Goal: Information Seeking & Learning: Find specific fact

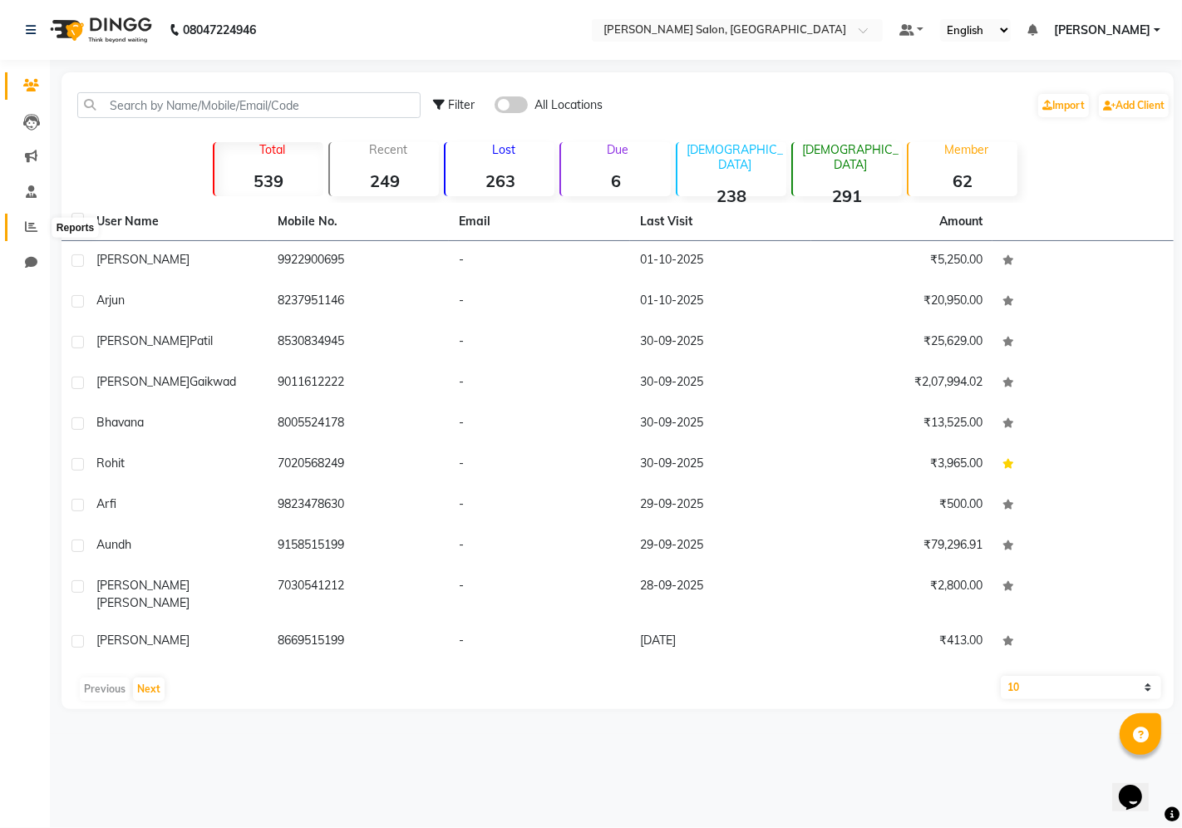
click at [36, 227] on icon at bounding box center [31, 226] width 12 height 12
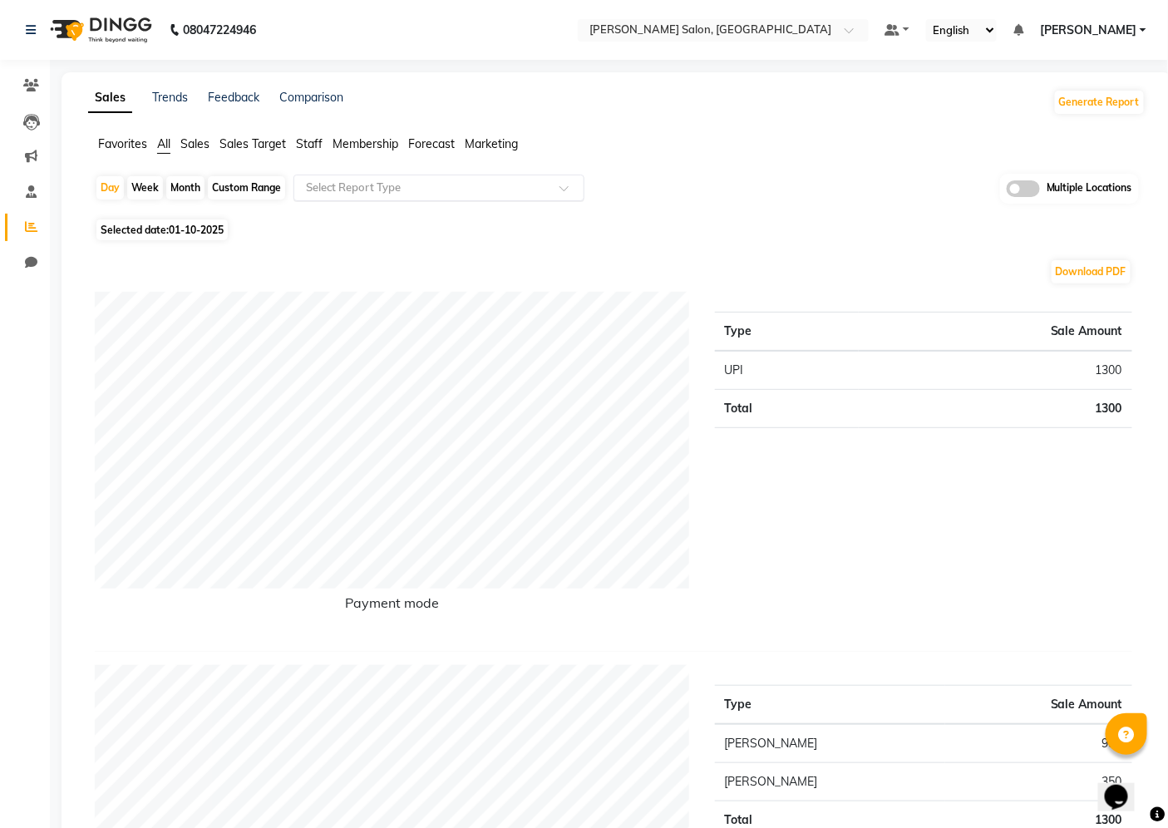
click at [421, 189] on input "text" at bounding box center [421, 187] width 239 height 17
click at [317, 145] on span "Staff" at bounding box center [309, 143] width 27 height 15
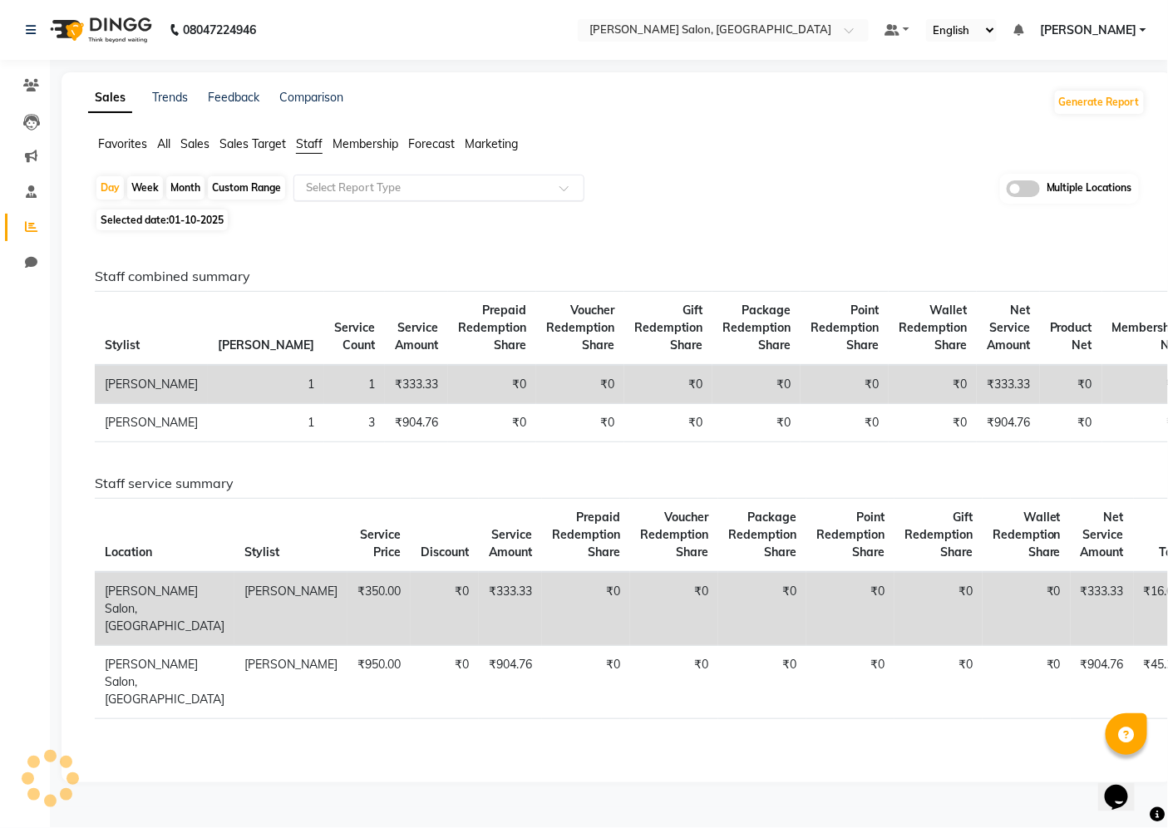
click at [408, 192] on input "text" at bounding box center [421, 187] width 239 height 17
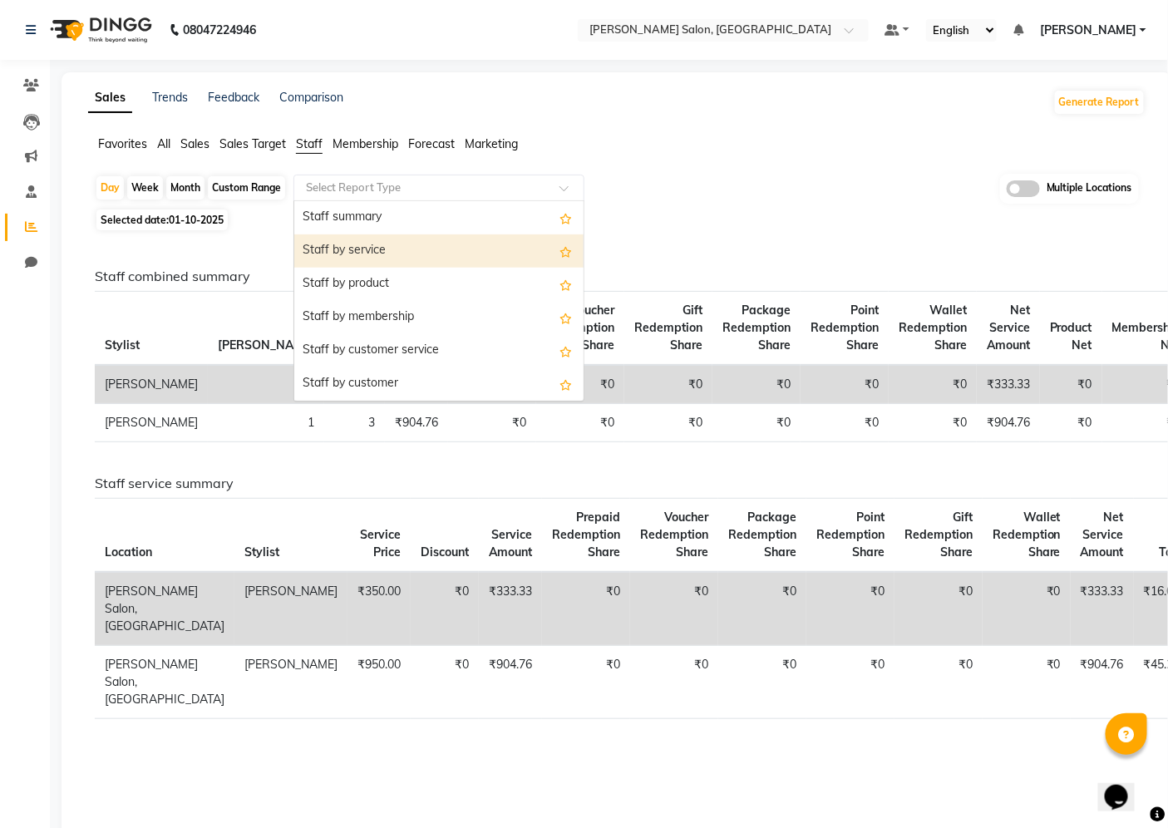
click at [409, 253] on div "Staff by service" at bounding box center [438, 250] width 289 height 33
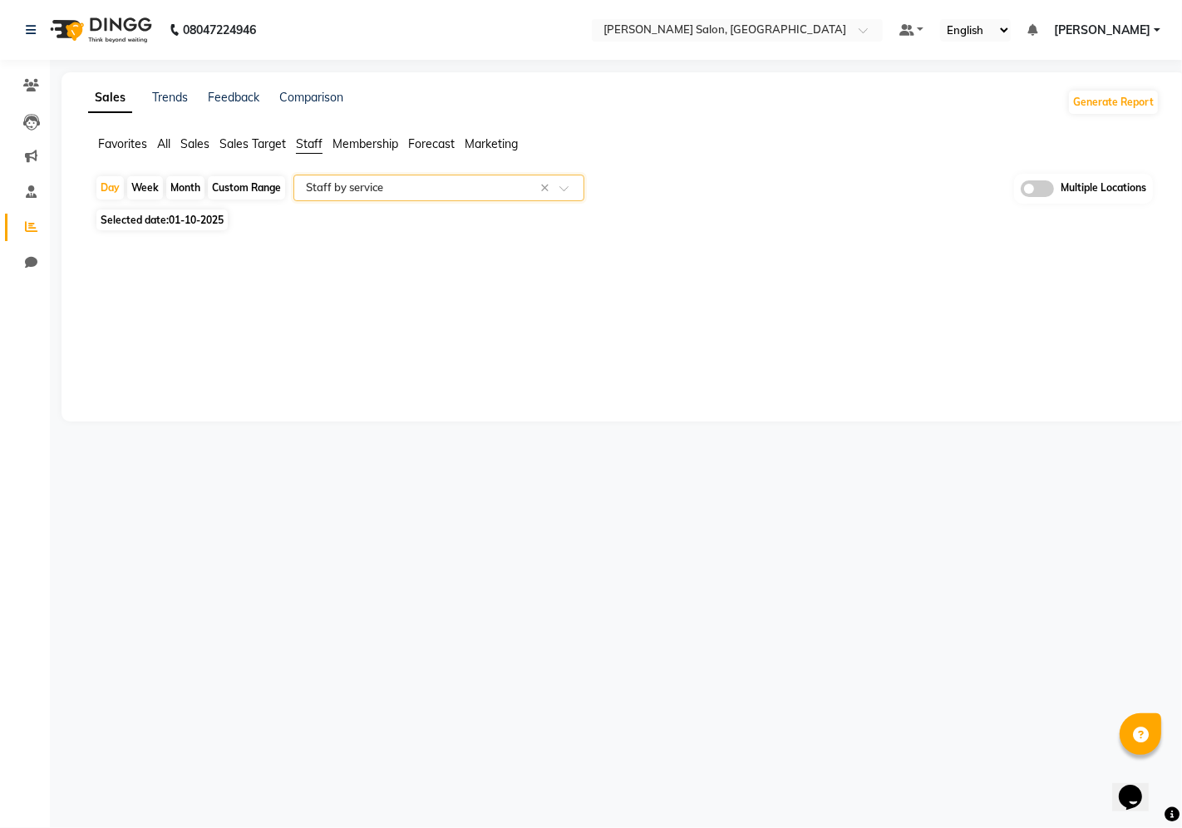
select select "filtered_report"
select select "csv"
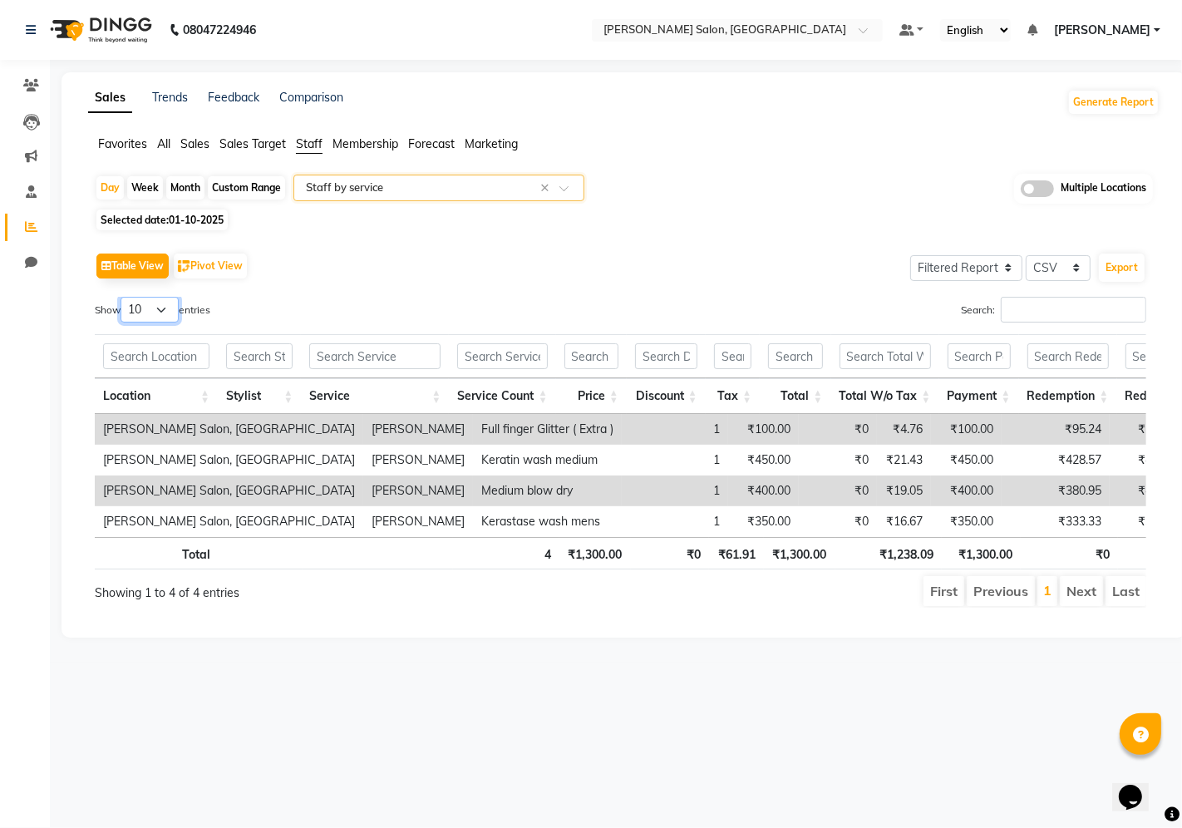
click at [169, 310] on select "10 25 50 100" at bounding box center [149, 310] width 58 height 26
select select "100"
click at [123, 297] on select "10 25 50 100" at bounding box center [149, 310] width 58 height 26
click at [278, 353] on input "text" at bounding box center [259, 356] width 66 height 26
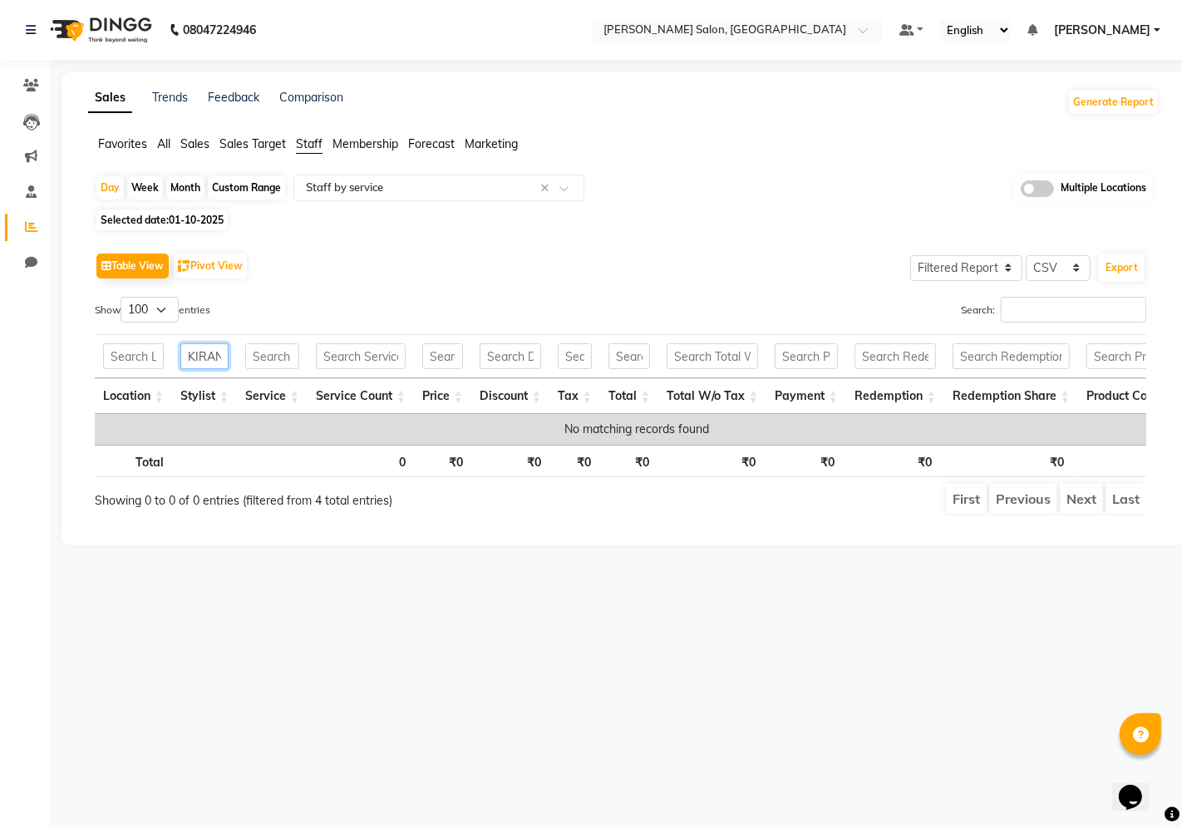
scroll to position [0, 2]
type input "KIRAN"
click at [253, 189] on div "Custom Range" at bounding box center [246, 187] width 77 height 23
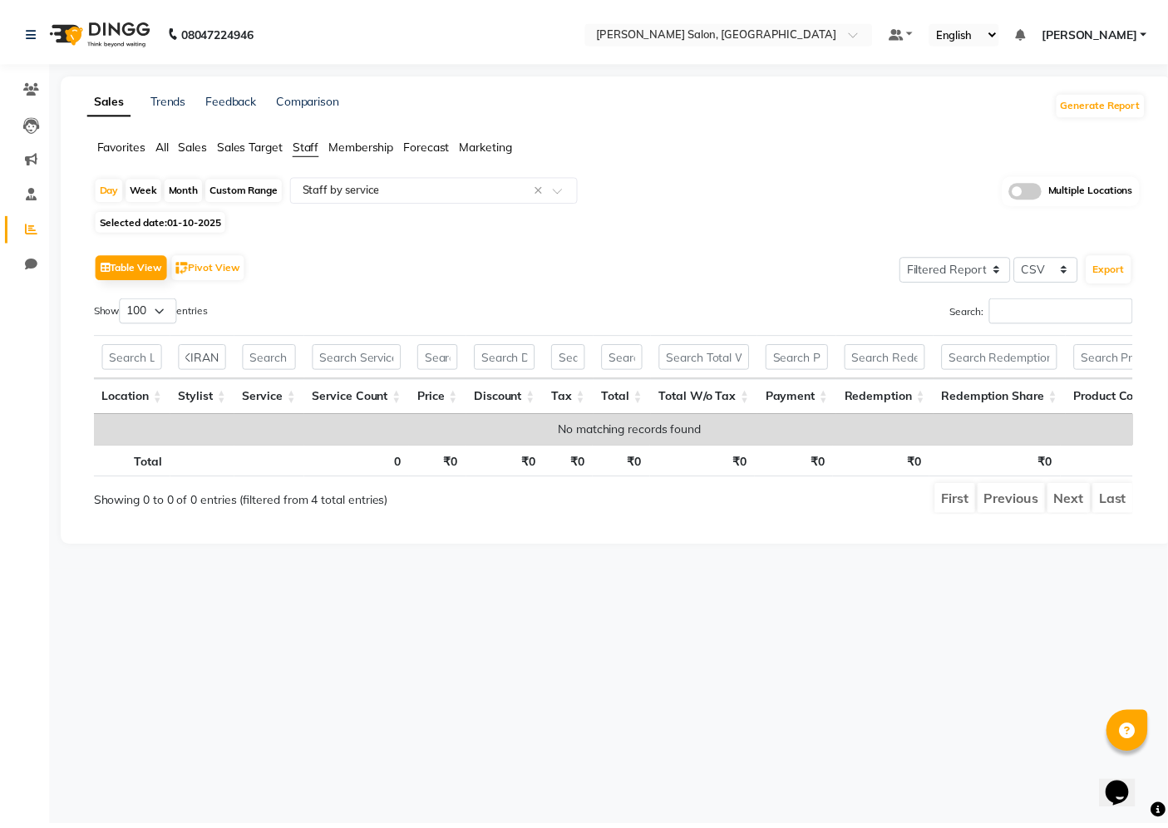
scroll to position [0, 0]
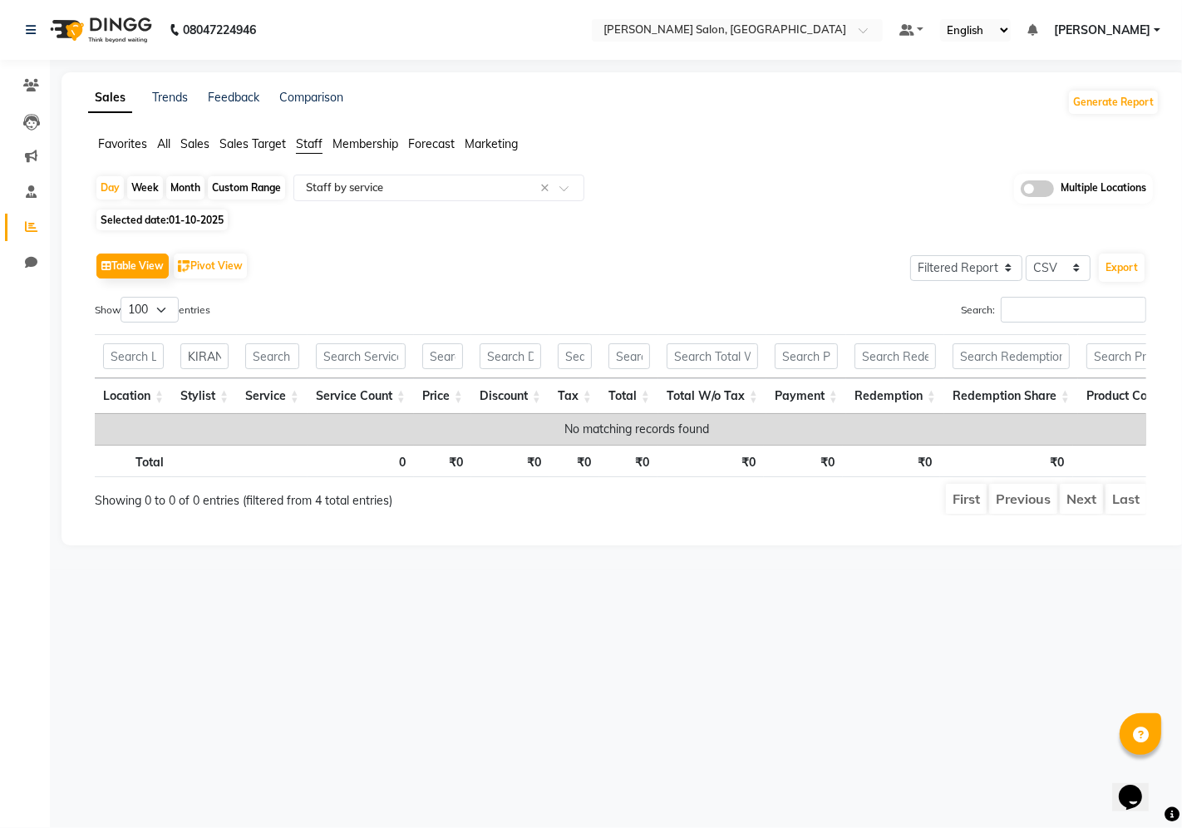
select select "10"
select select "2025"
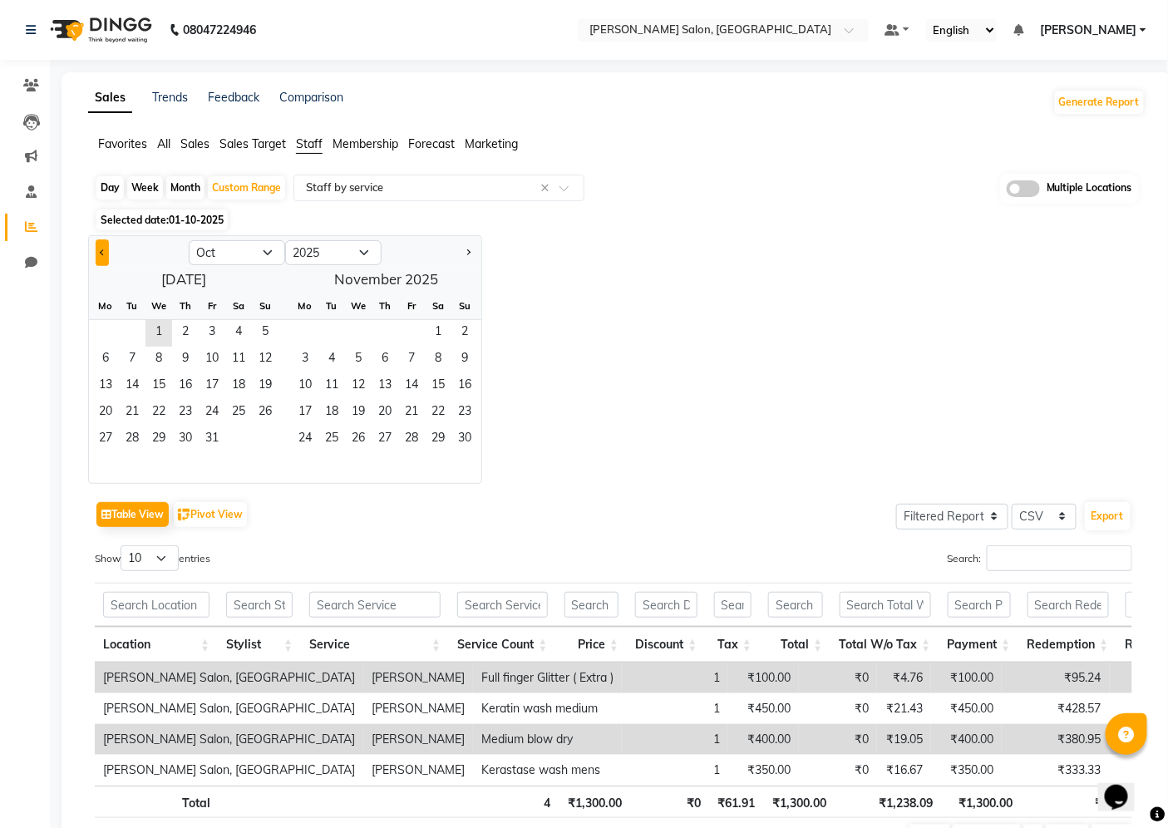
click at [101, 244] on button "Previous month" at bounding box center [102, 252] width 13 height 27
select select "9"
click at [111, 329] on span "1" at bounding box center [105, 333] width 27 height 27
click at [267, 412] on span "28" at bounding box center [265, 413] width 27 height 27
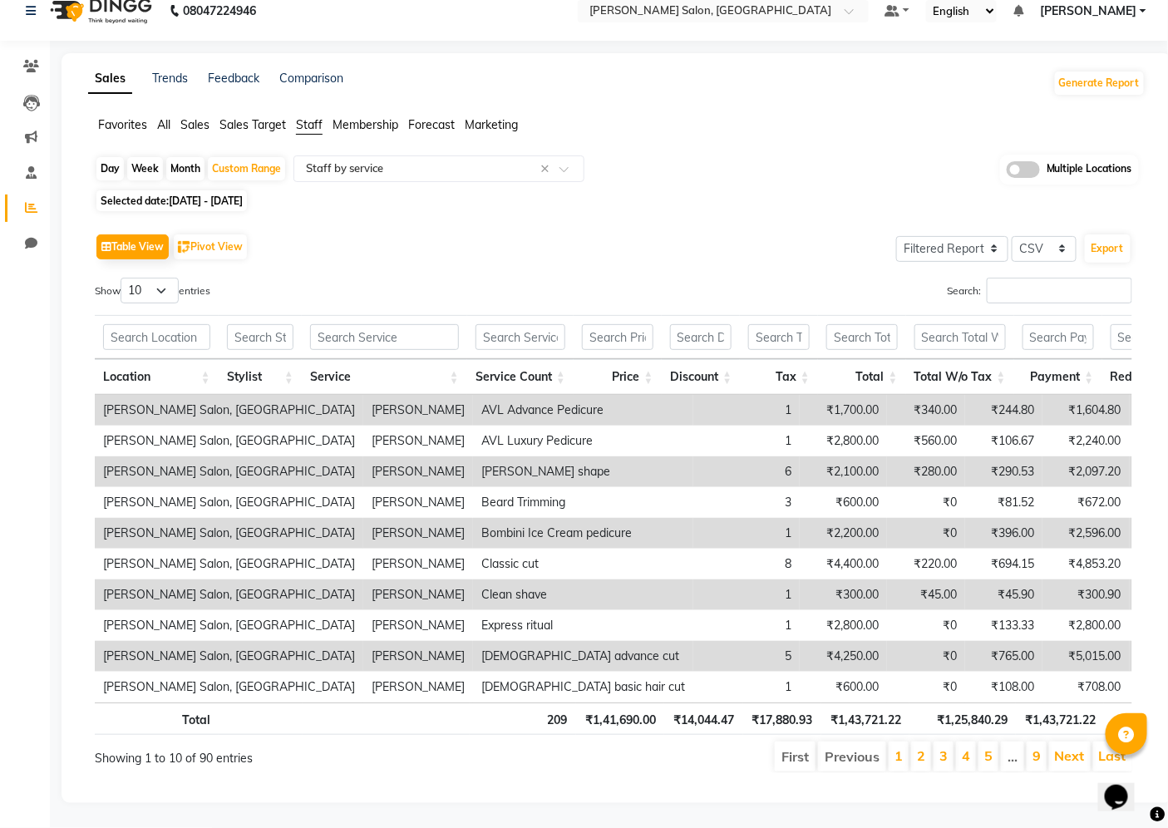
scroll to position [47, 0]
click at [260, 324] on input "text" at bounding box center [260, 337] width 66 height 26
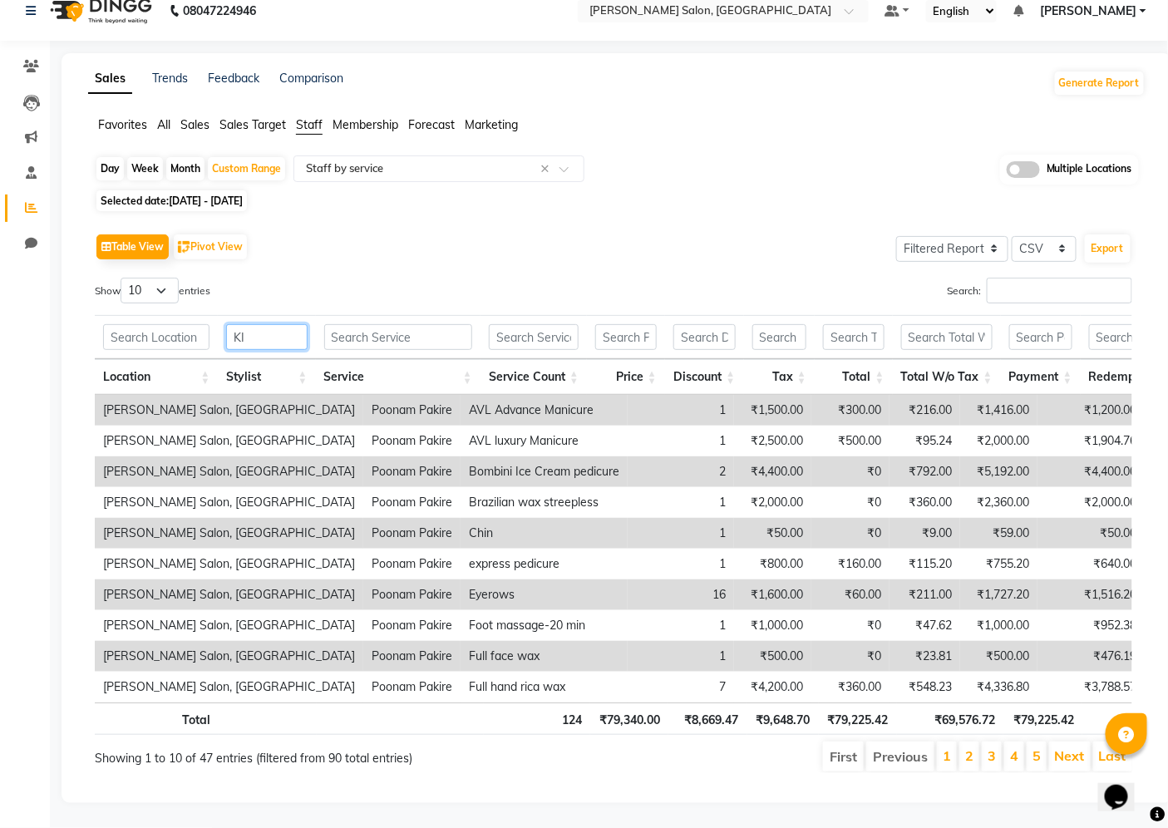
type input "K"
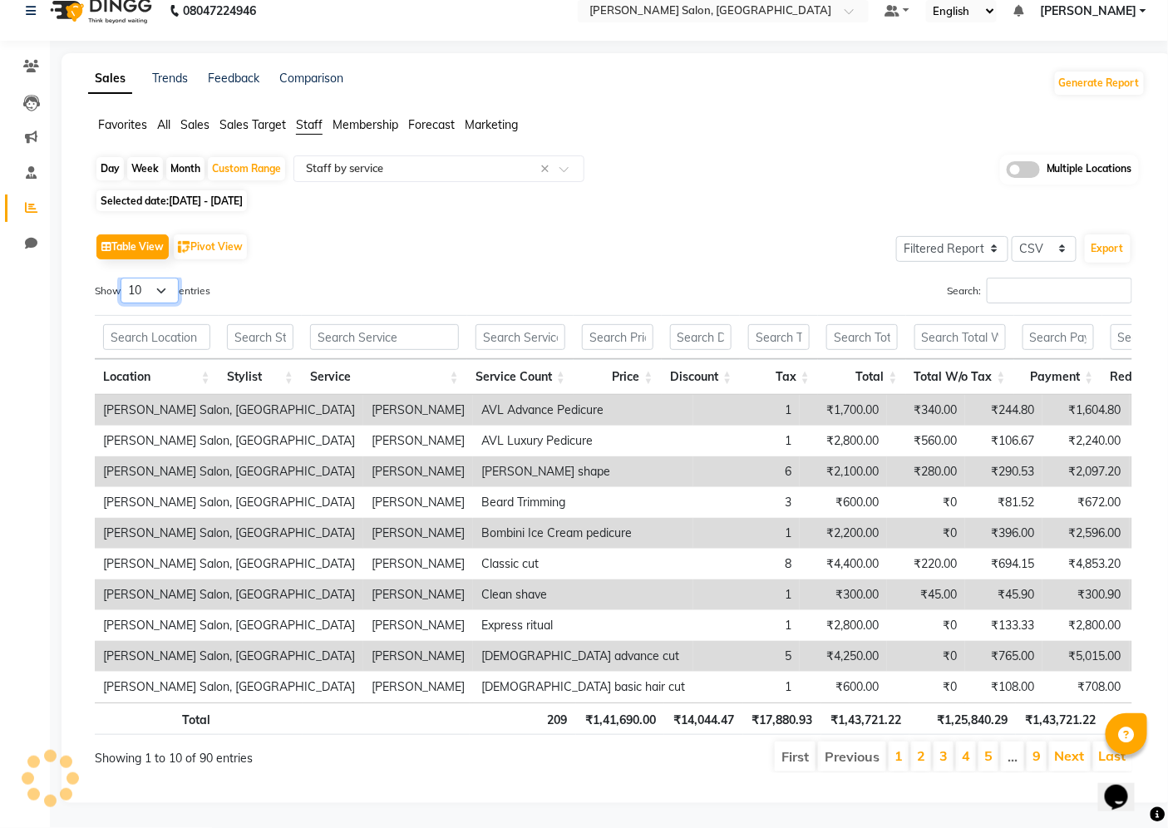
click at [167, 278] on select "10 25 50 100" at bounding box center [149, 291] width 58 height 26
select select "100"
click at [123, 278] on select "10 25 50 100" at bounding box center [149, 291] width 58 height 26
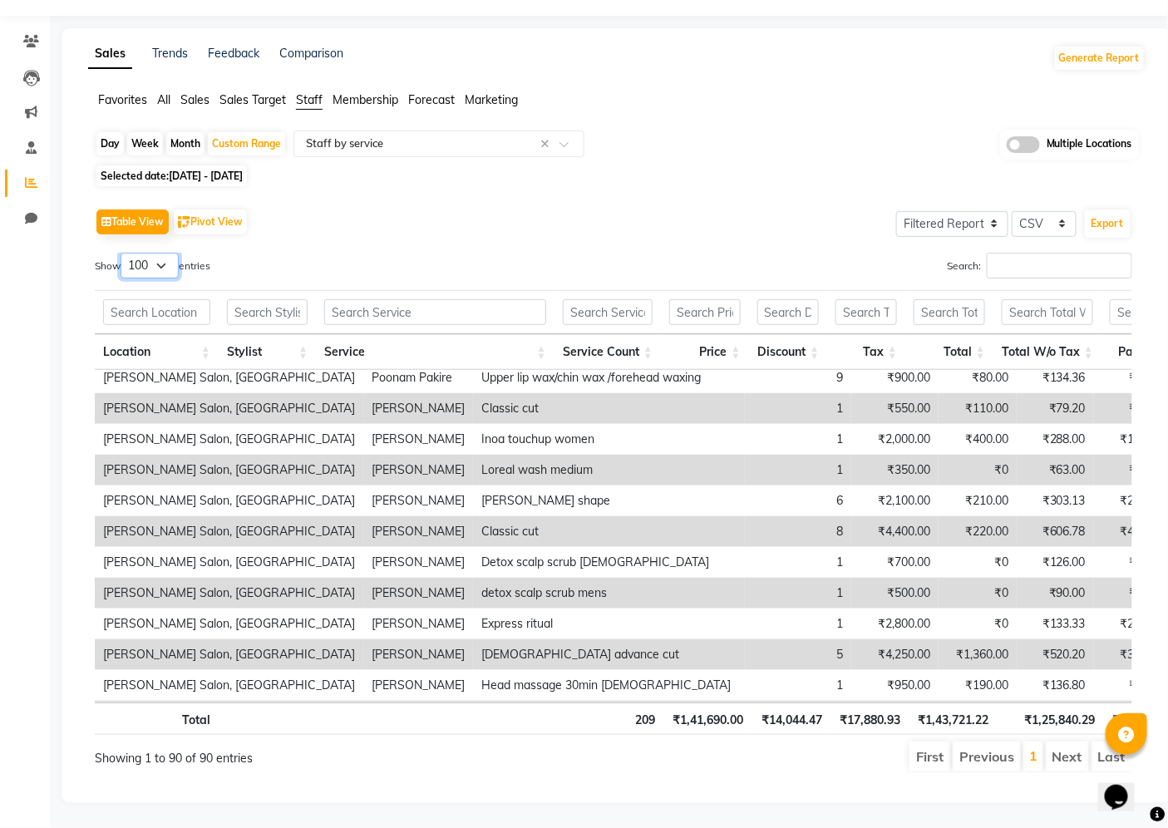
scroll to position [1477, 0]
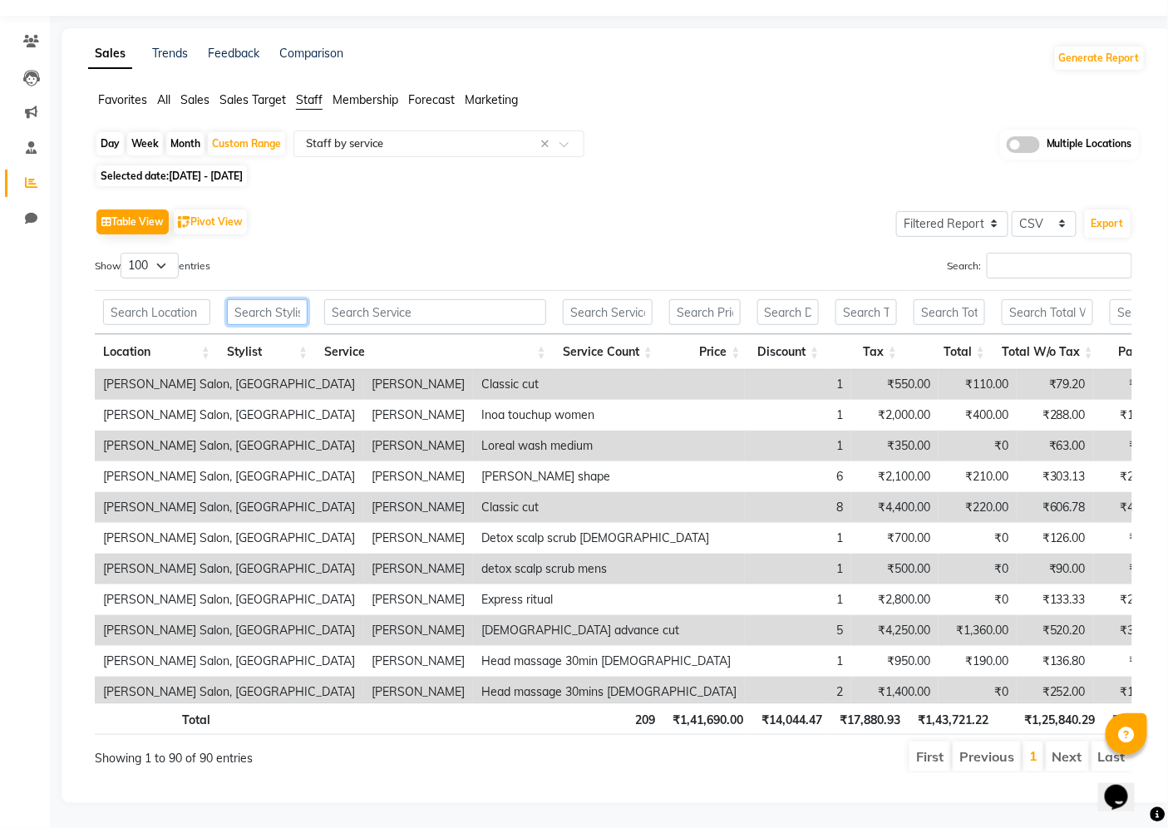
click at [262, 307] on input "text" at bounding box center [267, 312] width 81 height 26
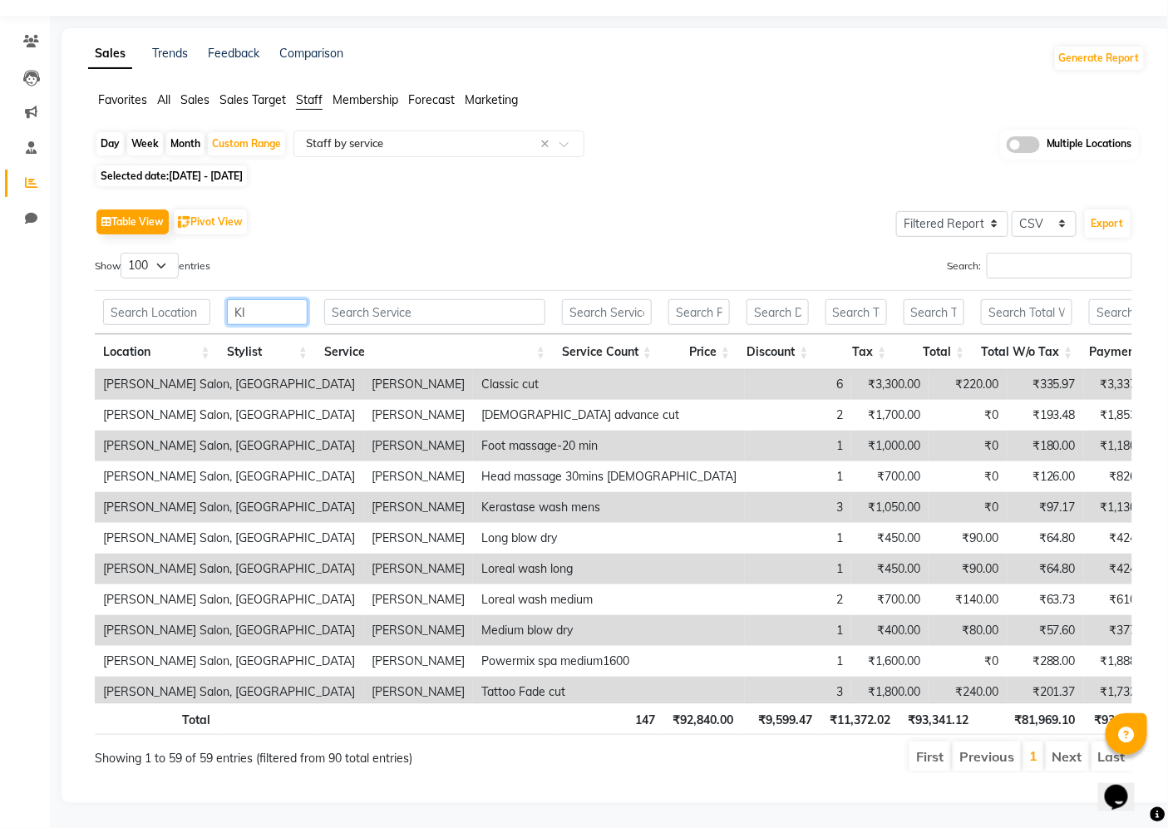
scroll to position [0, 0]
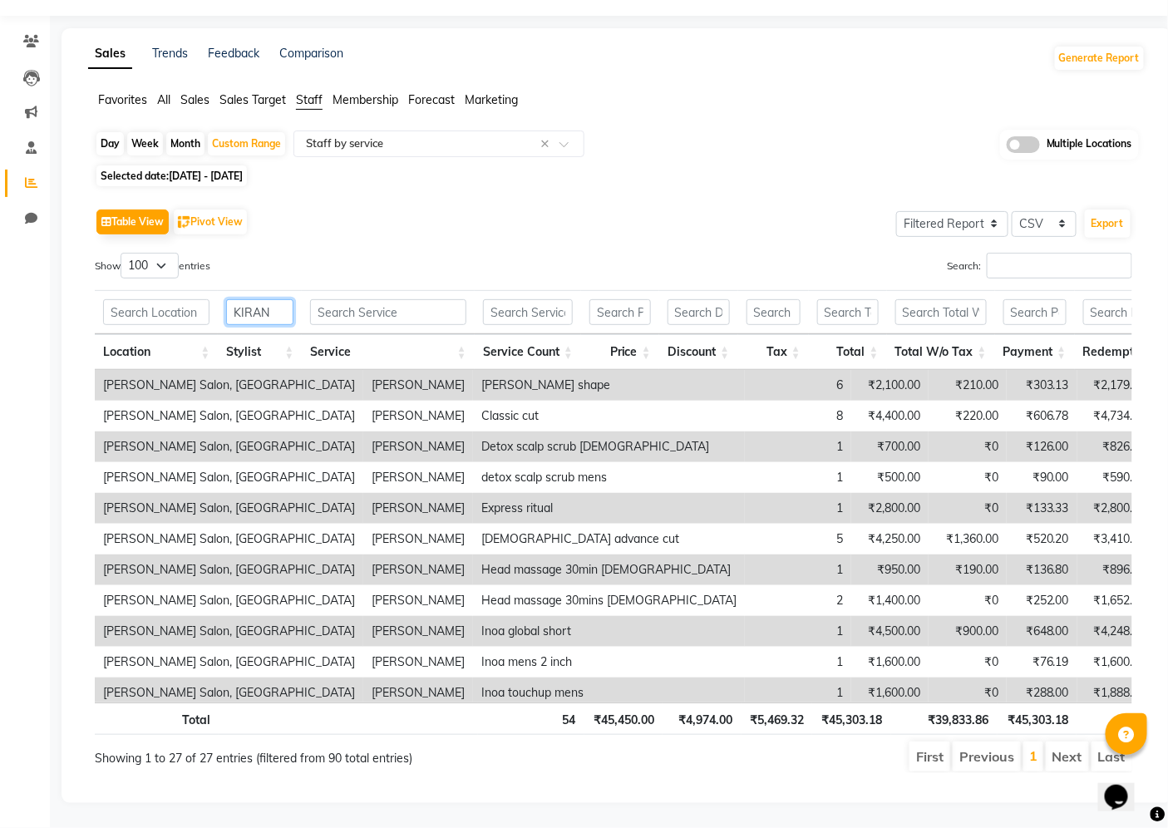
type input "KIRAN"
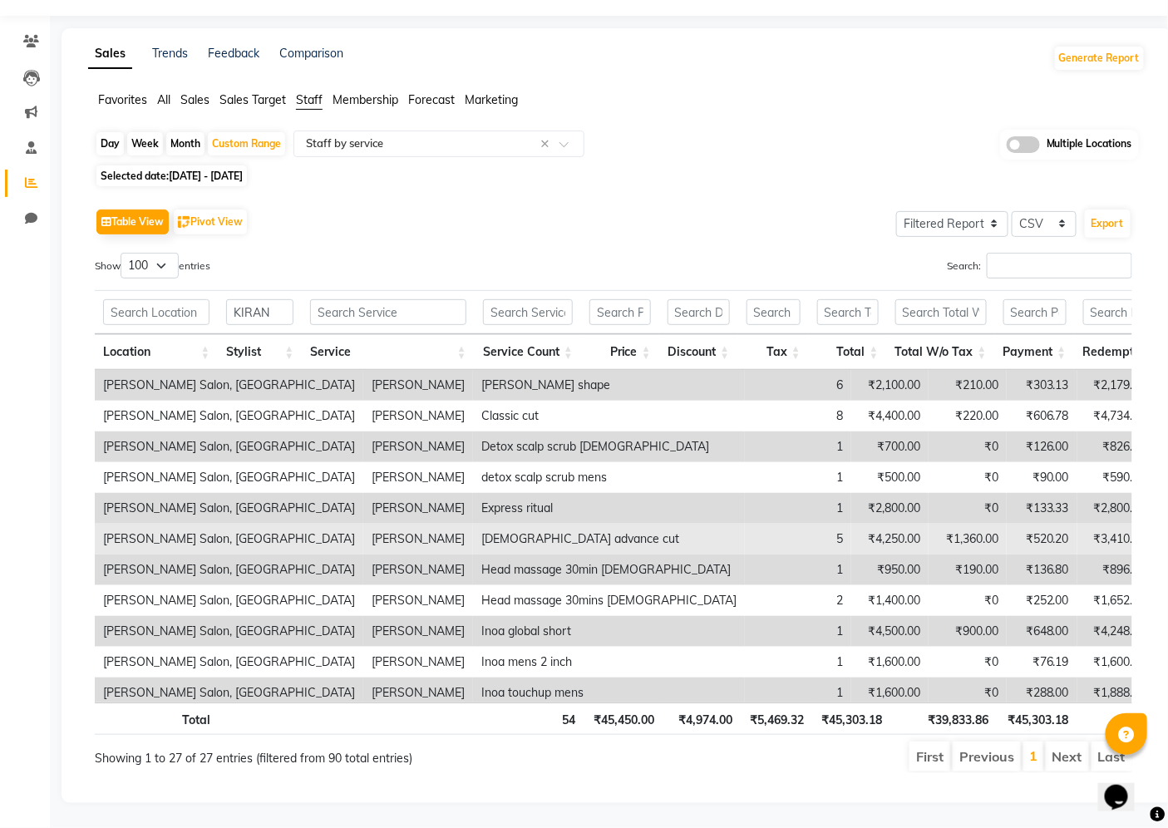
click at [745, 529] on td "5" at bounding box center [798, 539] width 106 height 31
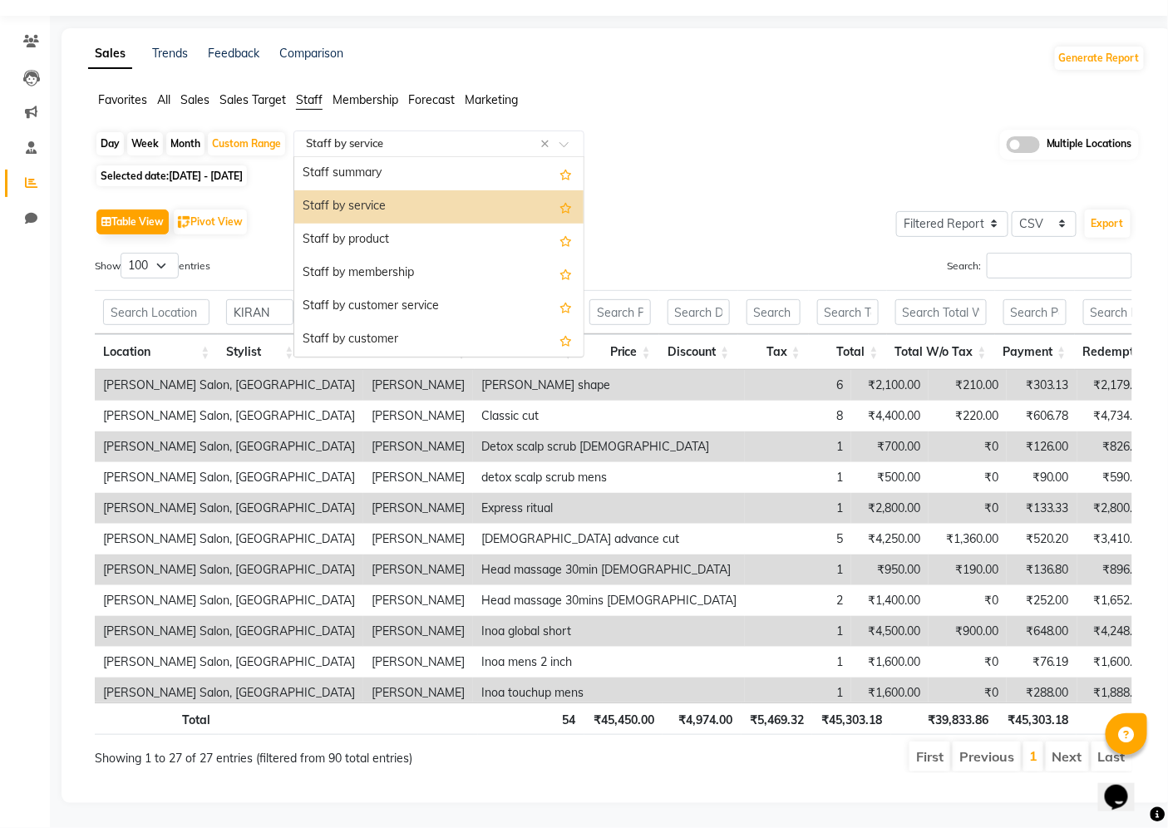
click at [458, 142] on input "text" at bounding box center [421, 143] width 239 height 17
click at [468, 234] on div "Staff by product" at bounding box center [438, 240] width 289 height 33
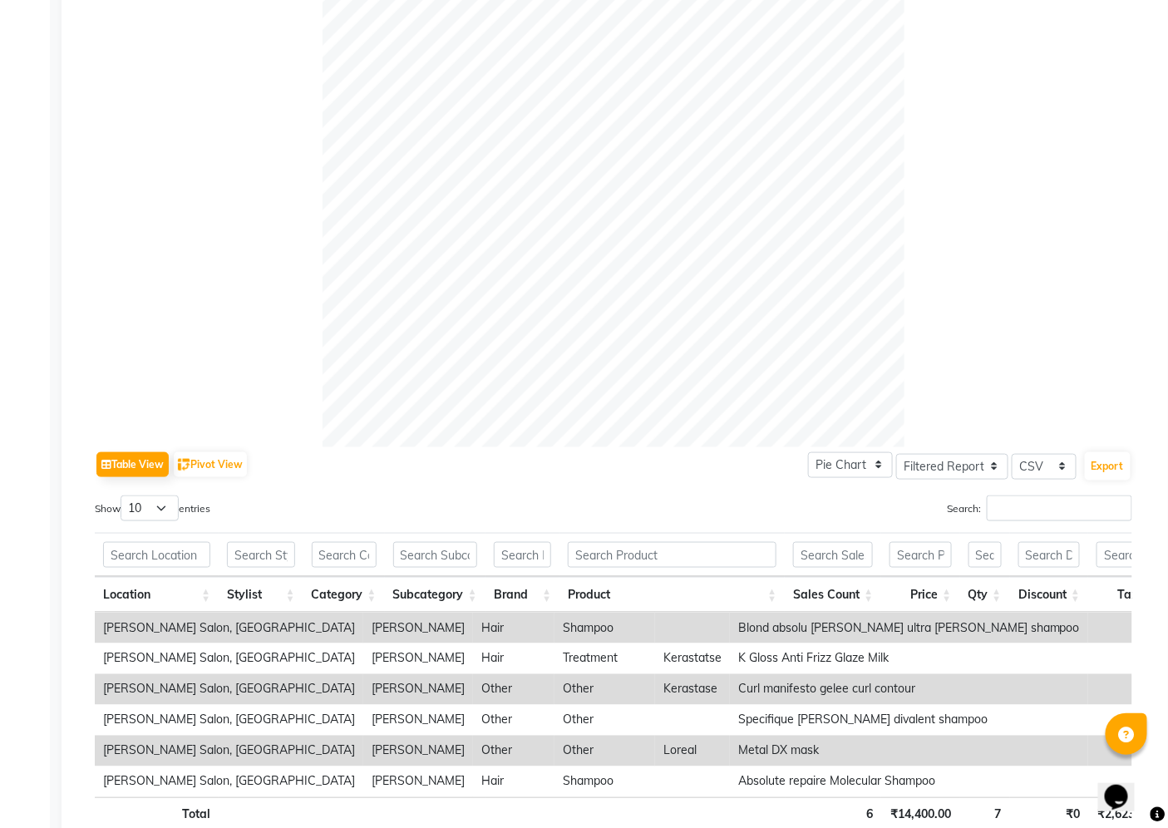
scroll to position [416, 0]
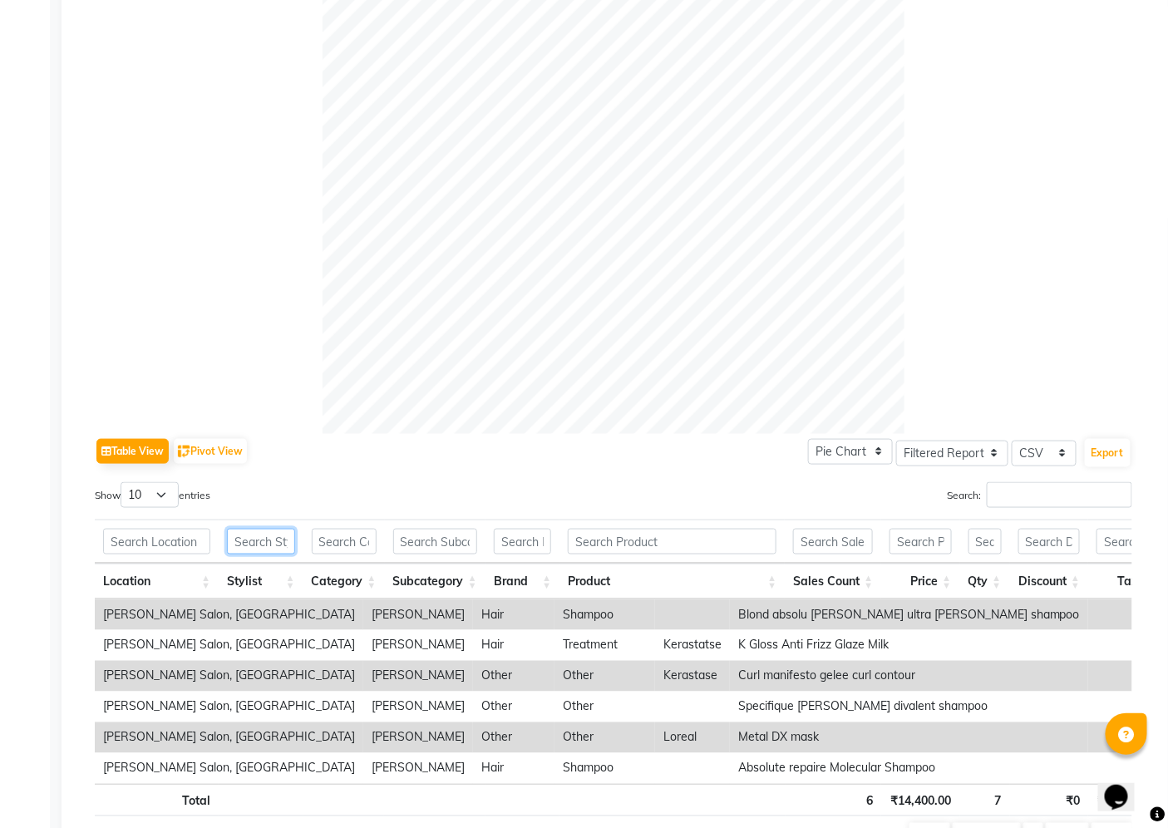
click at [268, 545] on input "text" at bounding box center [260, 541] width 67 height 26
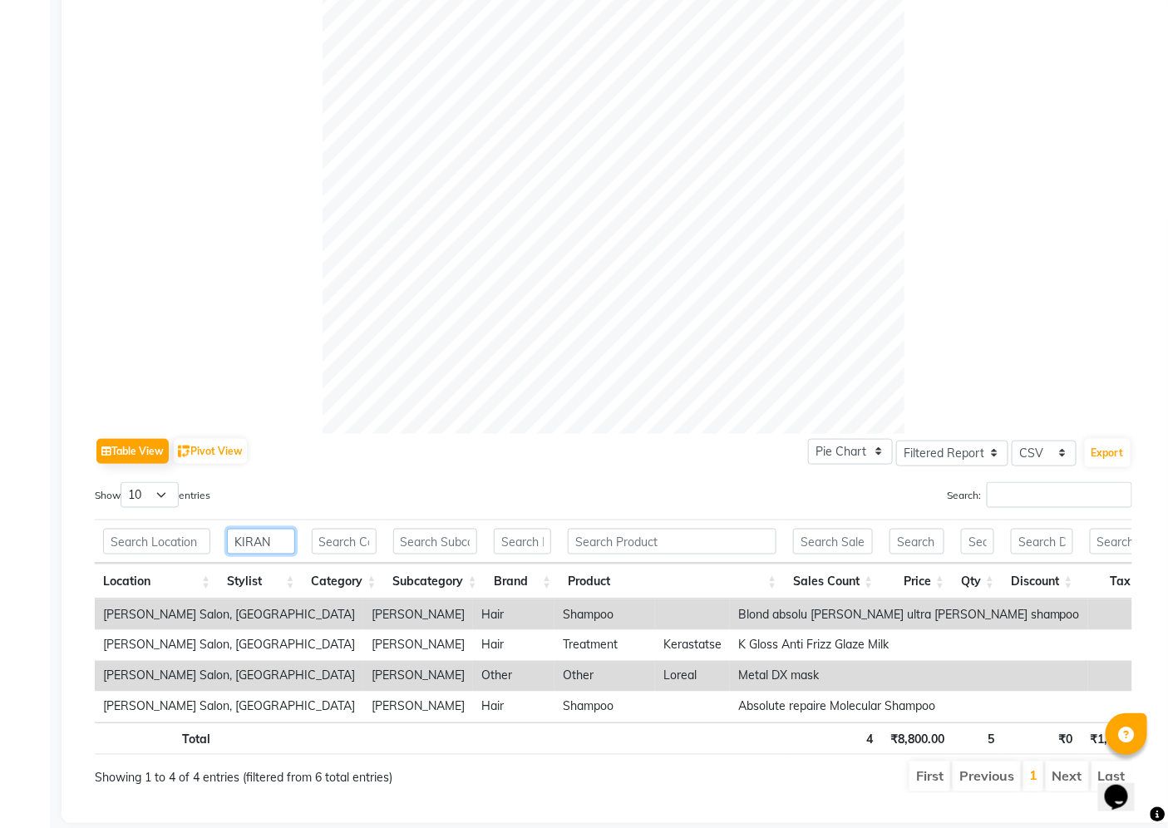
type input "KIRAN"
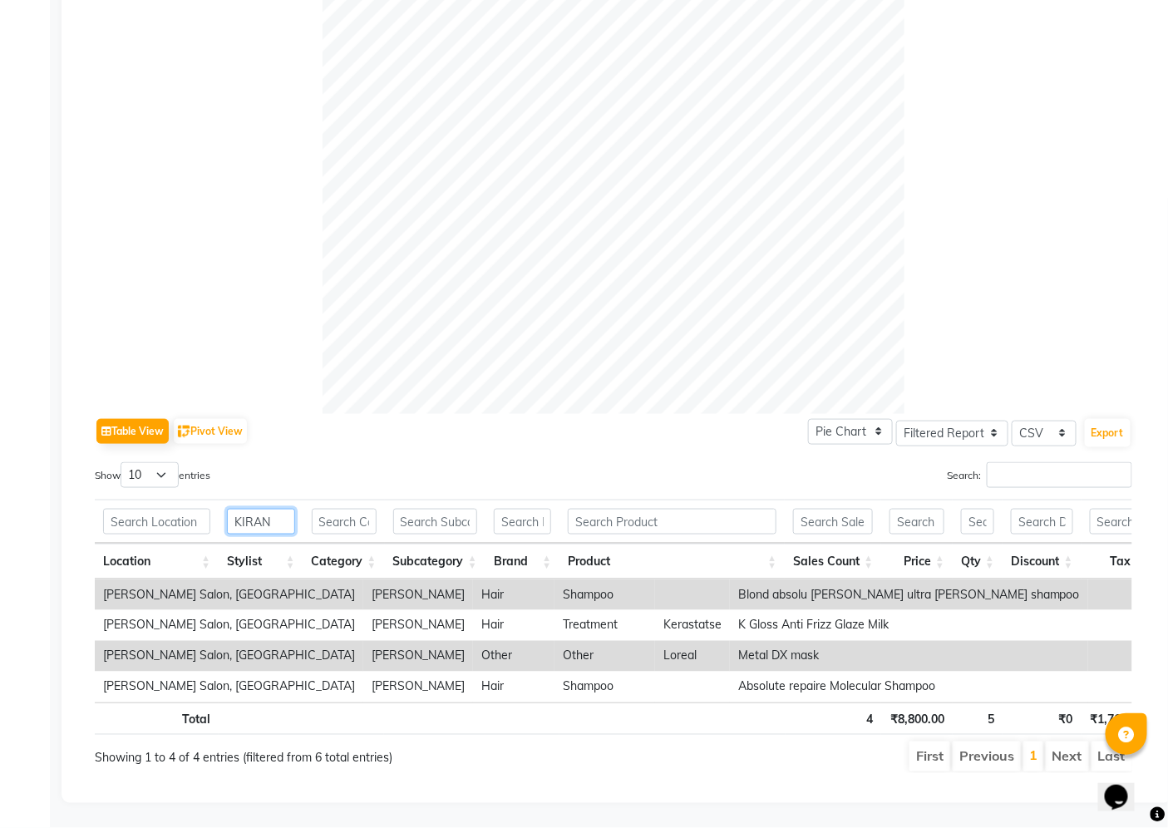
scroll to position [464, 0]
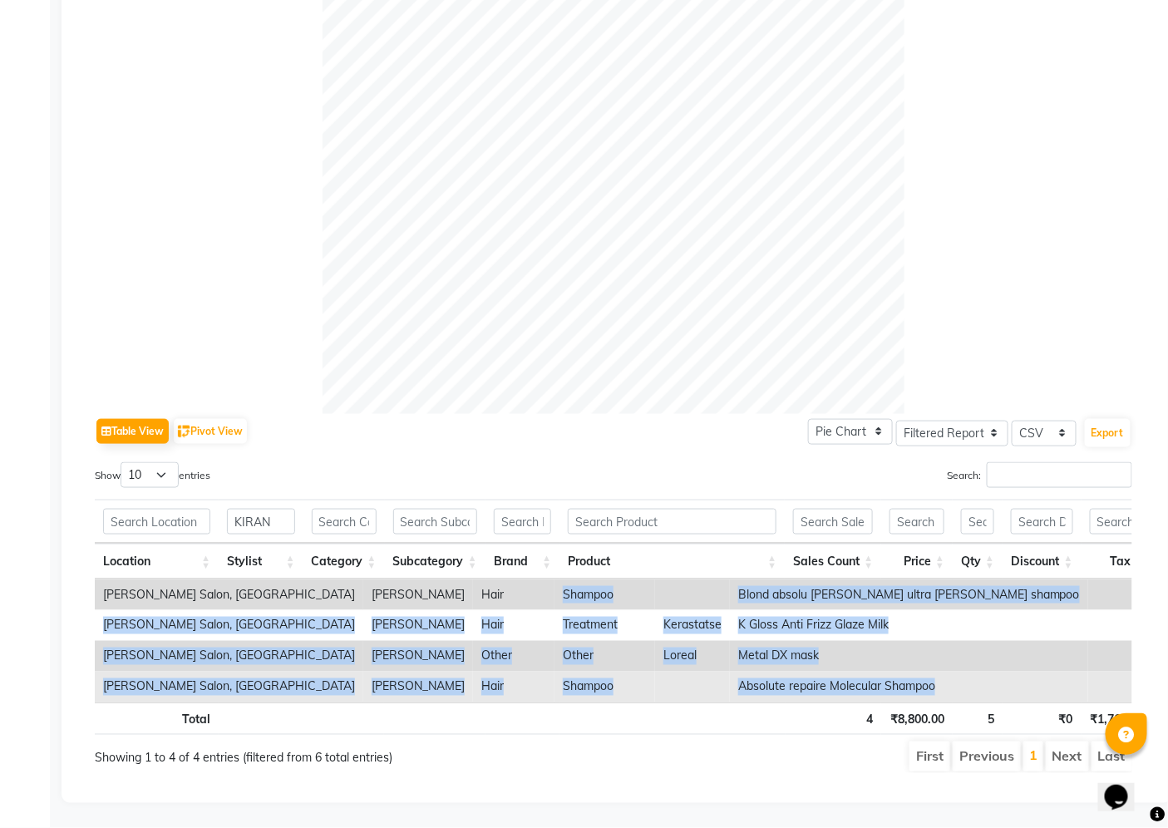
drag, startPoint x: 393, startPoint y: 565, endPoint x: 954, endPoint y: 661, distance: 569.1
click at [954, 661] on tbody "Varad Salon, Aundh kiran karagir Hair Shampoo Blond absolu bain ultra voilet sh…" at bounding box center [813, 640] width 1436 height 123
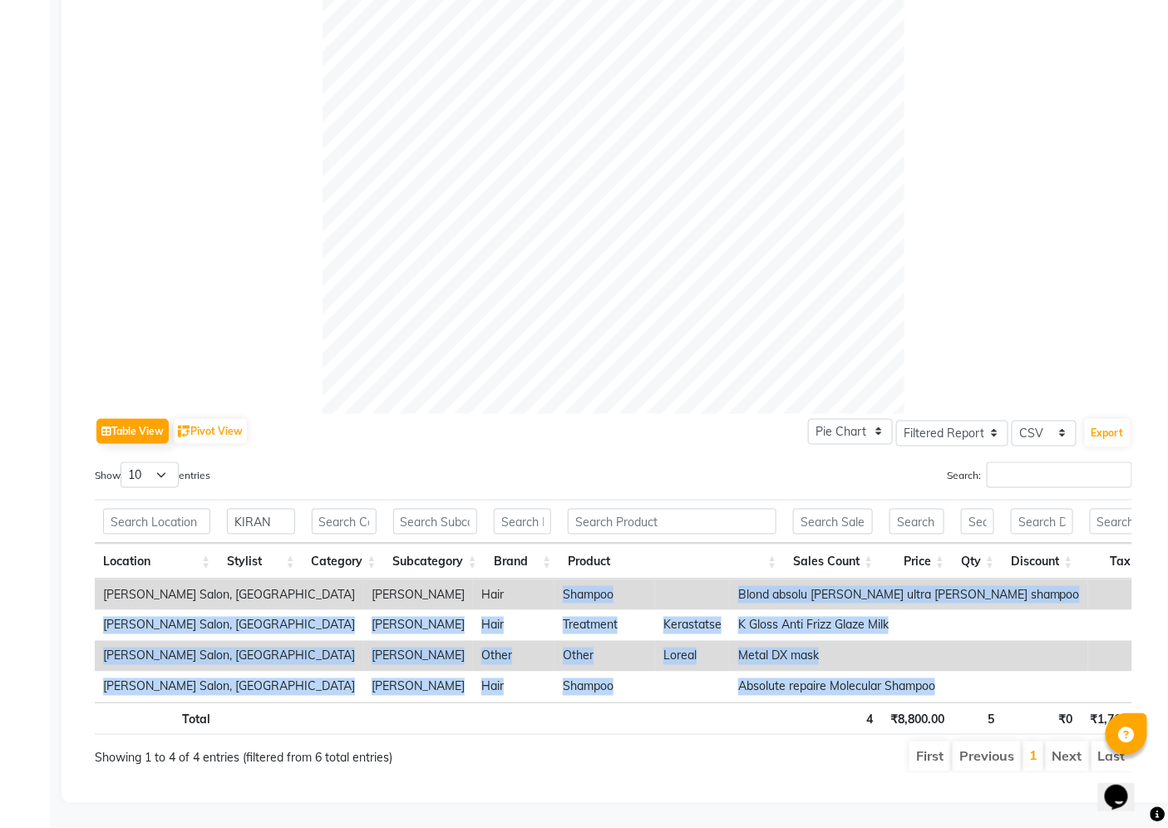
copy tbody "Shampoo Blond absolu bain ultra voilet shampoo 1 ₹2,800.00 2.00 ₹0 ₹854.24 ₹5,6…"
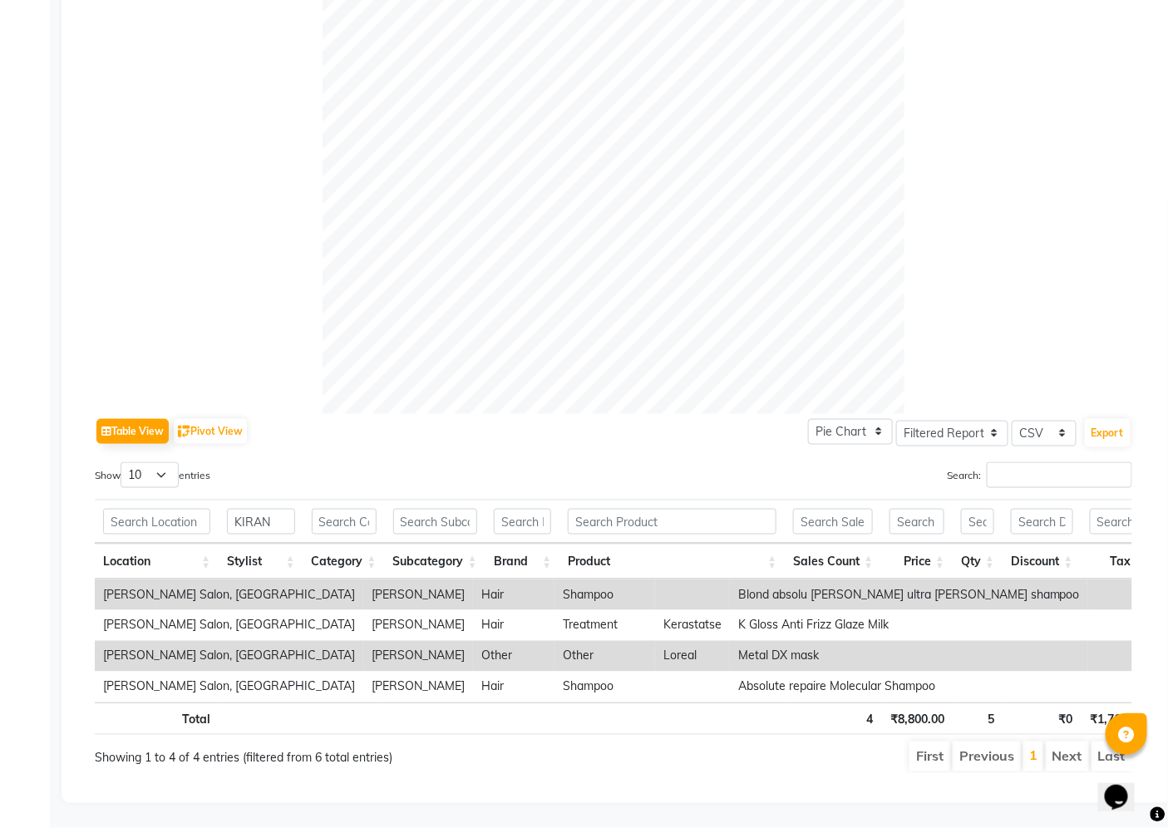
click at [728, 717] on th at bounding box center [672, 718] width 226 height 32
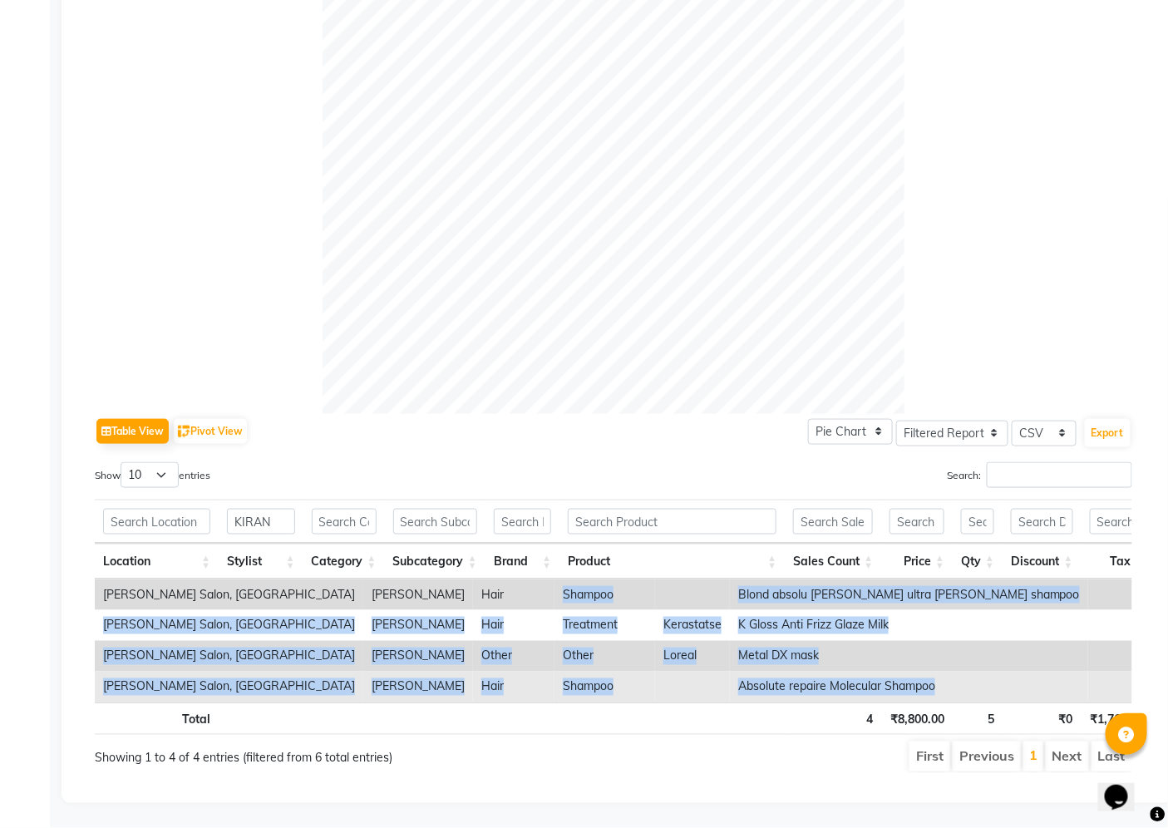
drag, startPoint x: 391, startPoint y: 563, endPoint x: 778, endPoint y: 667, distance: 400.1
click at [778, 667] on tbody "Varad Salon, Aundh kiran karagir Hair Shampoo Blond absolu bain ultra voilet sh…" at bounding box center [813, 640] width 1436 height 123
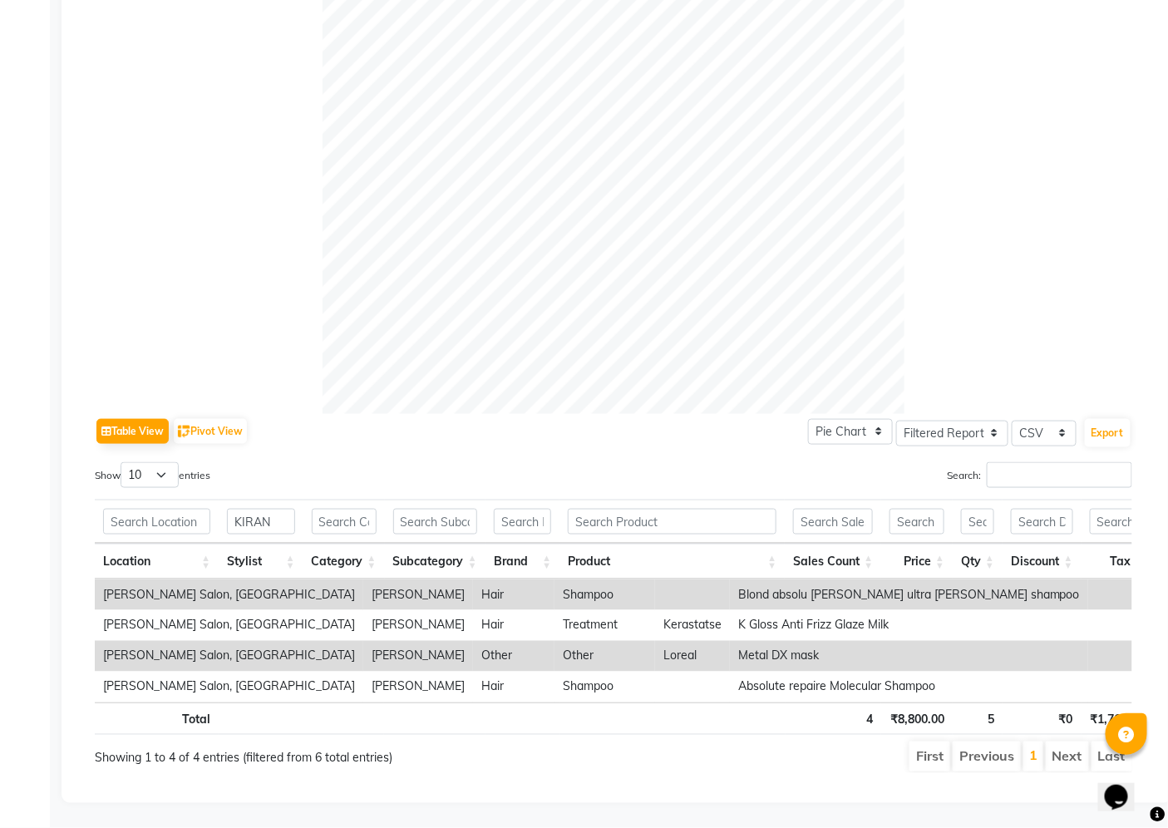
click at [785, 798] on div "Sales Trends Feedback Comparison Generate Report Favorites All Sales Sales Targ…" at bounding box center [616, 219] width 1110 height 1167
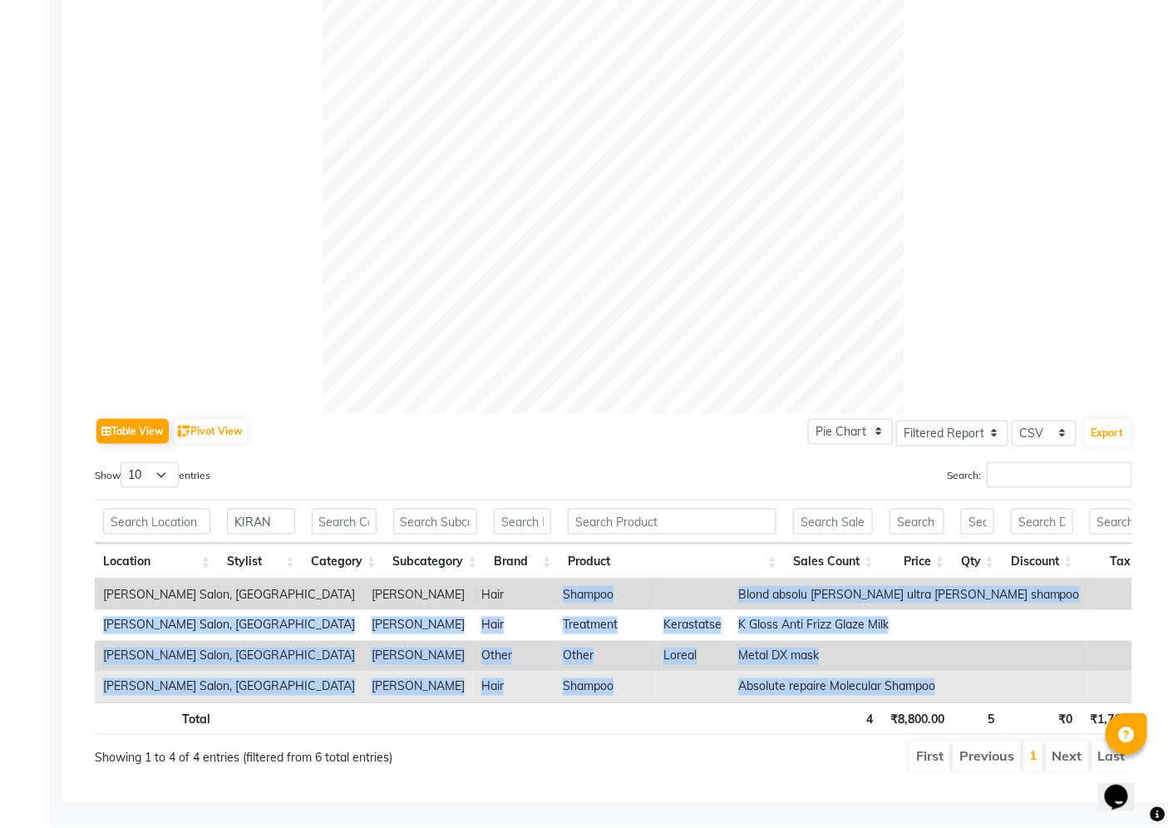
drag, startPoint x: 392, startPoint y: 568, endPoint x: 779, endPoint y: 679, distance: 402.7
click at [771, 661] on tbody "Varad Salon, Aundh kiran karagir Hair Shampoo Blond absolu bain ultra voilet sh…" at bounding box center [813, 640] width 1436 height 123
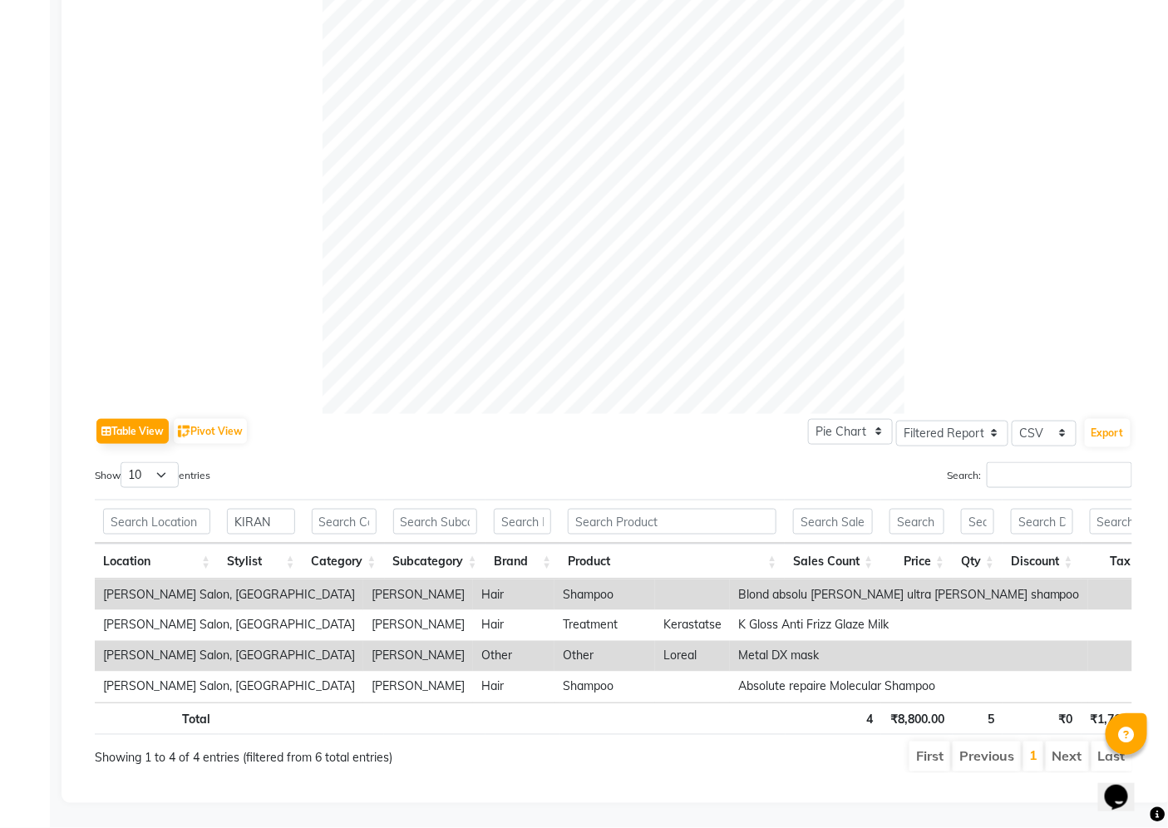
click at [787, 741] on ul "First Previous 1 Next Last" at bounding box center [835, 756] width 595 height 30
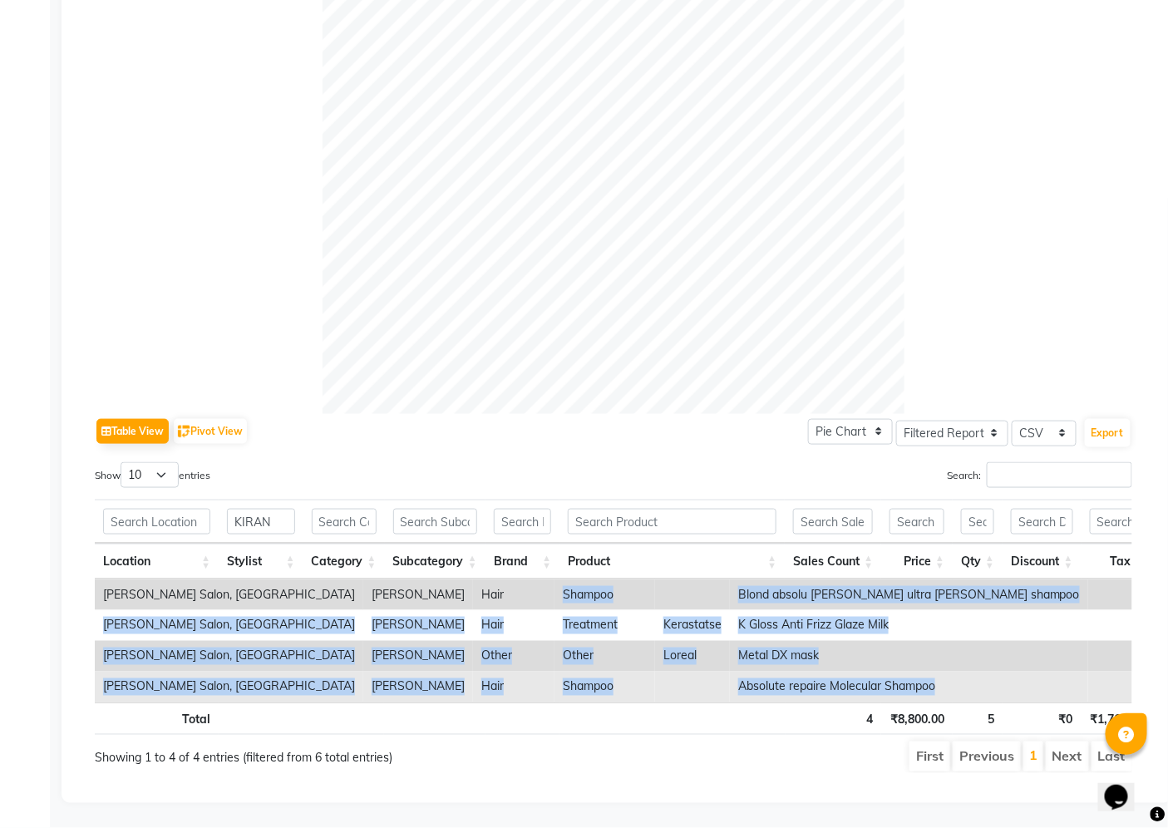
drag, startPoint x: 393, startPoint y: 566, endPoint x: 779, endPoint y: 666, distance: 398.3
click at [779, 666] on tbody "Varad Salon, Aundh kiran karagir Hair Shampoo Blond absolu bain ultra voilet sh…" at bounding box center [813, 640] width 1436 height 123
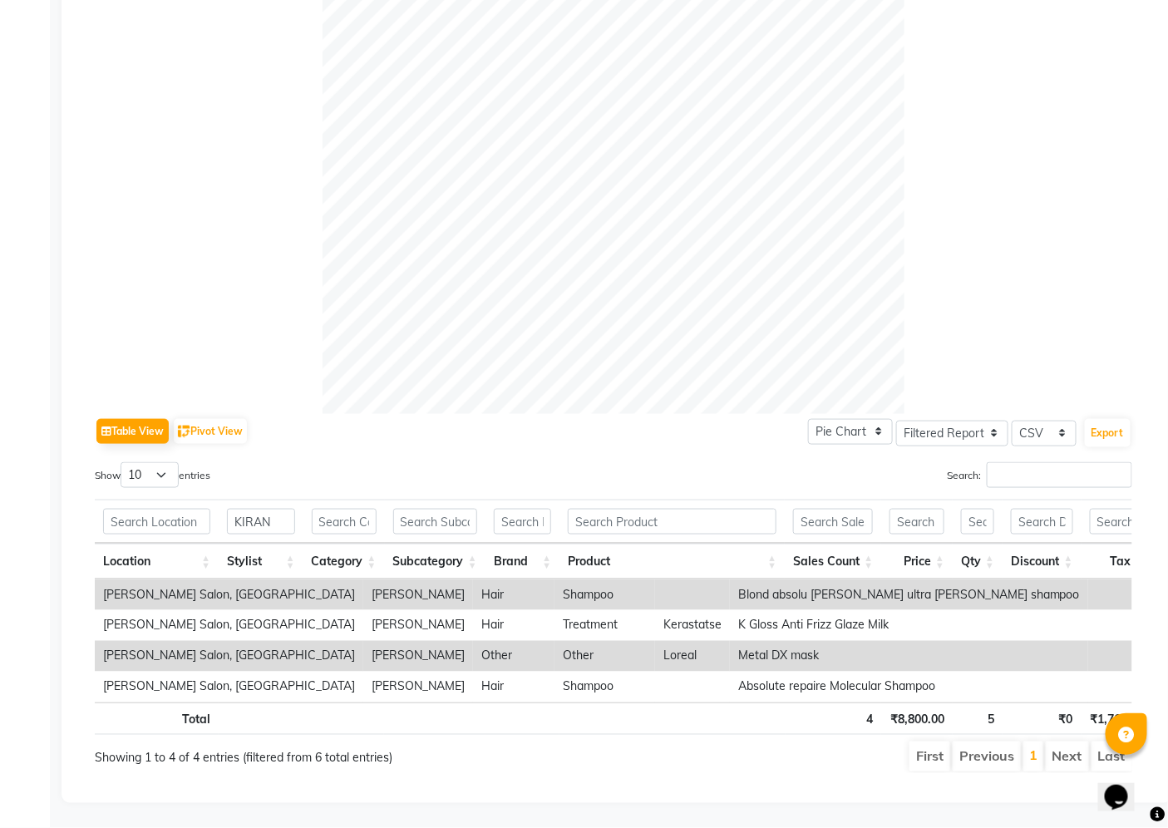
click at [781, 721] on div "Total 4 ₹8,800.00 5 ₹0 ₹1,769.50 ₹11,600.00" at bounding box center [613, 720] width 1037 height 37
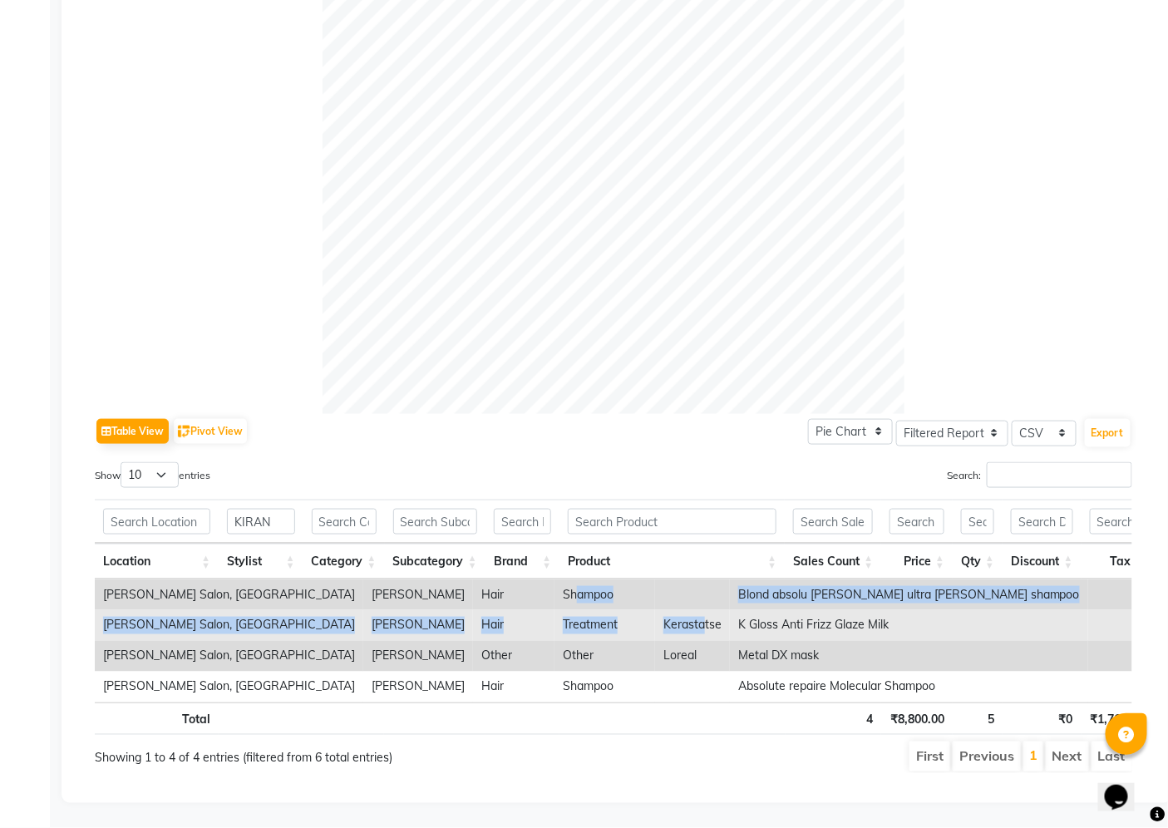
drag, startPoint x: 404, startPoint y: 567, endPoint x: 536, endPoint y: 587, distance: 133.7
click at [536, 587] on tbody "Varad Salon, Aundh kiran karagir Hair Shampoo Blond absolu bain ultra voilet sh…" at bounding box center [813, 640] width 1436 height 123
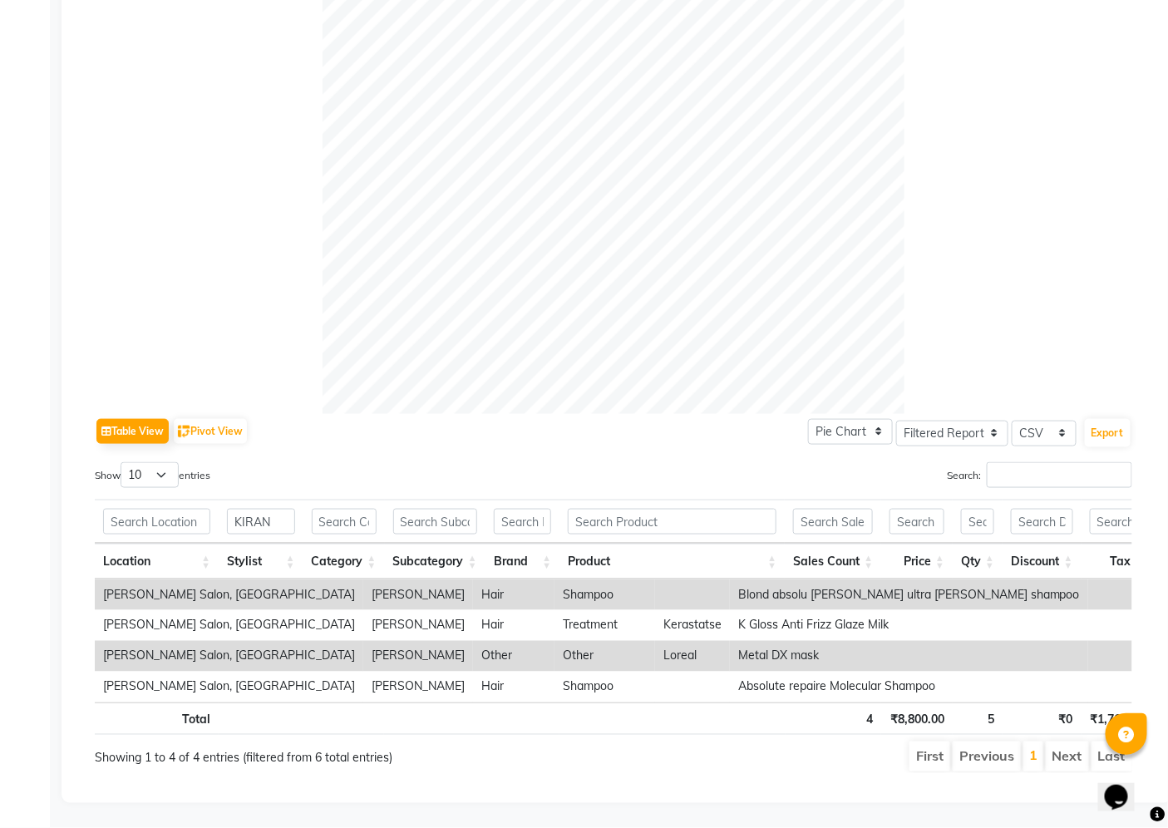
click at [495, 702] on th at bounding box center [522, 718] width 74 height 32
click at [554, 579] on td "Shampoo" at bounding box center [604, 594] width 101 height 31
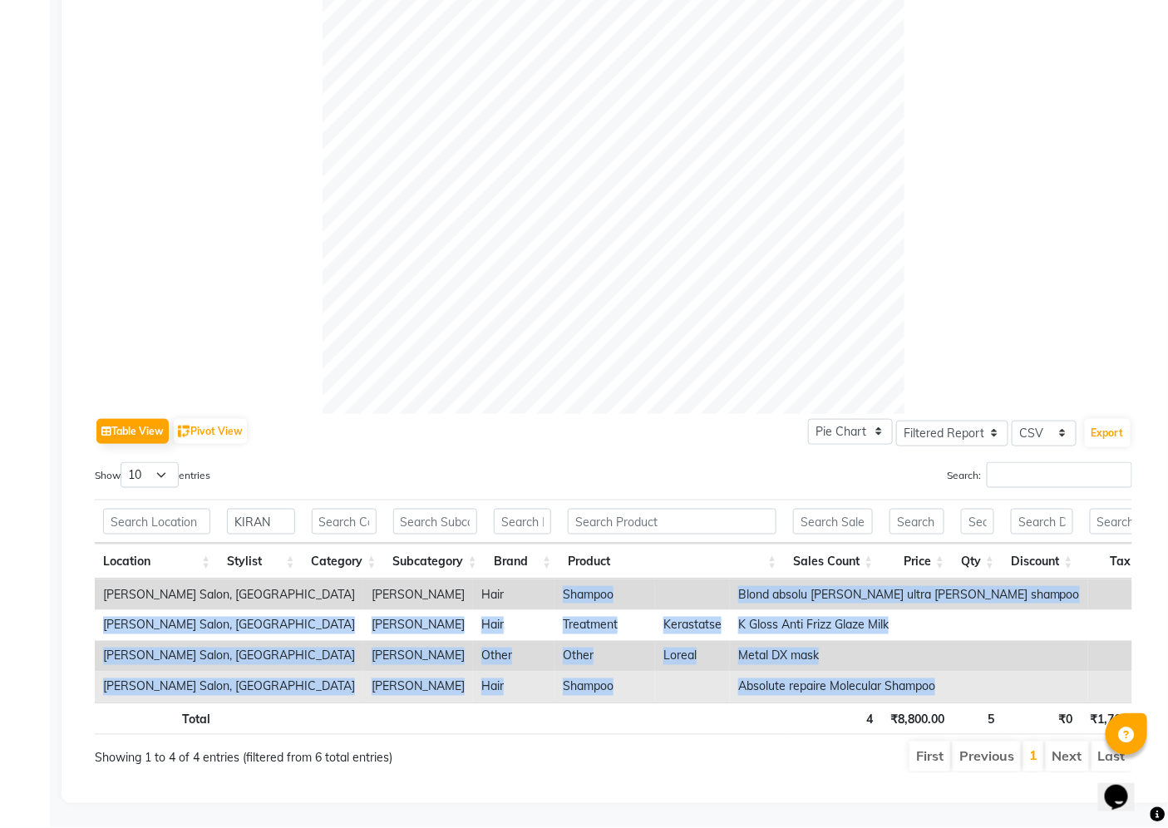
drag, startPoint x: 392, startPoint y: 563, endPoint x: 734, endPoint y: 674, distance: 359.0
click at [734, 674] on tbody "Varad Salon, Aundh kiran karagir Hair Shampoo Blond absolu bain ultra voilet sh…" at bounding box center [813, 640] width 1436 height 123
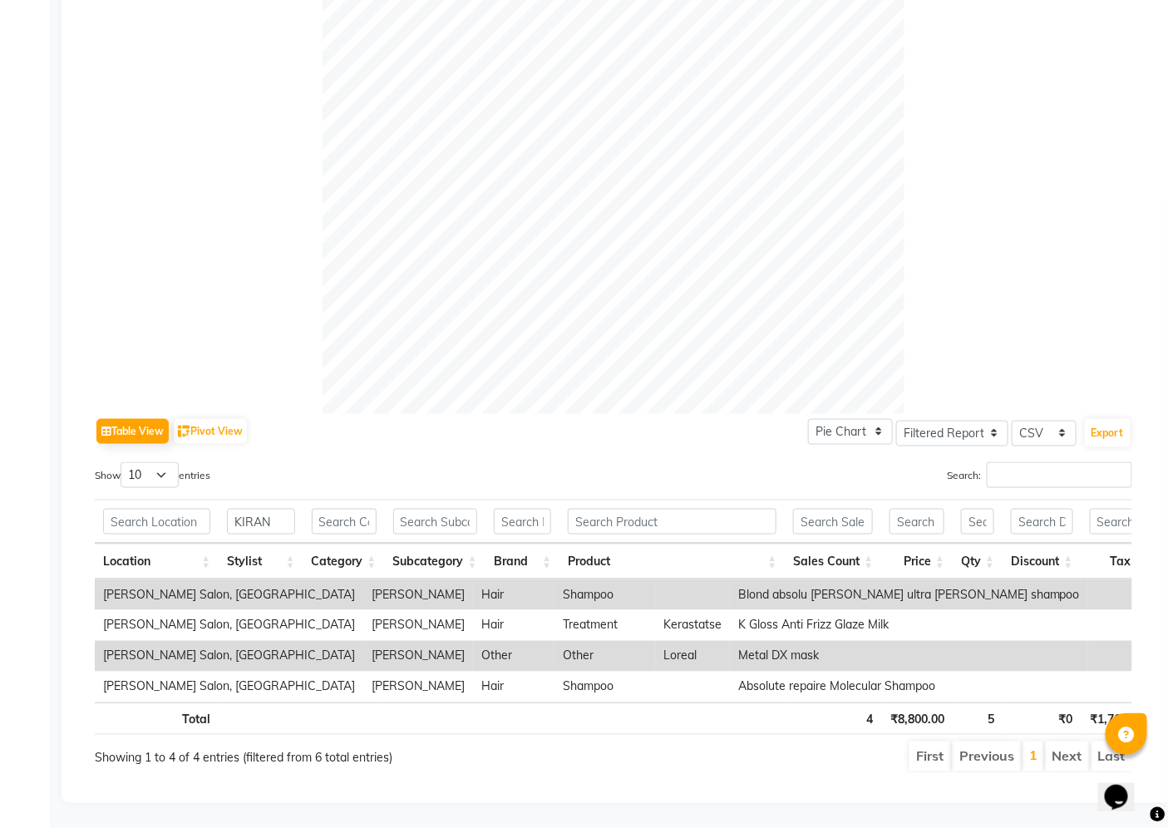
click at [741, 414] on div "Table View Pivot View Pie Chart Bar Chart Select Full Report Filtered Report Se…" at bounding box center [613, 431] width 1037 height 35
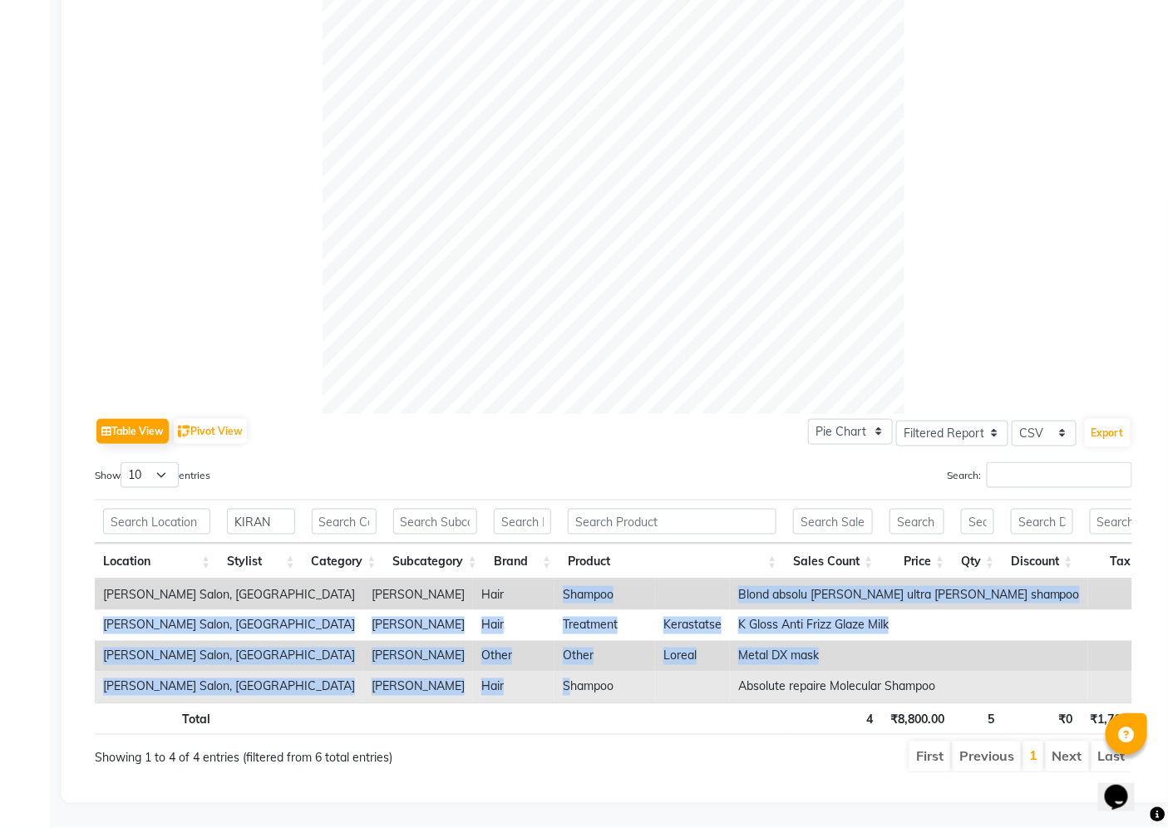
drag, startPoint x: 392, startPoint y: 561, endPoint x: 396, endPoint y: 652, distance: 91.5
click at [396, 652] on tbody "Varad Salon, Aundh kiran karagir Hair Shampoo Blond absolu bain ultra voilet sh…" at bounding box center [813, 640] width 1436 height 123
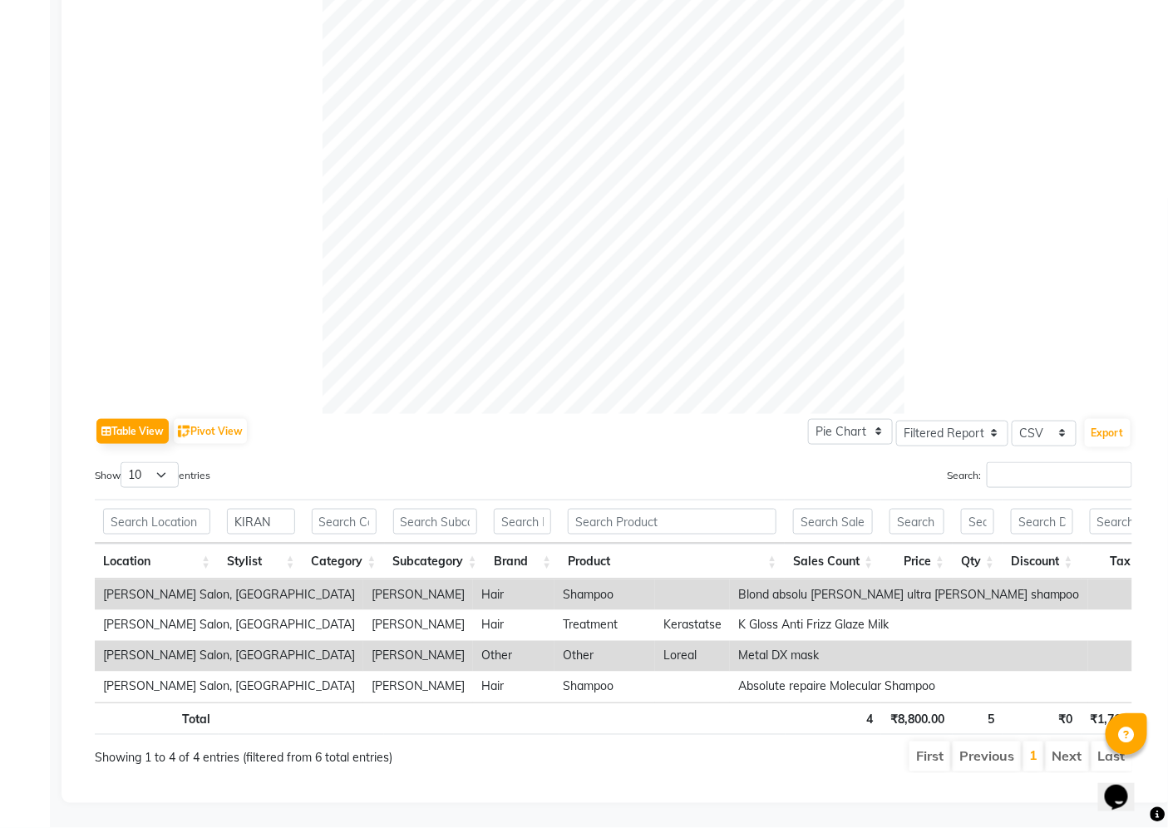
click at [509, 702] on th at bounding box center [522, 718] width 74 height 32
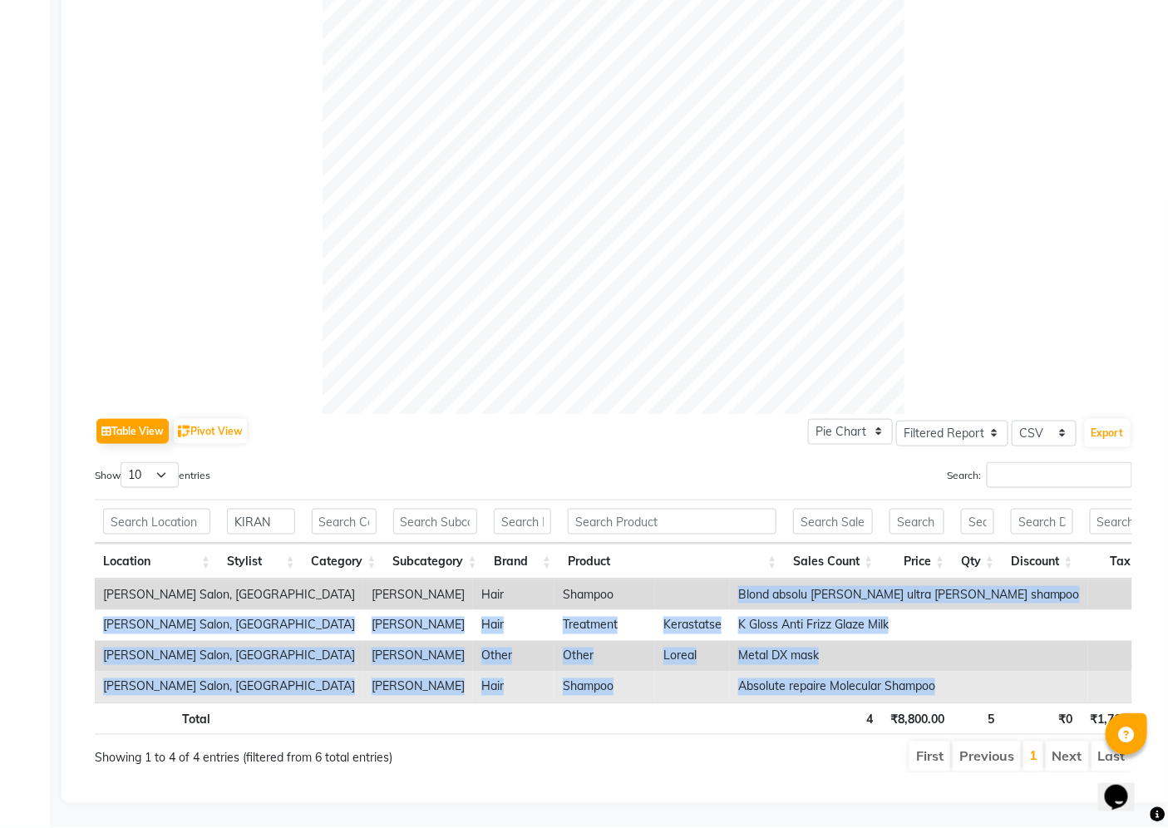
drag, startPoint x: 555, startPoint y: 561, endPoint x: 1009, endPoint y: 667, distance: 466.0
click at [1009, 667] on tbody "Varad Salon, Aundh kiran karagir Hair Shampoo Blond absolu bain ultra voilet sh…" at bounding box center [813, 640] width 1436 height 123
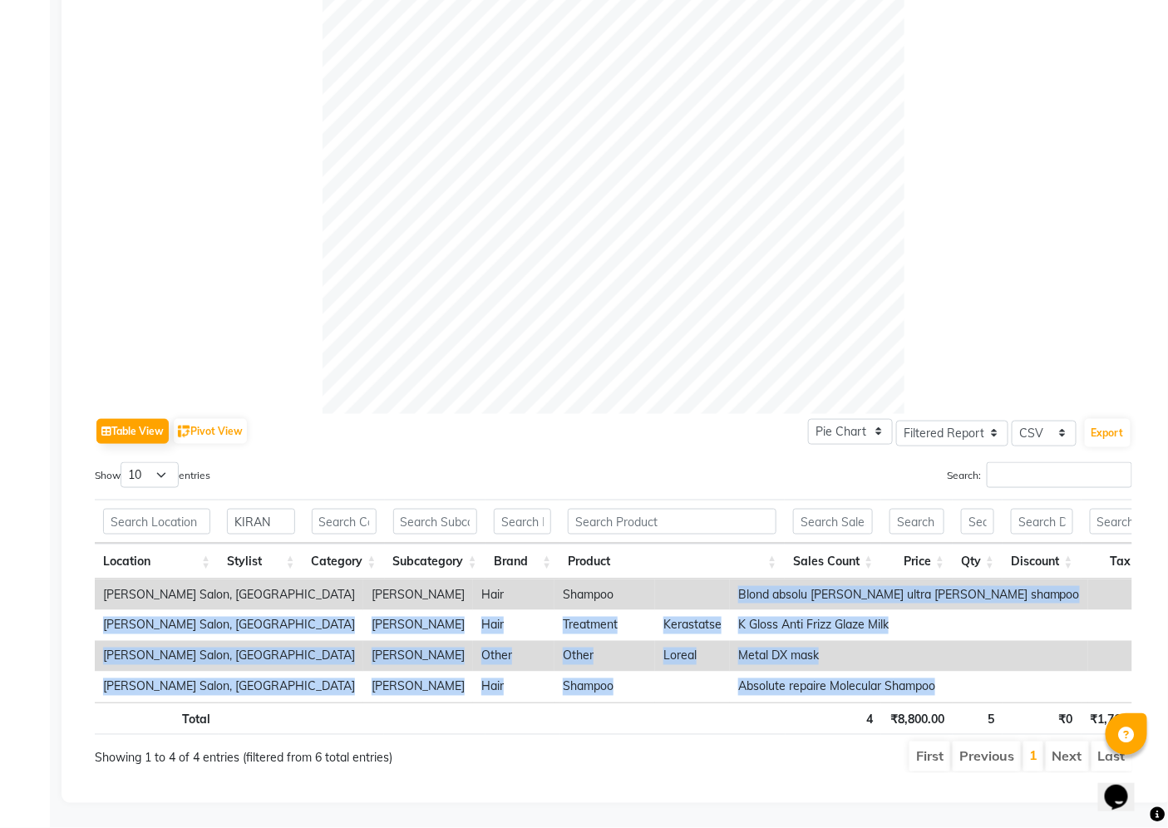
copy tbody "Blond absolu bain ultra voilet shampoo 1 ₹2,800.00 2.00 ₹0 ₹854.24 ₹5,600.00 Va…"
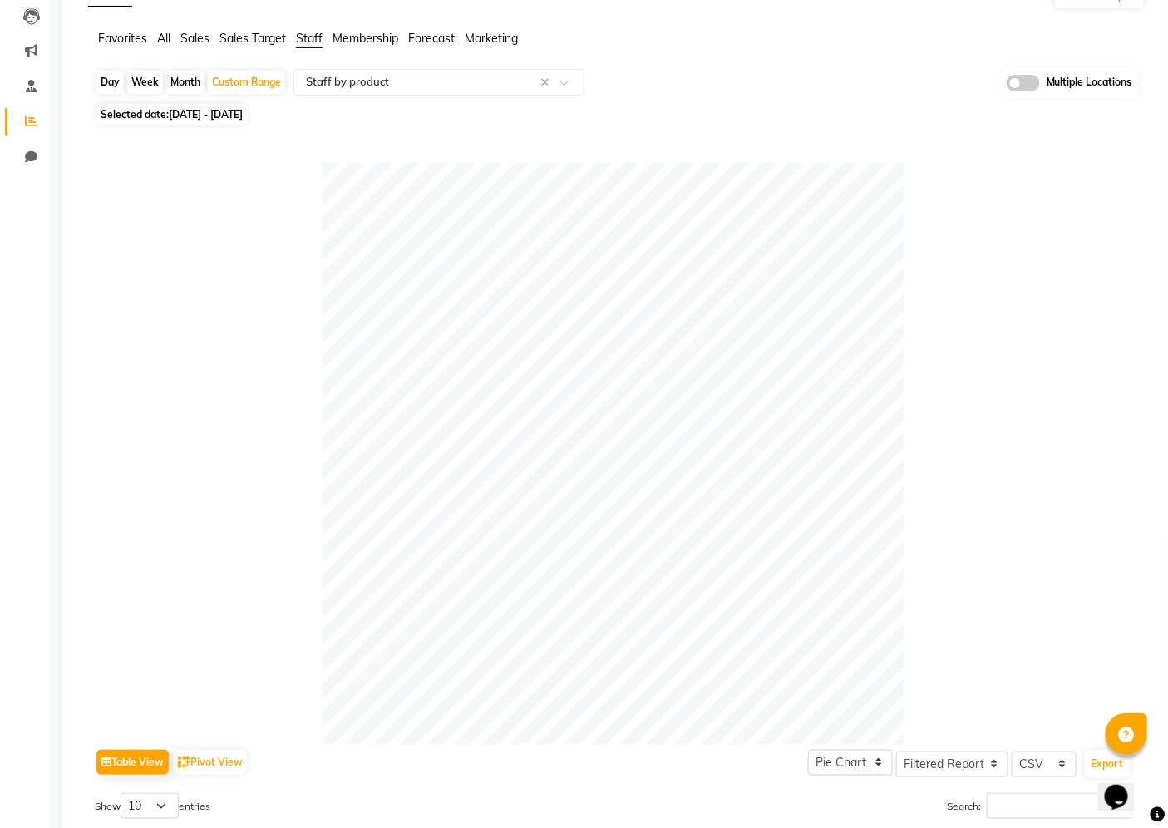
scroll to position [0, 0]
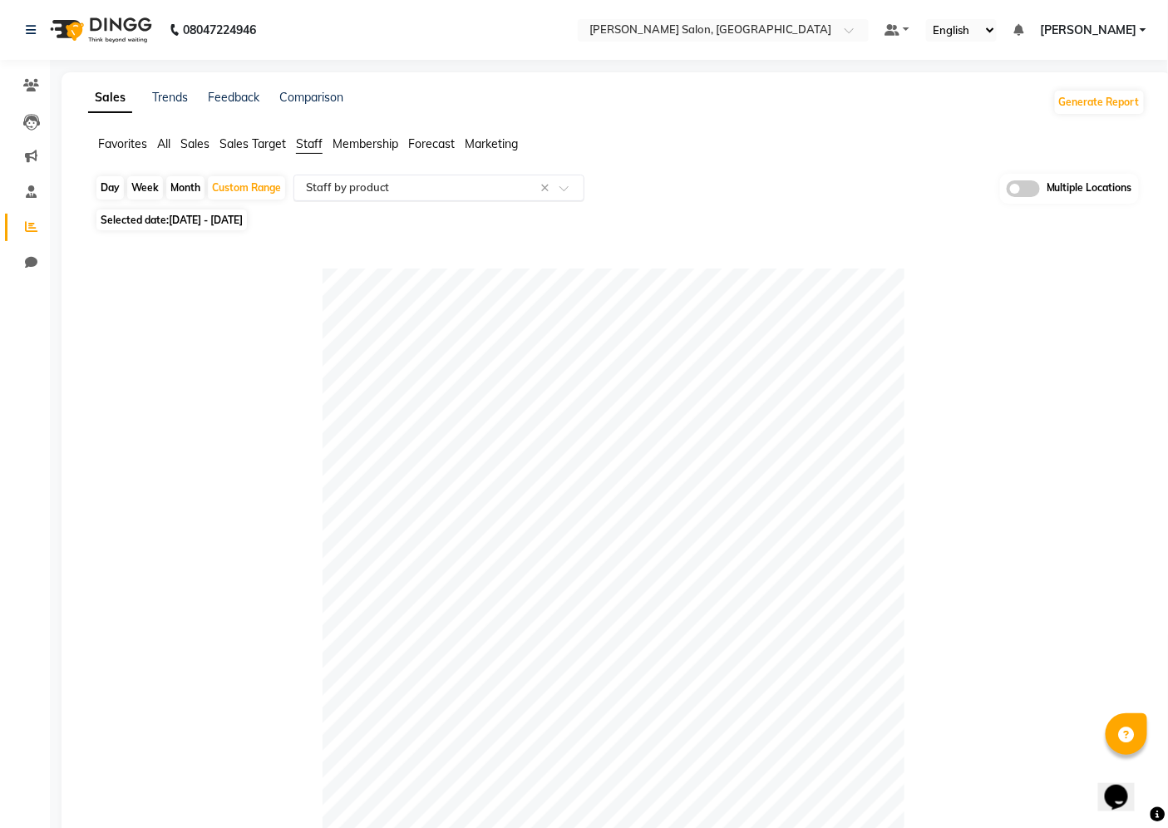
click at [407, 186] on input "text" at bounding box center [421, 187] width 239 height 17
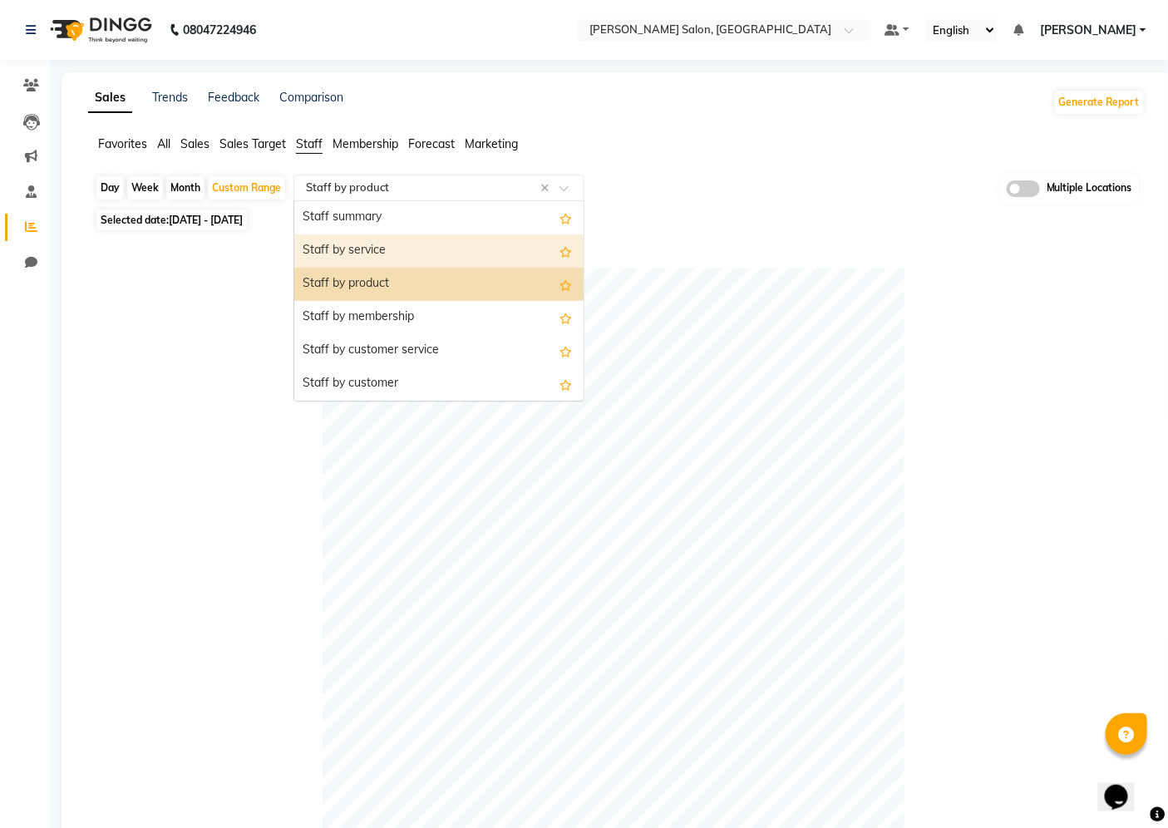
click at [412, 242] on div "Staff by service" at bounding box center [438, 250] width 289 height 33
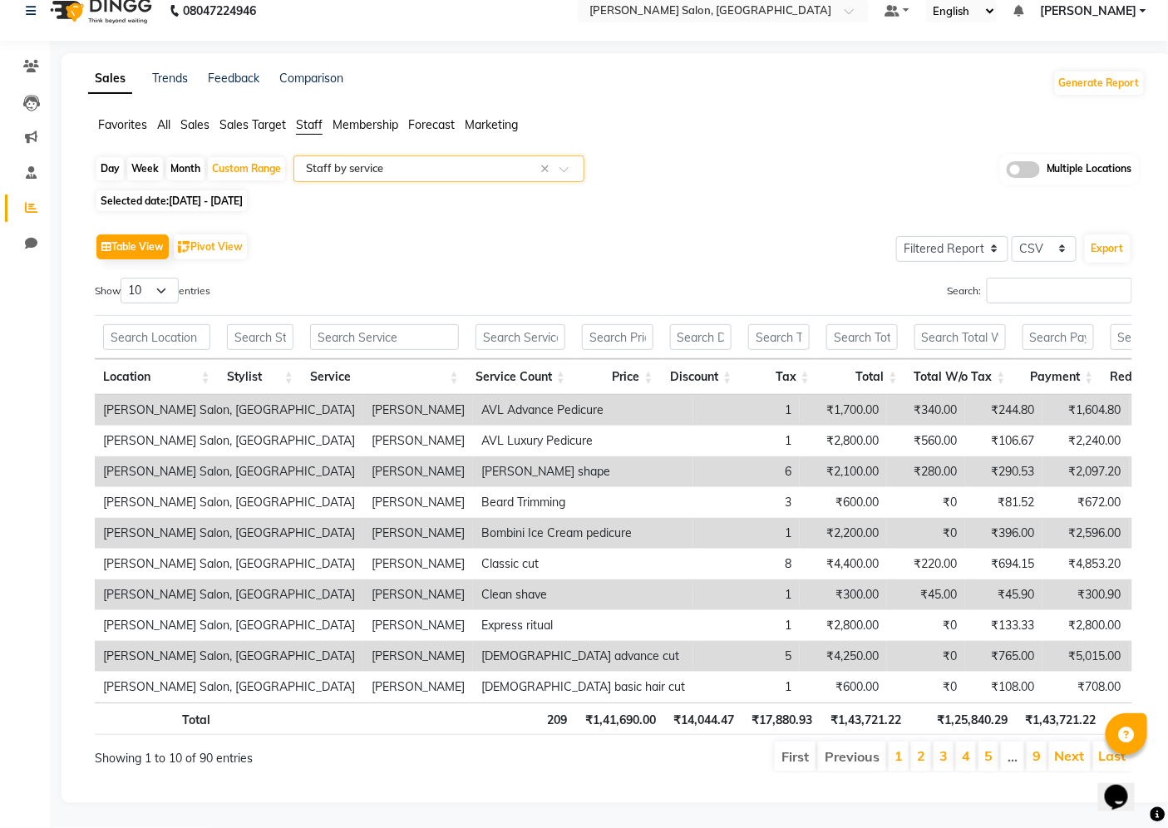
scroll to position [47, 0]
click at [166, 278] on select "10 25 50 100" at bounding box center [149, 291] width 58 height 26
select select "100"
click at [123, 278] on select "10 25 50 100" at bounding box center [149, 291] width 58 height 26
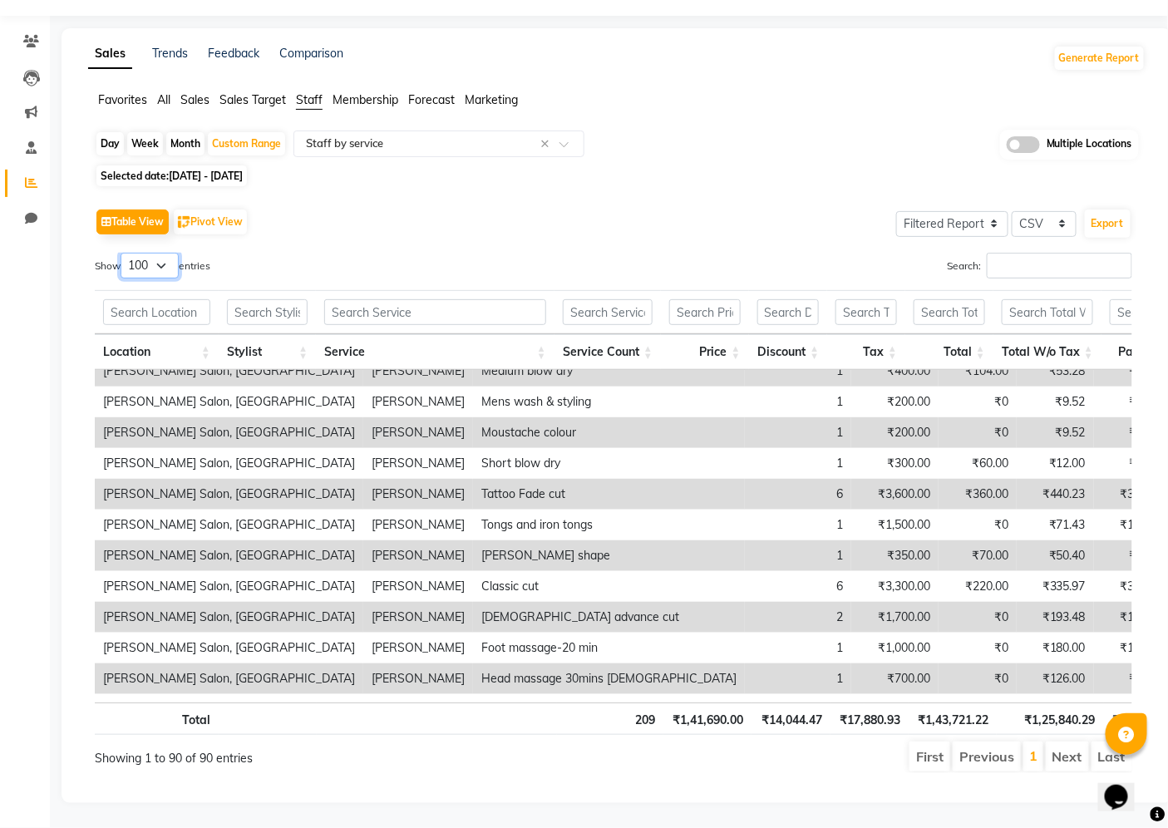
scroll to position [2215, 0]
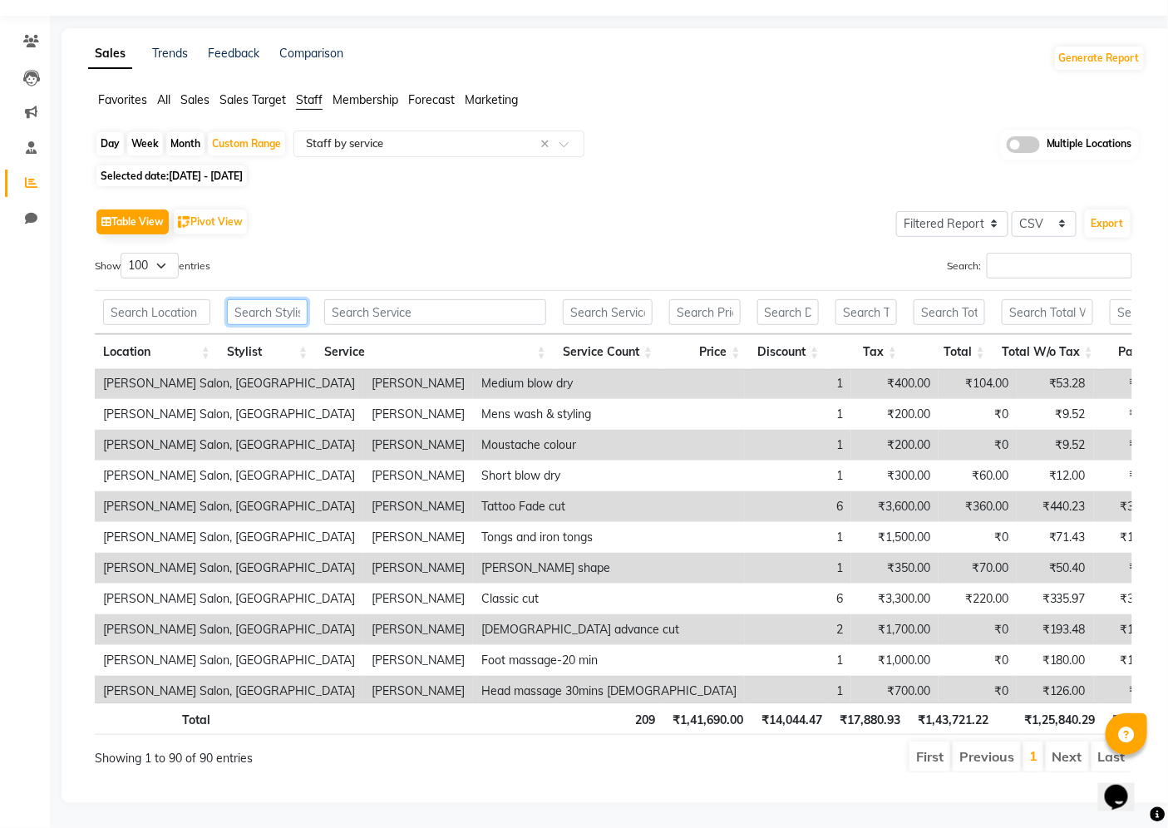
click at [267, 312] on input "text" at bounding box center [267, 312] width 81 height 26
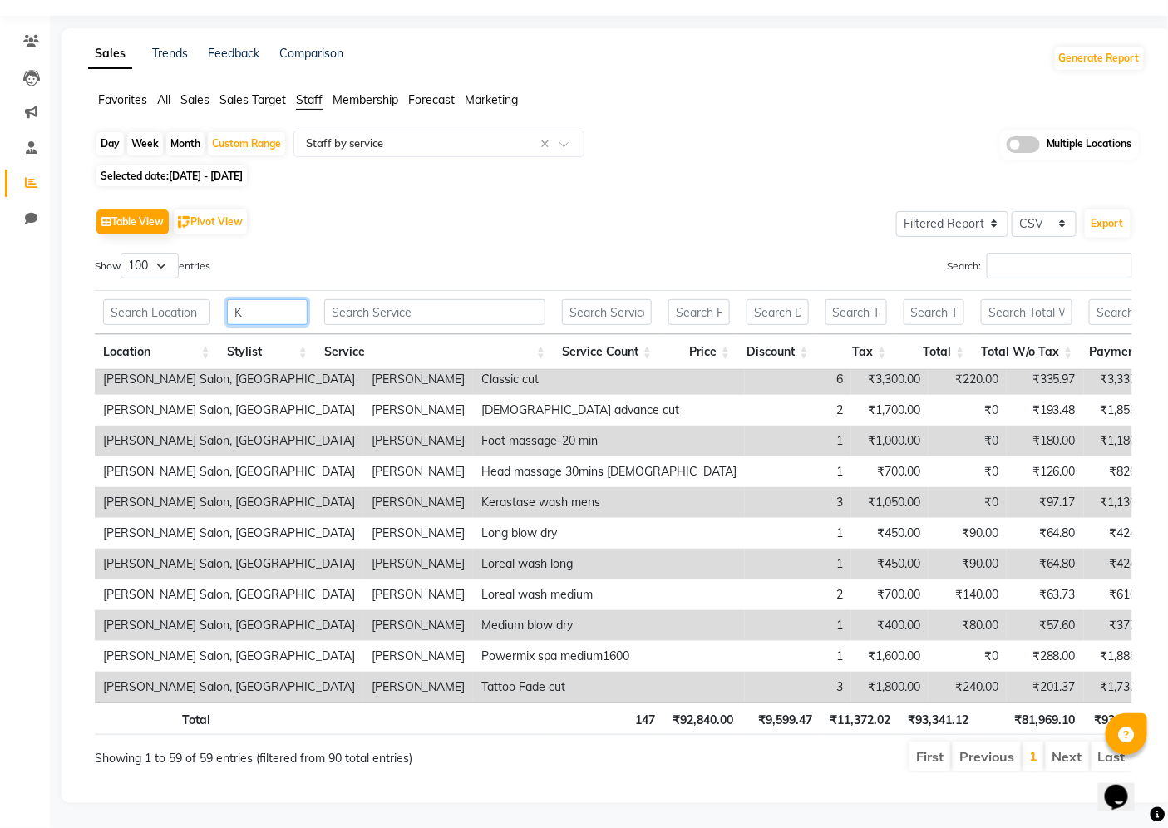
scroll to position [0, 0]
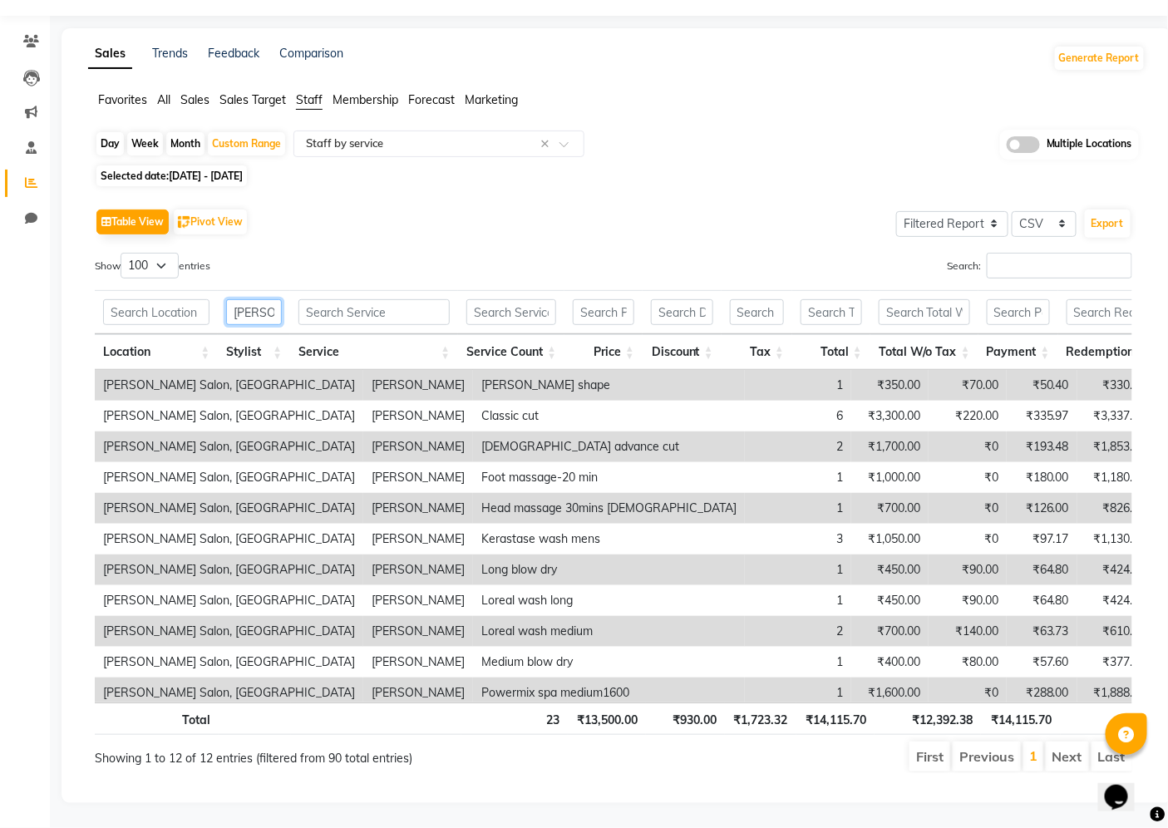
type input "KARAN"
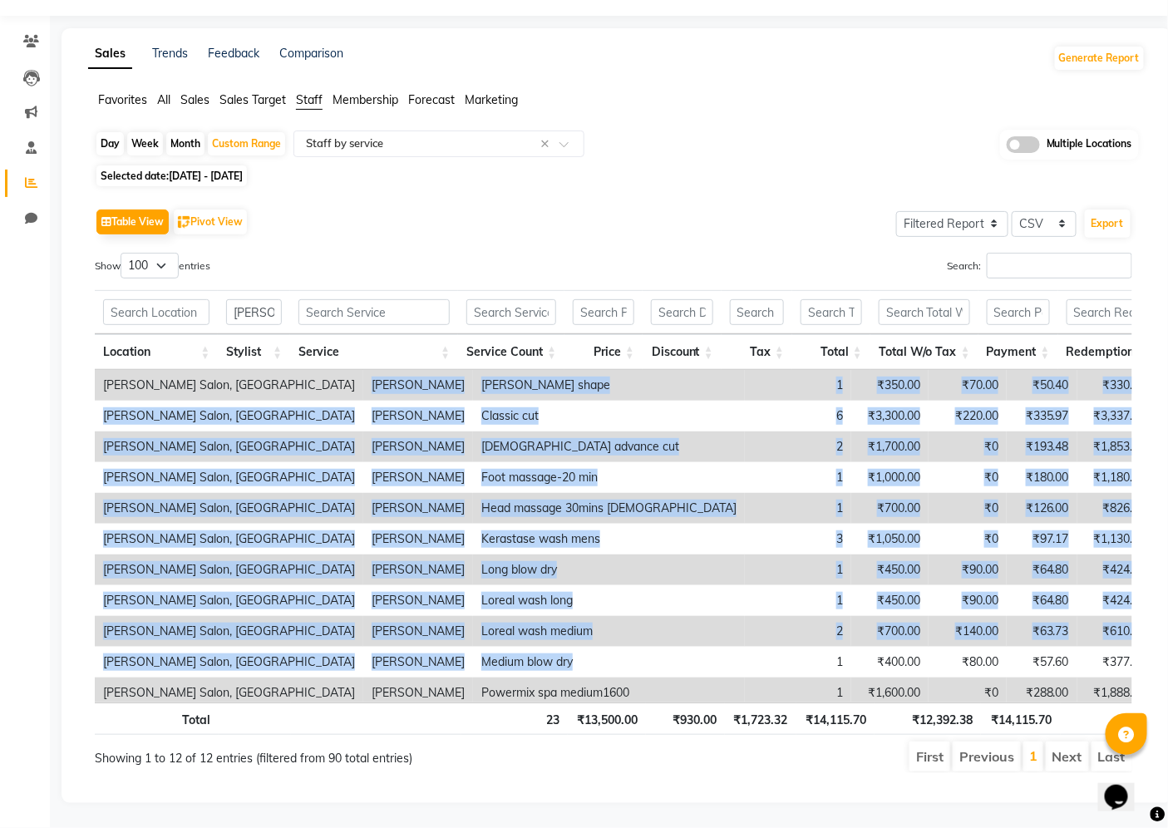
scroll to position [50, 0]
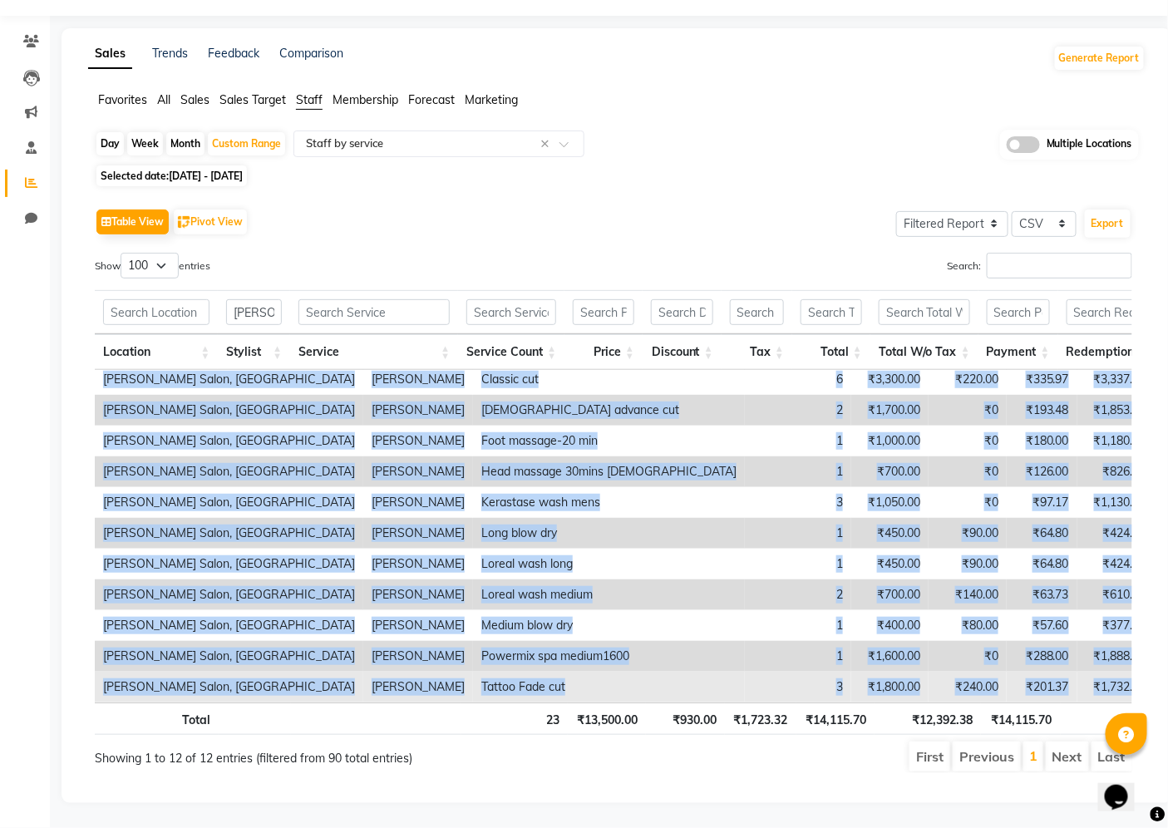
drag, startPoint x: 223, startPoint y: 382, endPoint x: 885, endPoint y: 680, distance: 726.0
click at [885, 680] on tbody "Varad Salon, Aundh karan raut Beard shape 1 ₹350.00 ₹70.00 ₹50.40 ₹330.40 ₹280.…" at bounding box center [885, 517] width 1580 height 369
copy tbody "karan raut Beard shape 1 ₹350.00 ₹70.00 ₹50.40 ₹330.40 ₹280.00 ₹330.40 ₹0 ₹0 ₹0…"
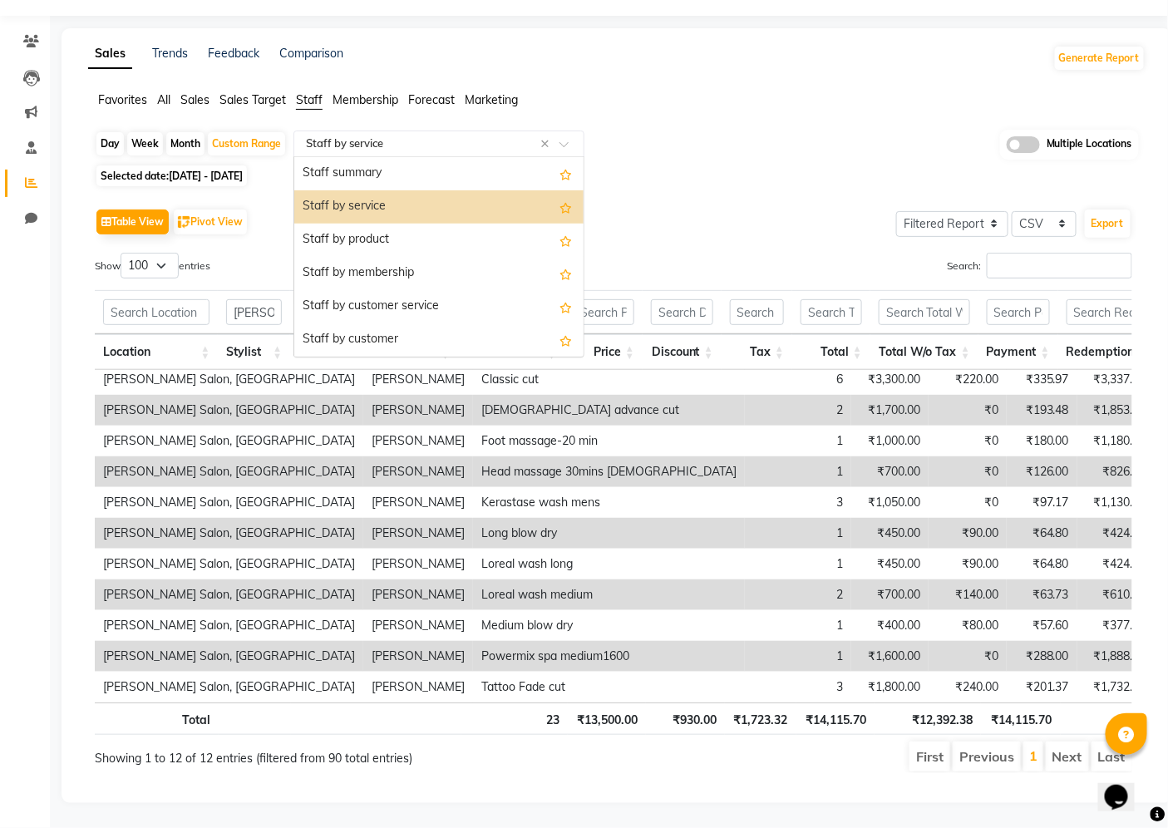
click at [435, 143] on input "text" at bounding box center [421, 143] width 239 height 17
click at [426, 234] on div "Staff by product" at bounding box center [438, 240] width 289 height 33
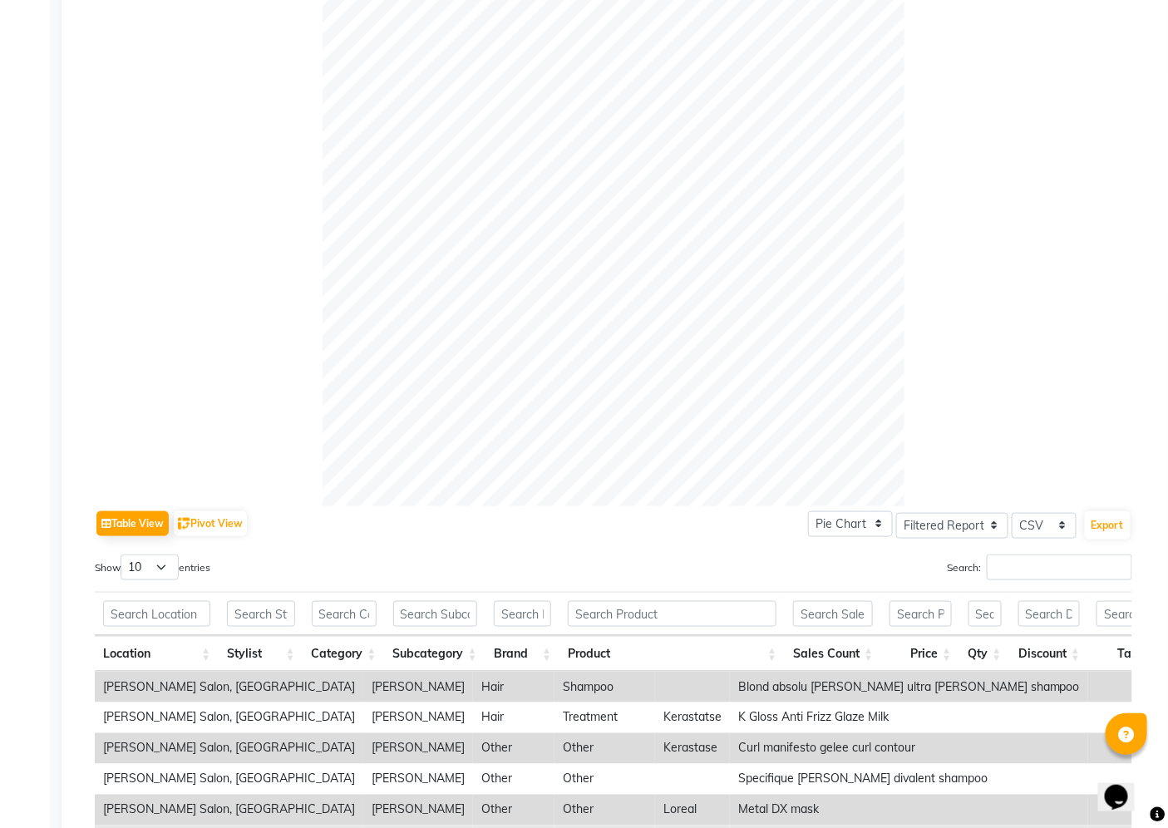
scroll to position [509, 0]
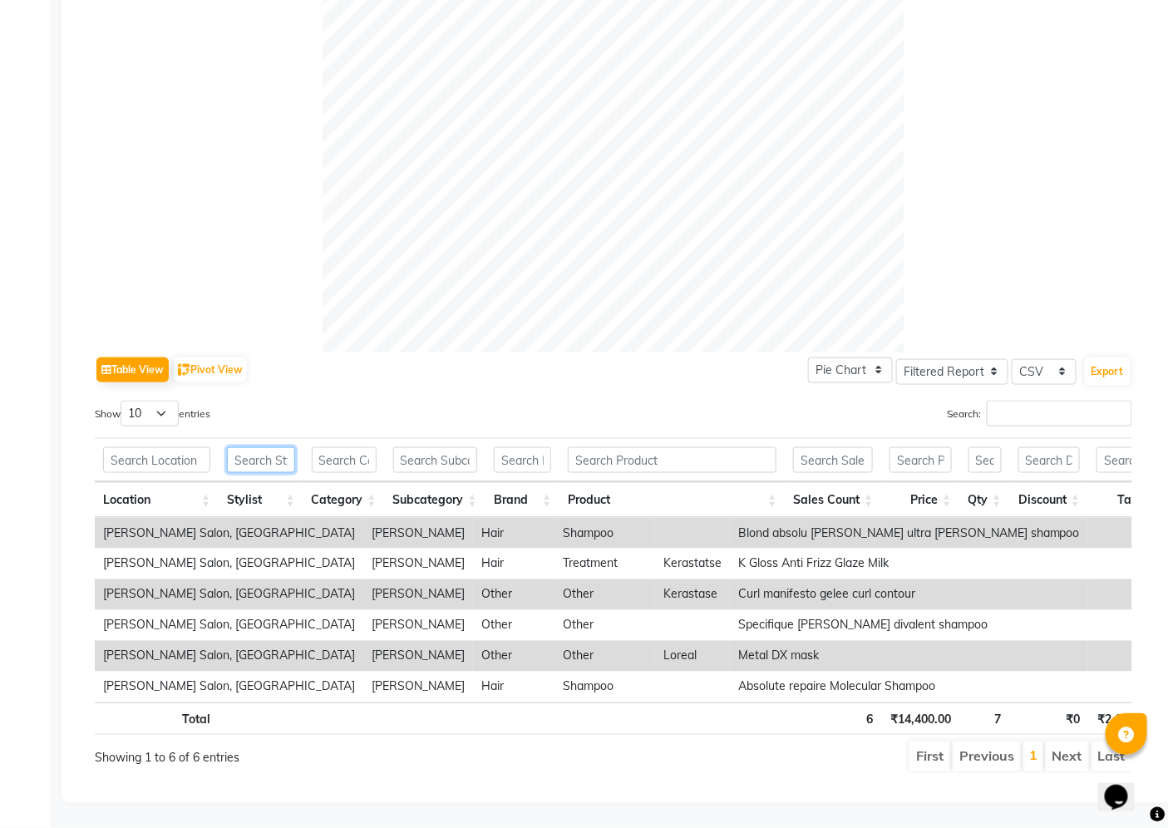
click at [256, 449] on input "text" at bounding box center [260, 460] width 67 height 26
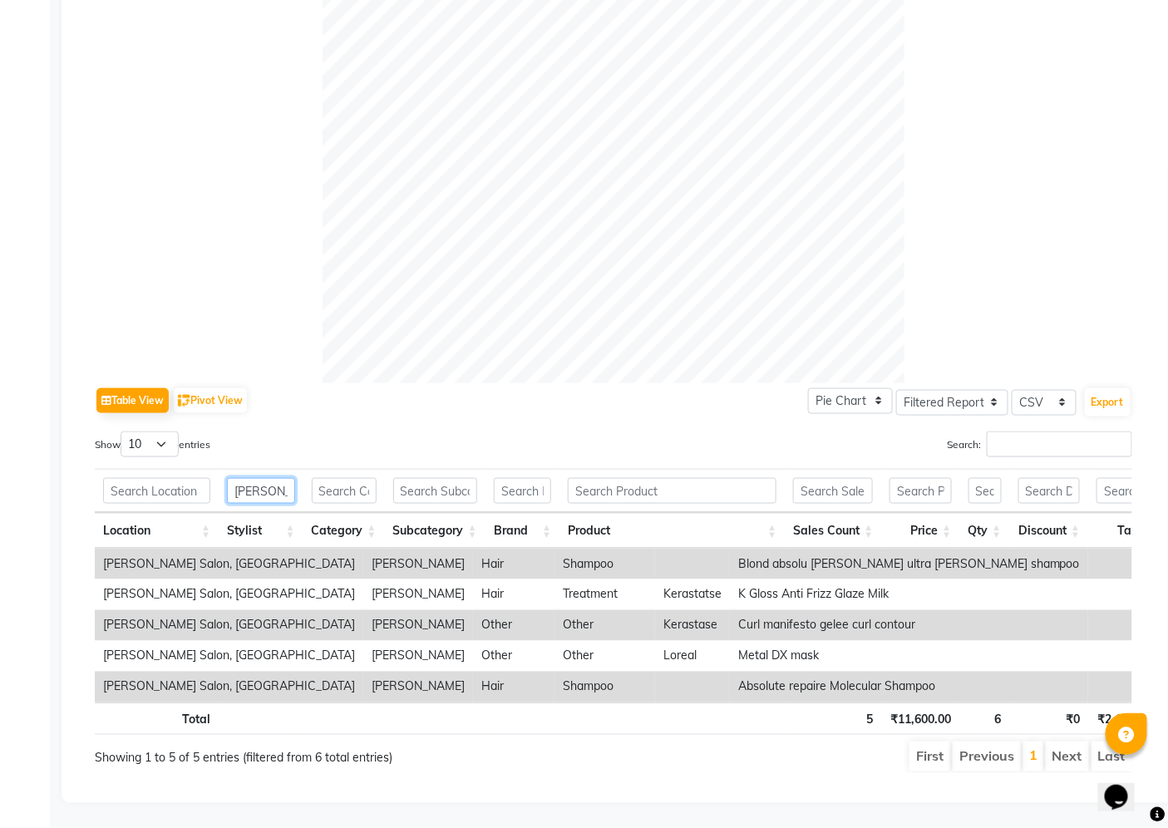
scroll to position [371, 0]
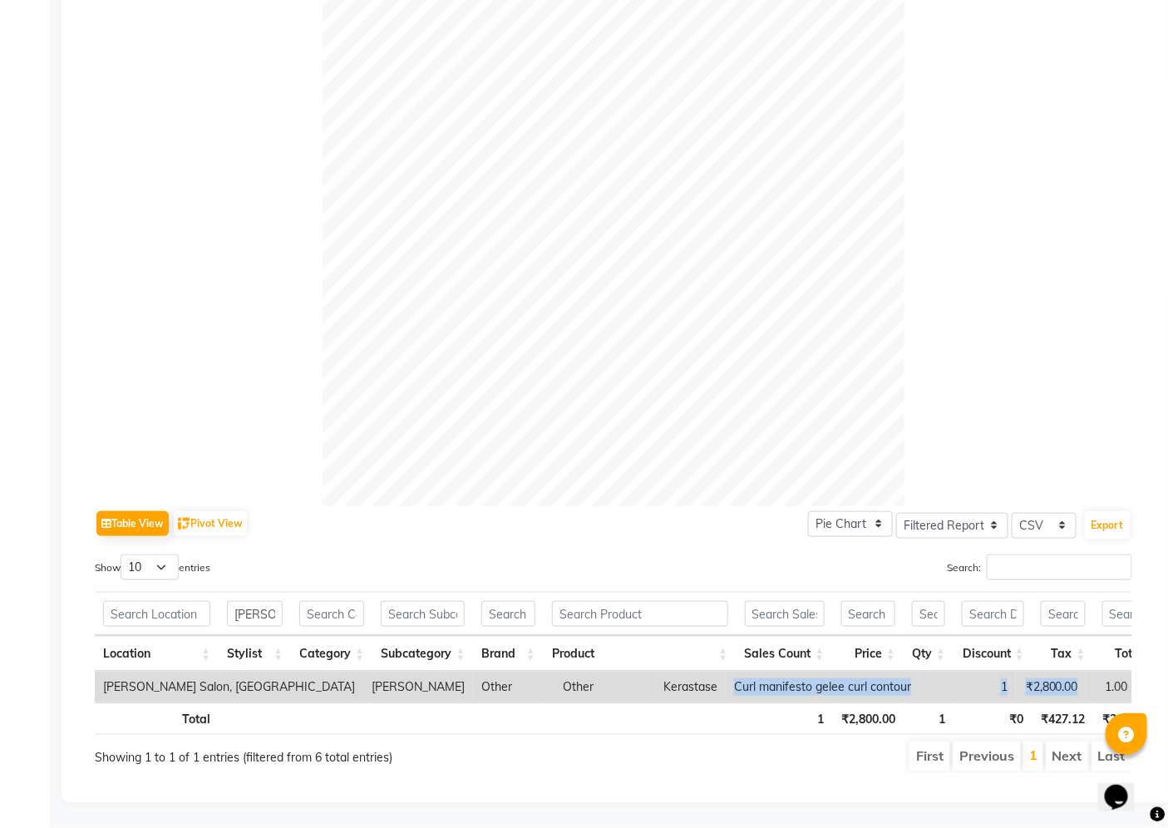
drag, startPoint x: 554, startPoint y: 658, endPoint x: 895, endPoint y: 659, distance: 340.7
click at [895, 671] on tr "Varad Salon, Aundh karan raut Other Other Kerastase Curl manifesto gelee curl c…" at bounding box center [720, 686] width 1251 height 31
copy tr "Curl manifesto gelee curl contour 1 ₹2,800.00"
click at [276, 601] on input "KARAN" at bounding box center [255, 614] width 56 height 26
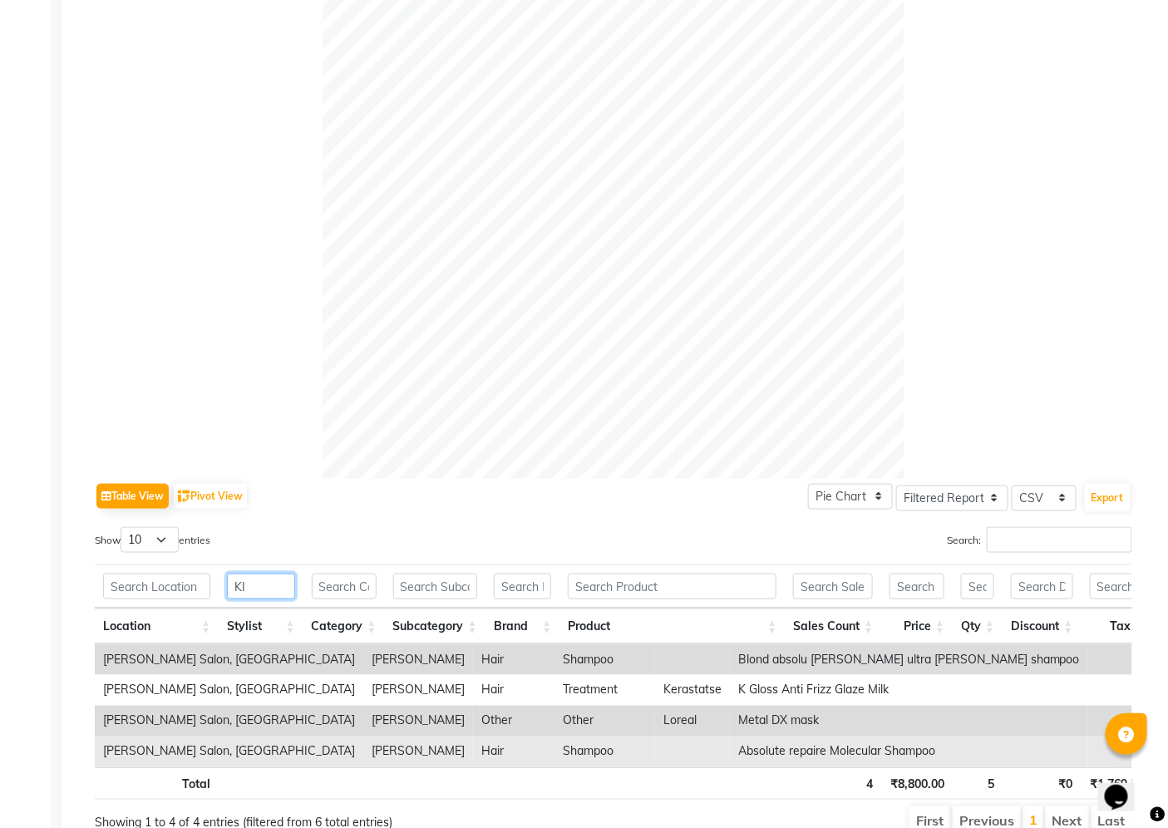
type input "K"
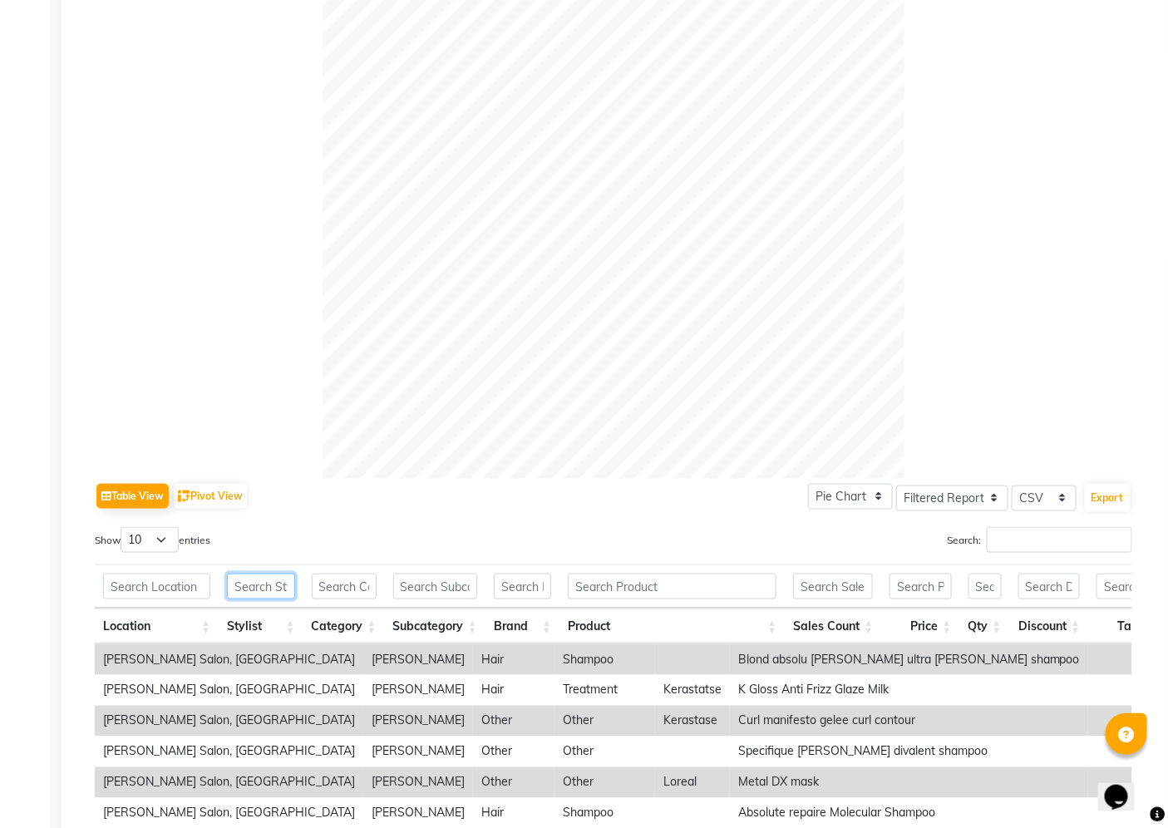
scroll to position [0, 0]
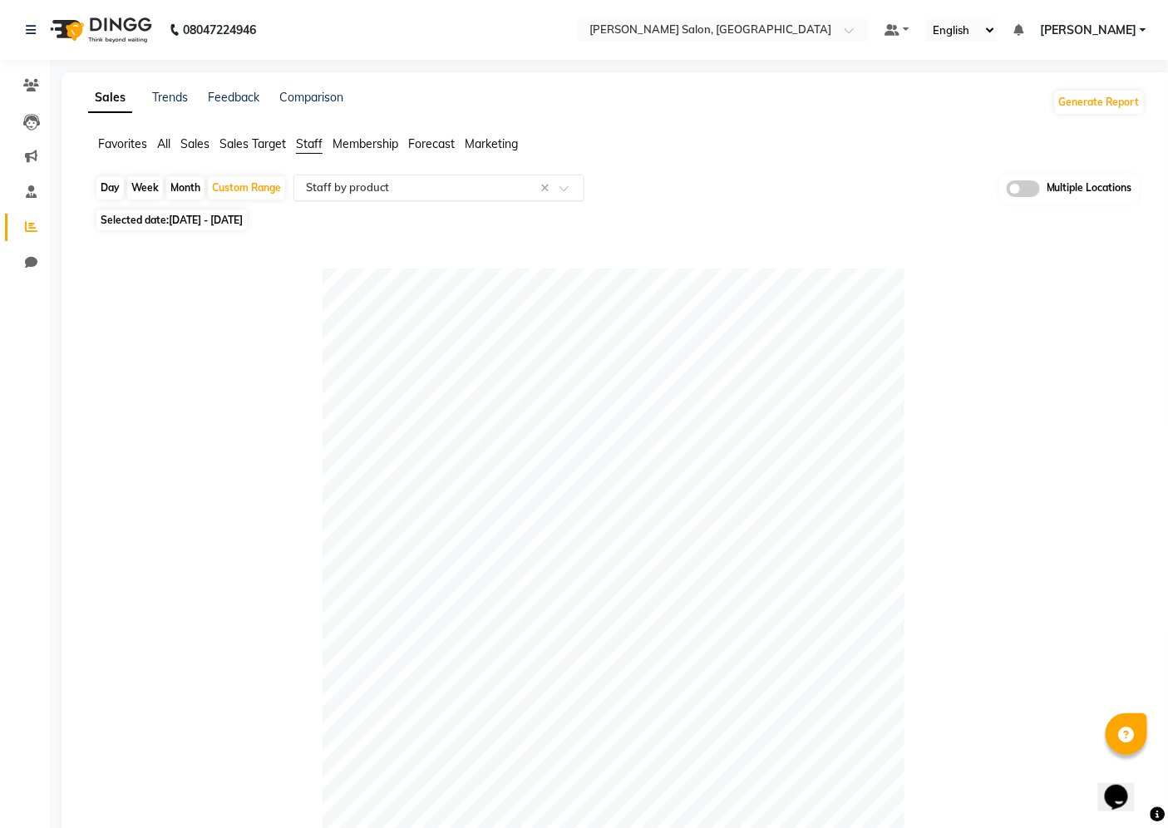
click at [443, 184] on input "text" at bounding box center [421, 187] width 239 height 17
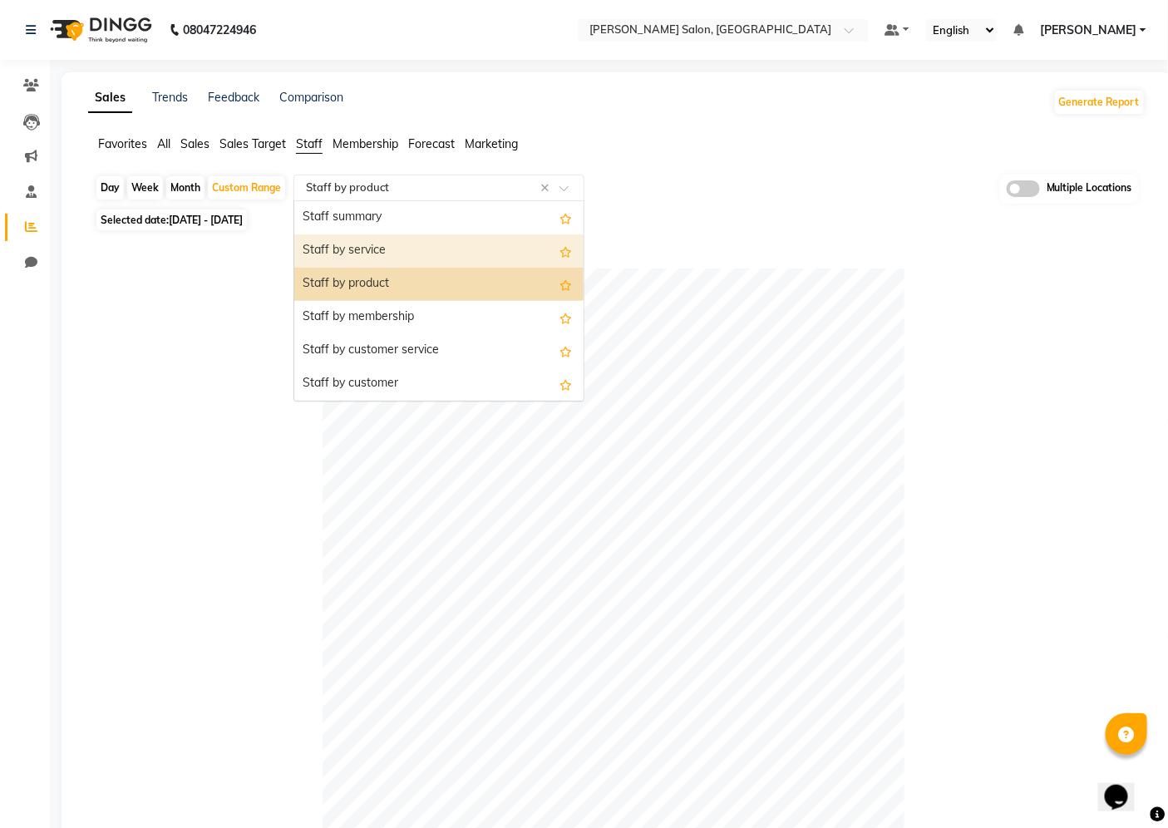
click at [420, 263] on div "Staff by service" at bounding box center [438, 250] width 289 height 33
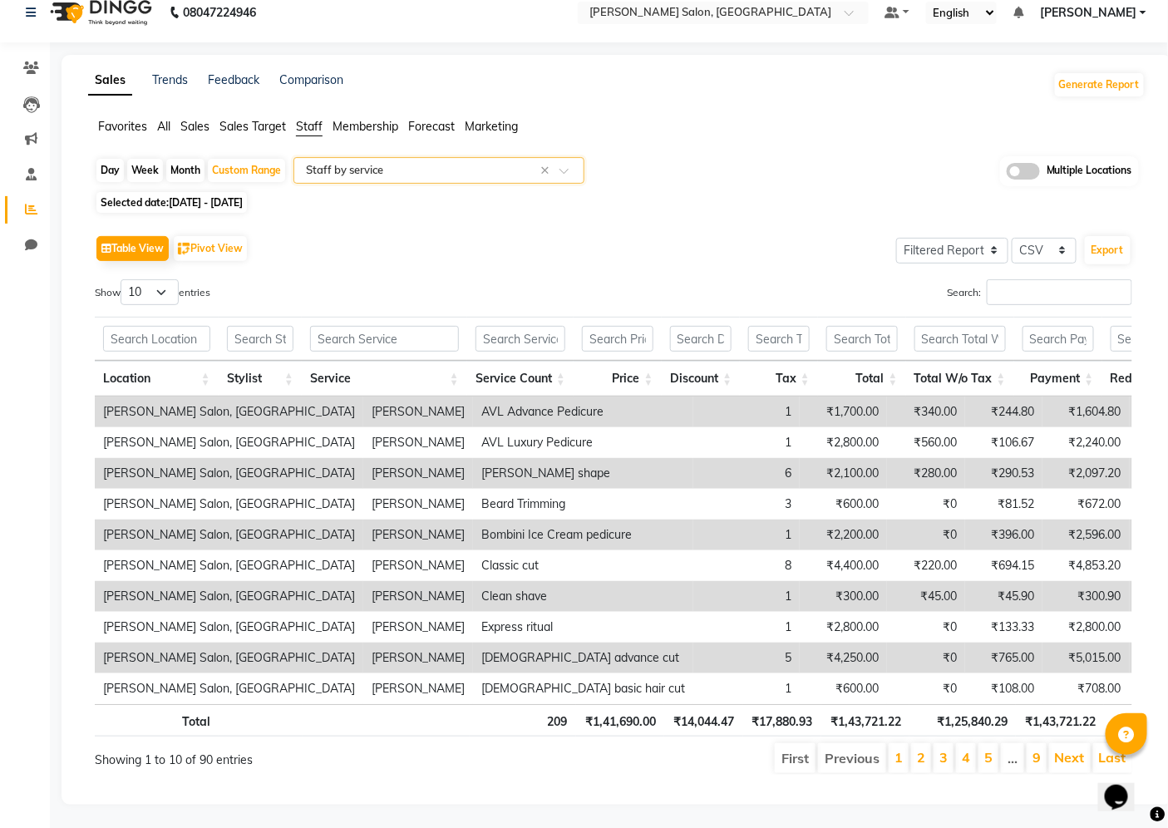
scroll to position [47, 0]
click at [258, 324] on input "text" at bounding box center [260, 337] width 66 height 26
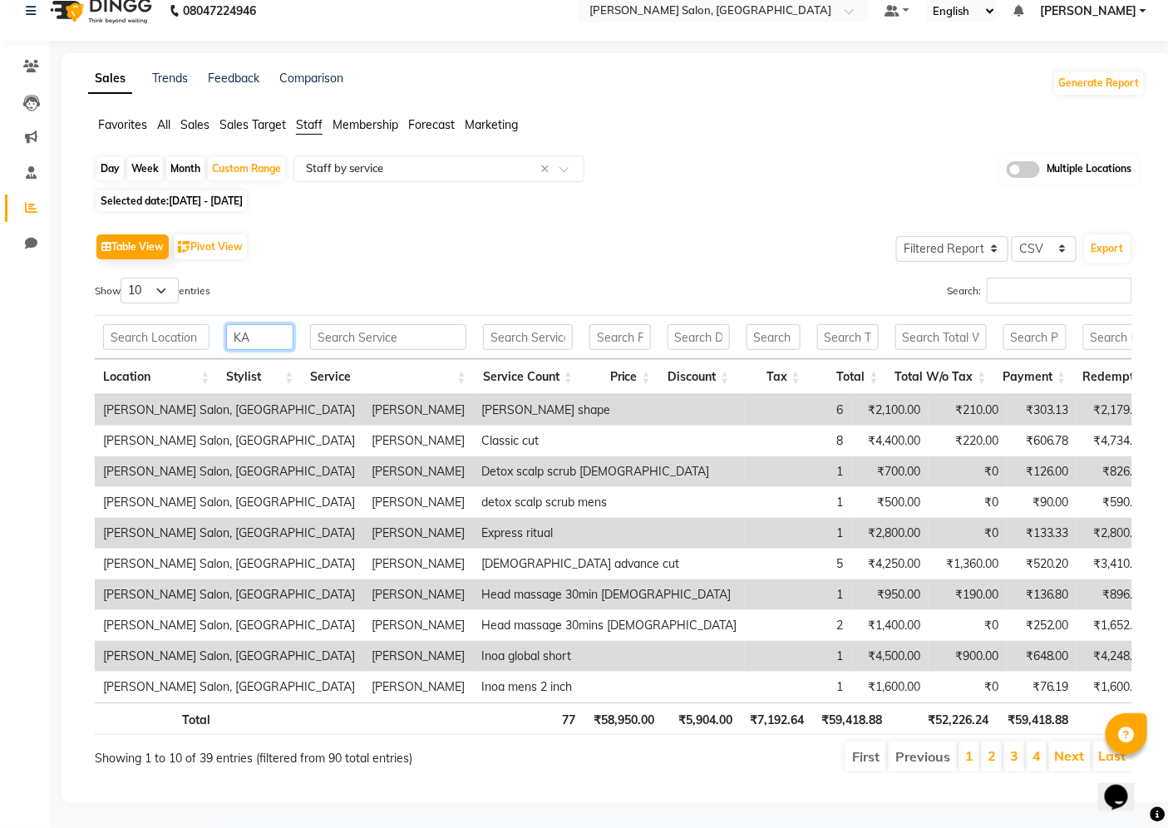
type input "K"
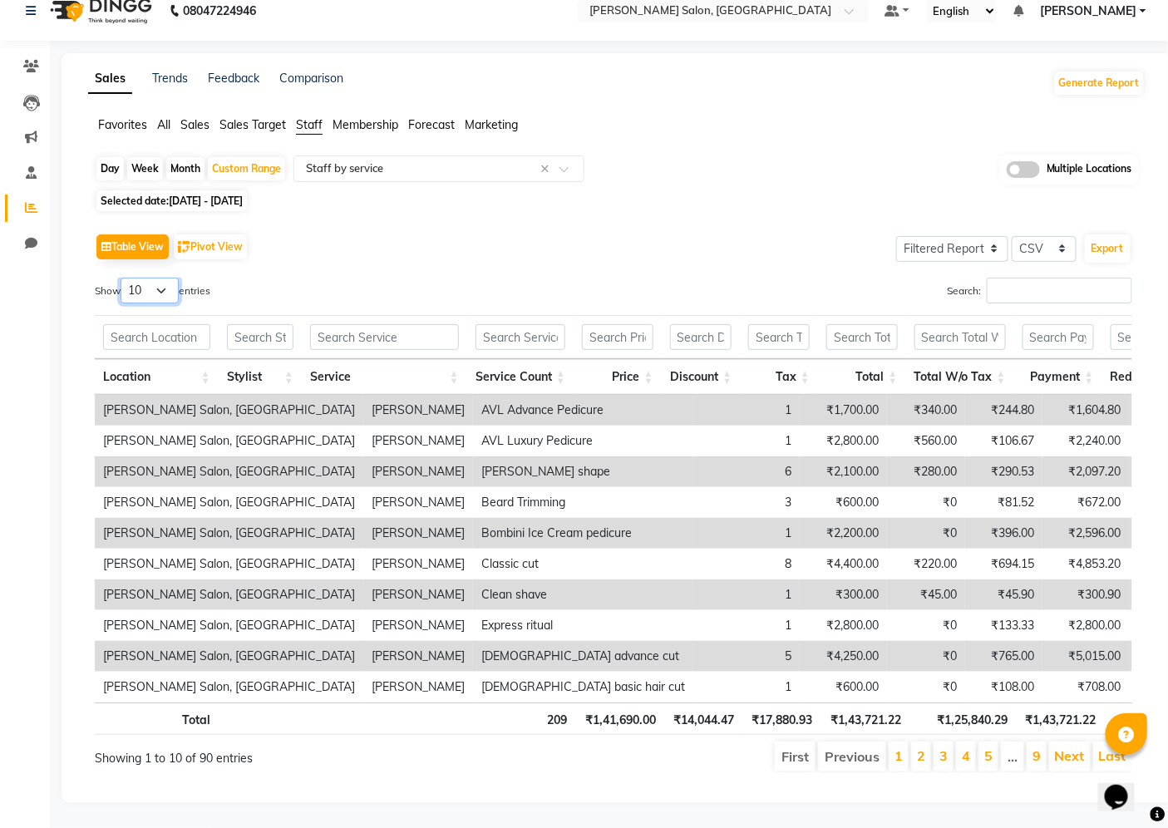
click at [168, 278] on select "10 25 50 100" at bounding box center [149, 291] width 58 height 26
select select "100"
click at [123, 278] on select "10 25 50 100" at bounding box center [149, 291] width 58 height 26
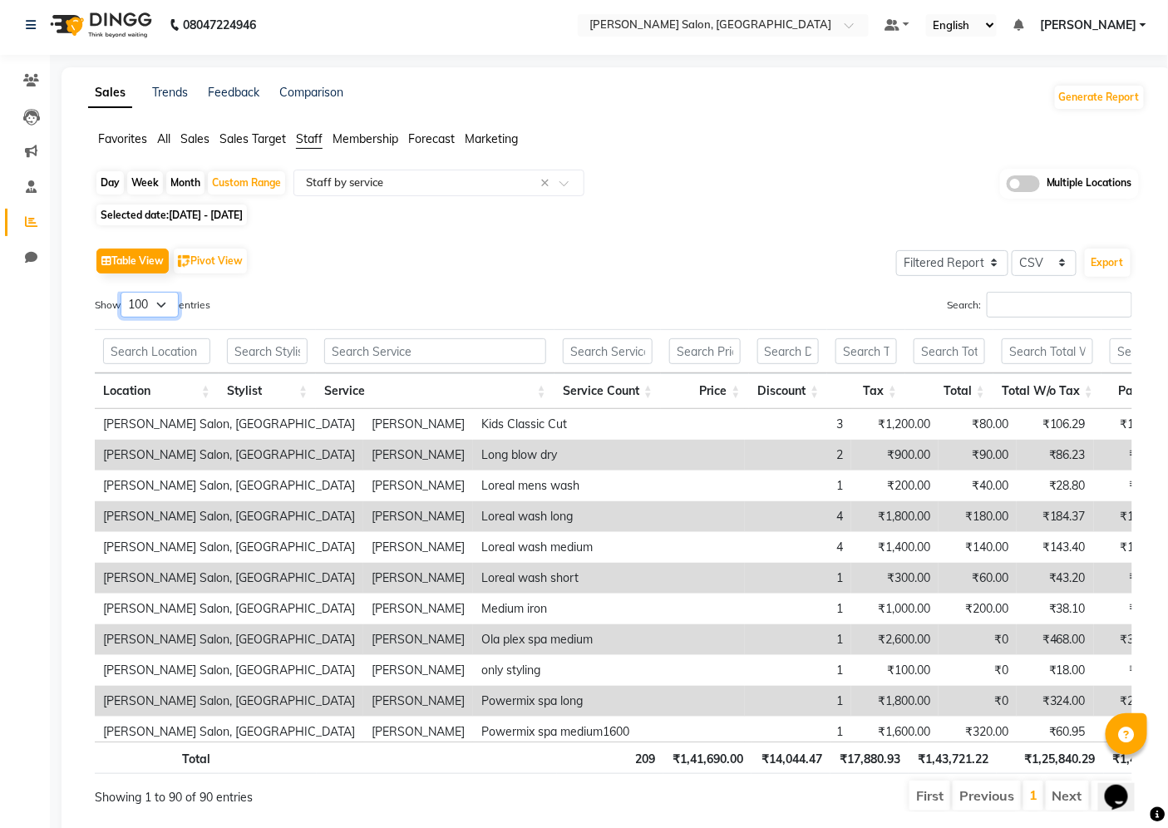
scroll to position [0, 0]
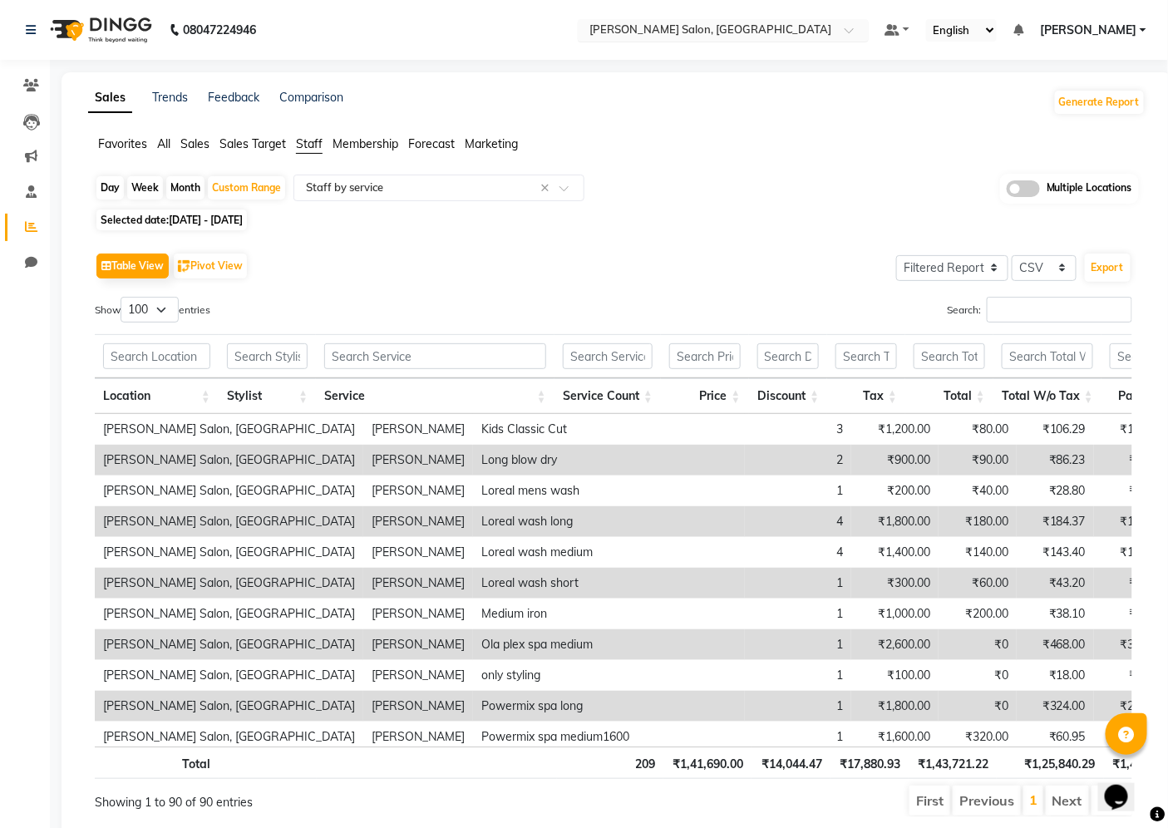
click at [770, 37] on input "text" at bounding box center [706, 31] width 241 height 17
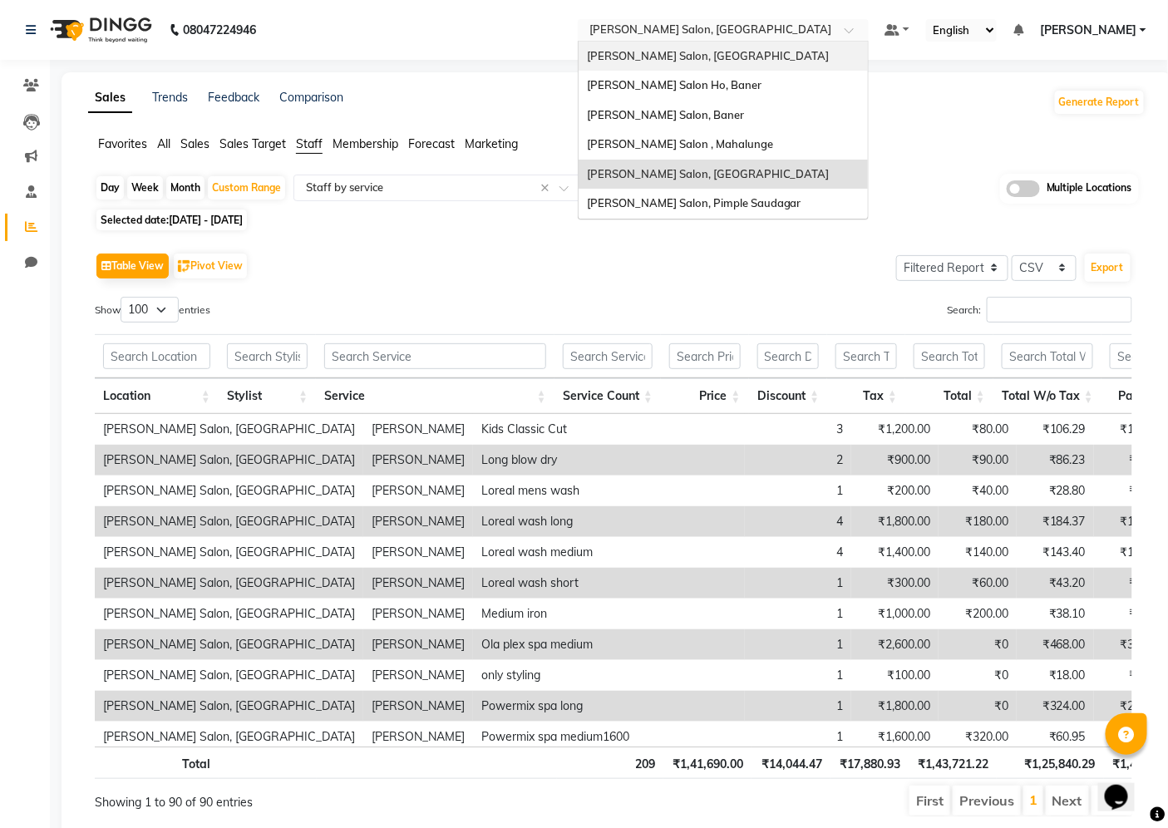
click at [710, 64] on div "[PERSON_NAME] Salon, [GEOGRAPHIC_DATA]" at bounding box center [722, 57] width 289 height 30
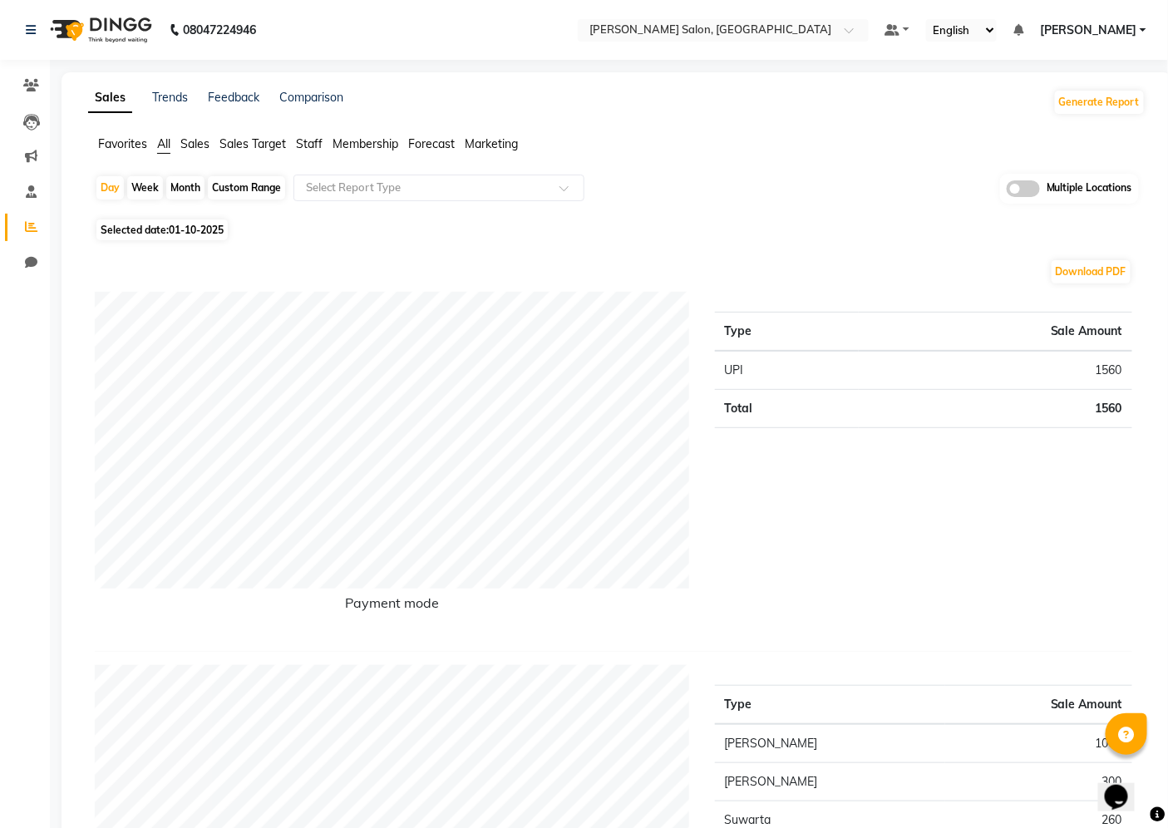
click at [302, 139] on span "Staff" at bounding box center [309, 143] width 27 height 15
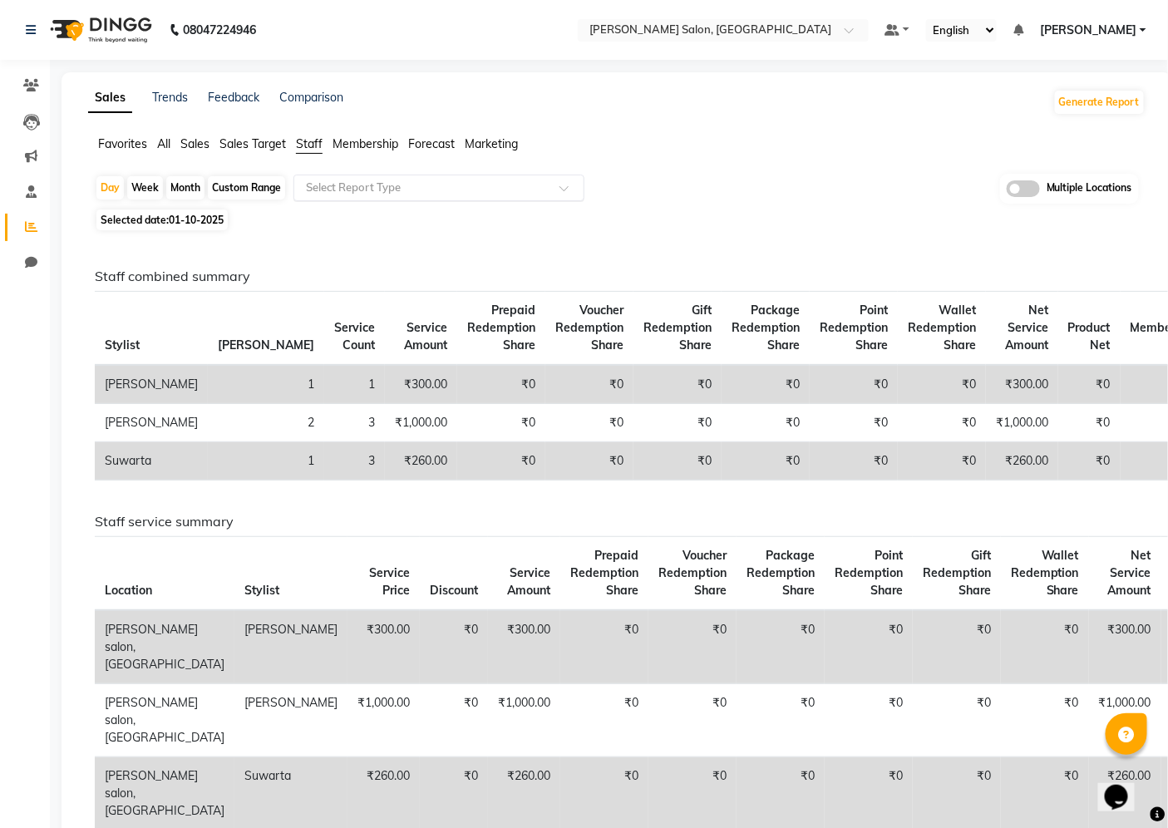
click at [381, 185] on input "text" at bounding box center [421, 187] width 239 height 17
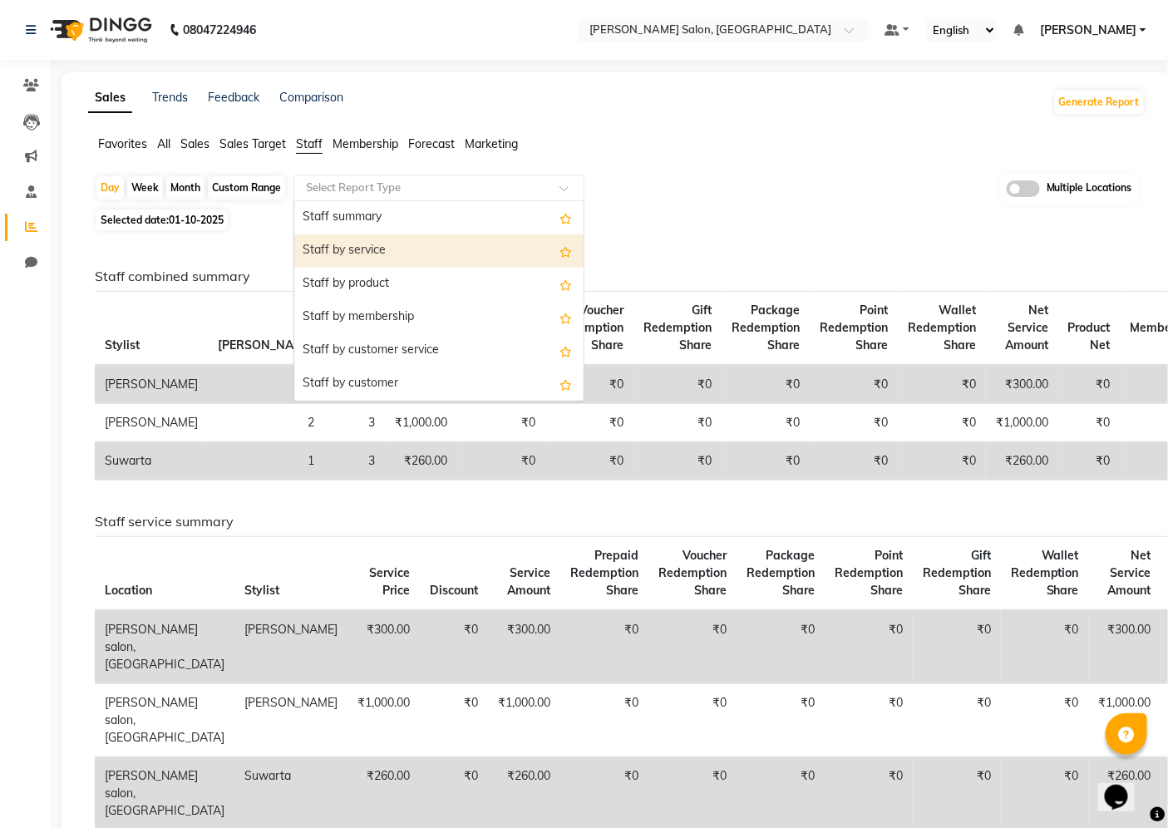
click at [403, 260] on div "Staff by service" at bounding box center [438, 250] width 289 height 33
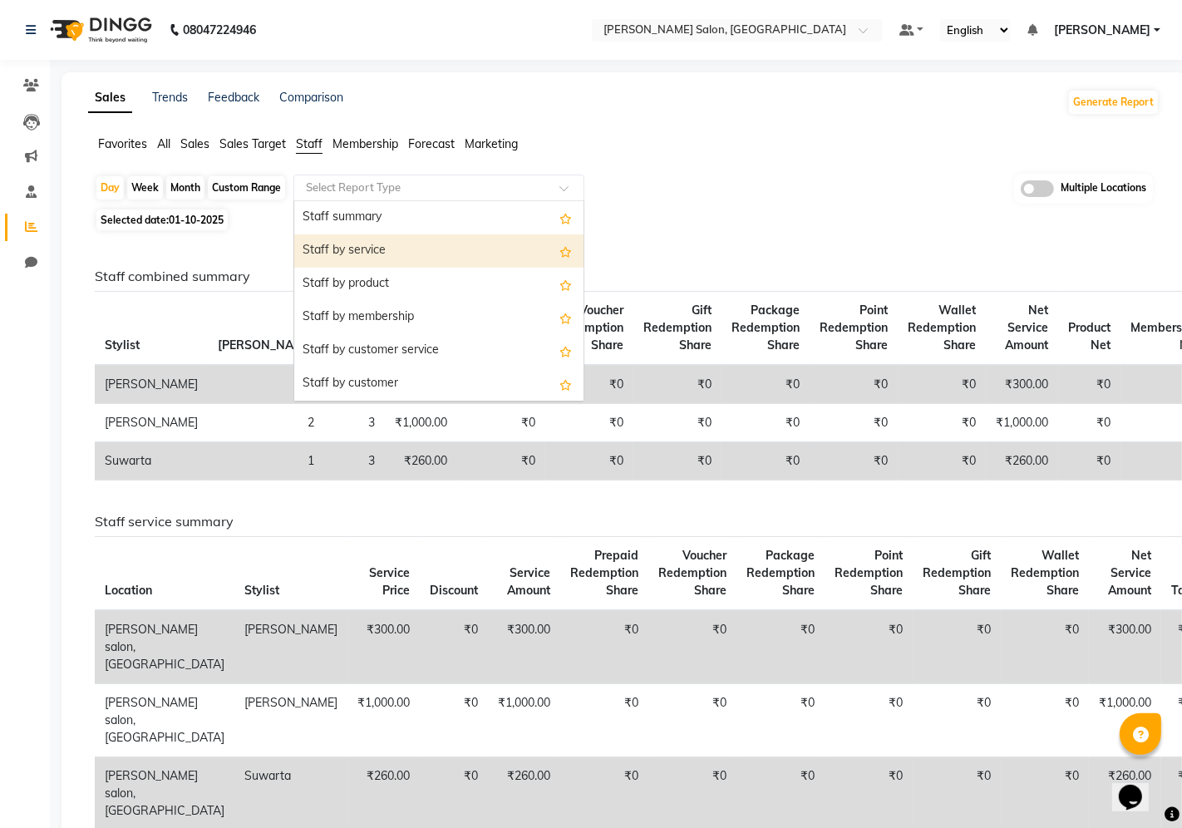
select select "full_report"
select select "csv"
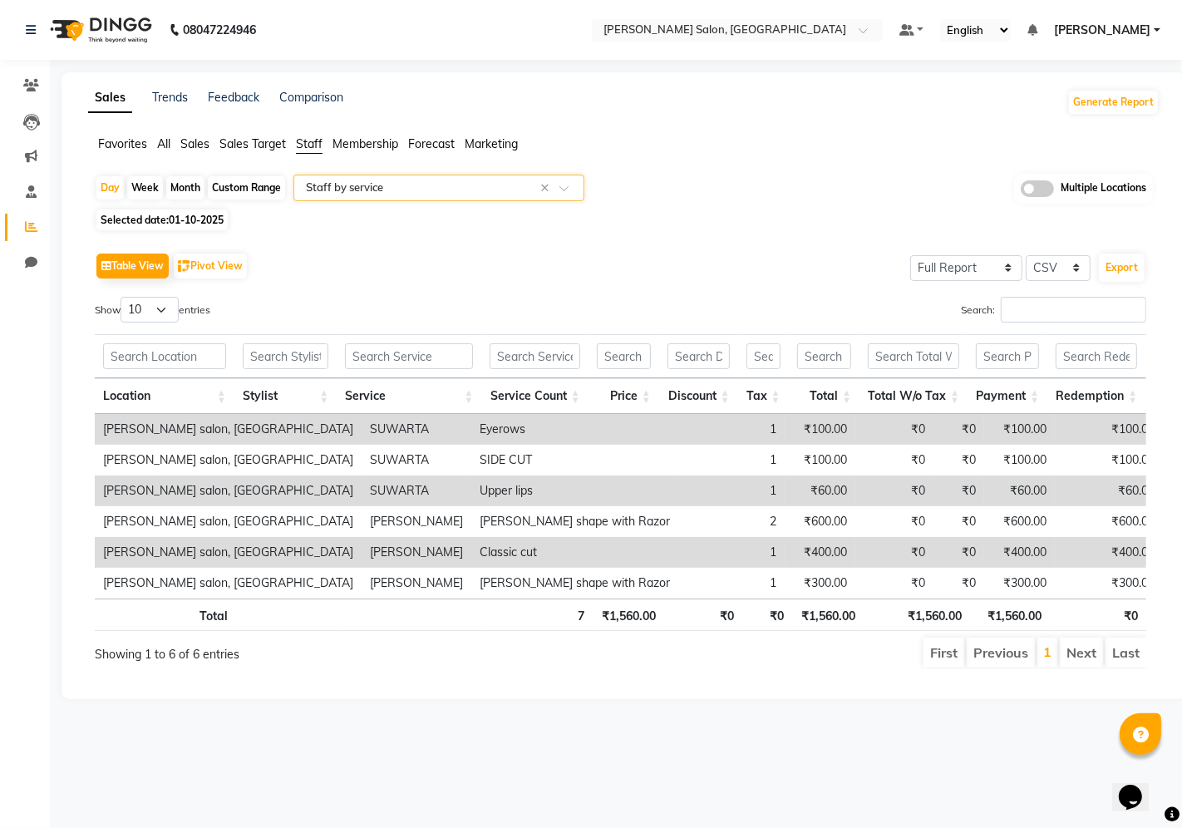
click at [229, 188] on div "Custom Range" at bounding box center [246, 187] width 77 height 23
select select "10"
select select "2025"
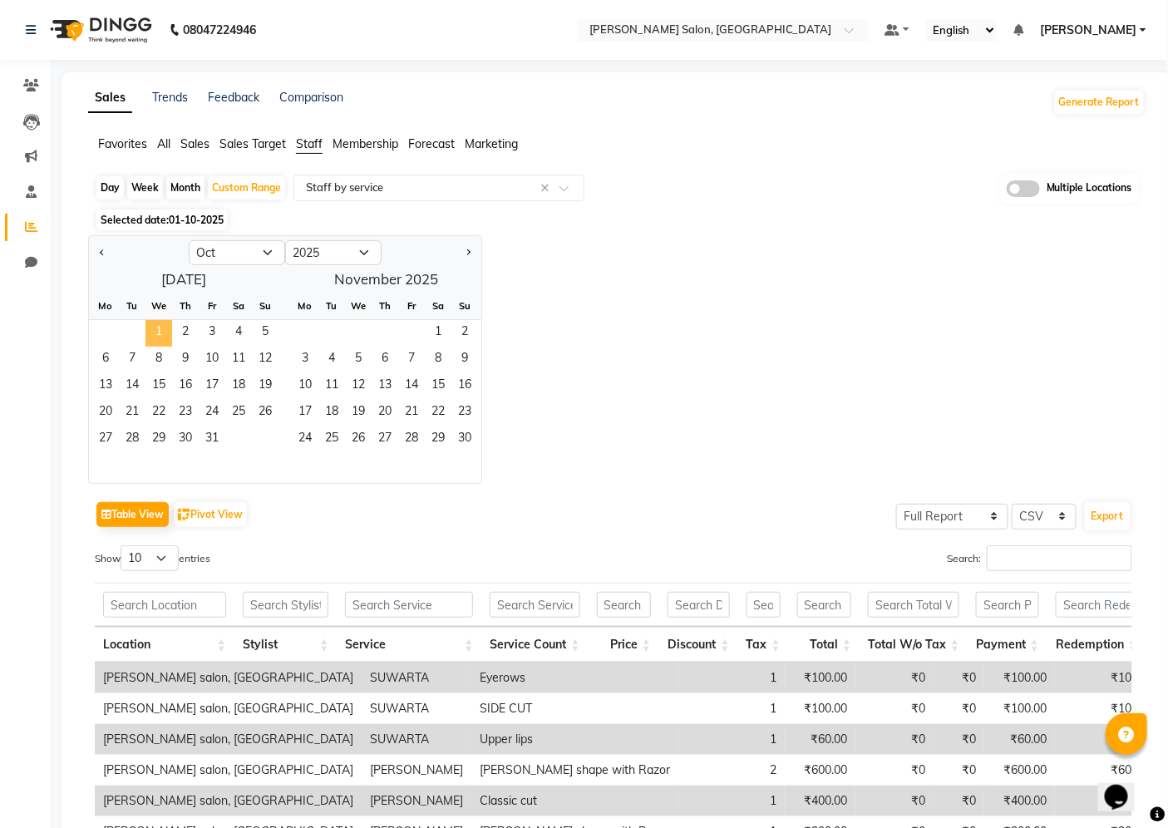
click at [155, 338] on span "1" at bounding box center [158, 333] width 27 height 27
click at [213, 444] on span "31" at bounding box center [212, 439] width 27 height 27
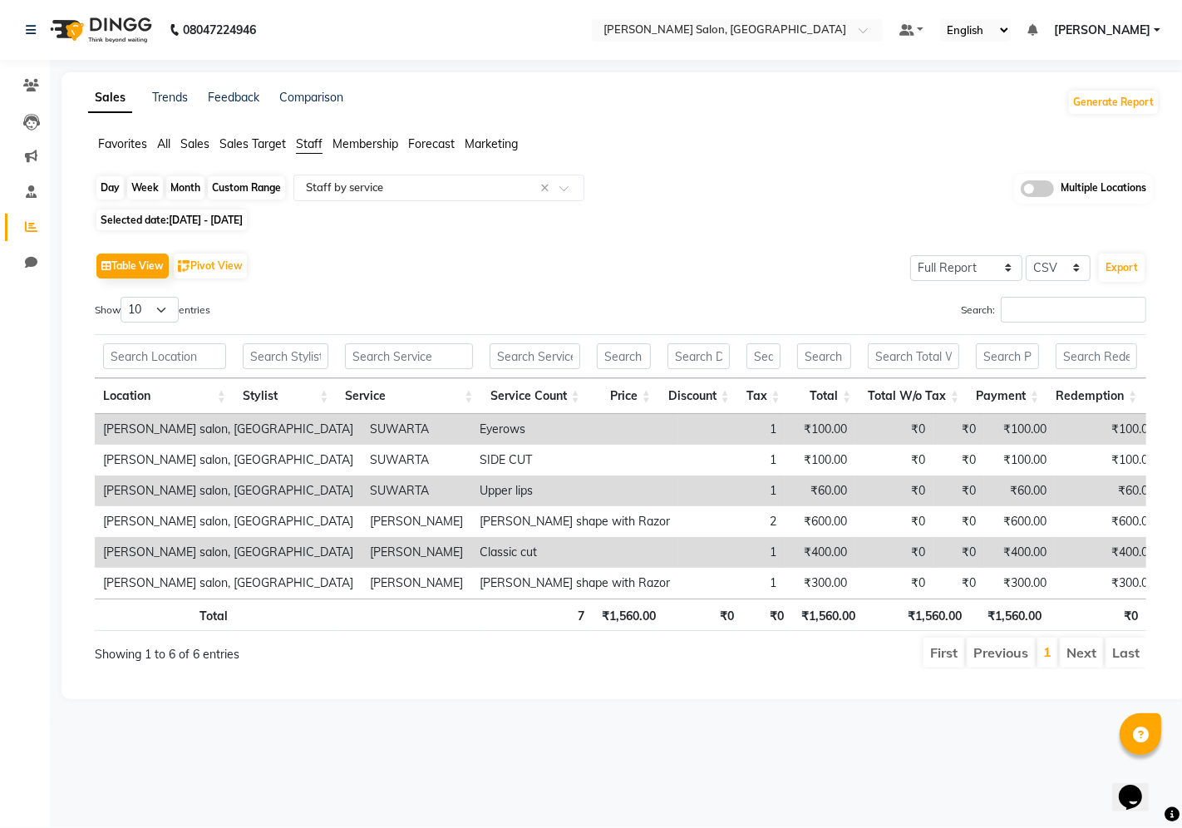
click at [258, 186] on div "Custom Range" at bounding box center [246, 187] width 77 height 23
select select "10"
select select "2025"
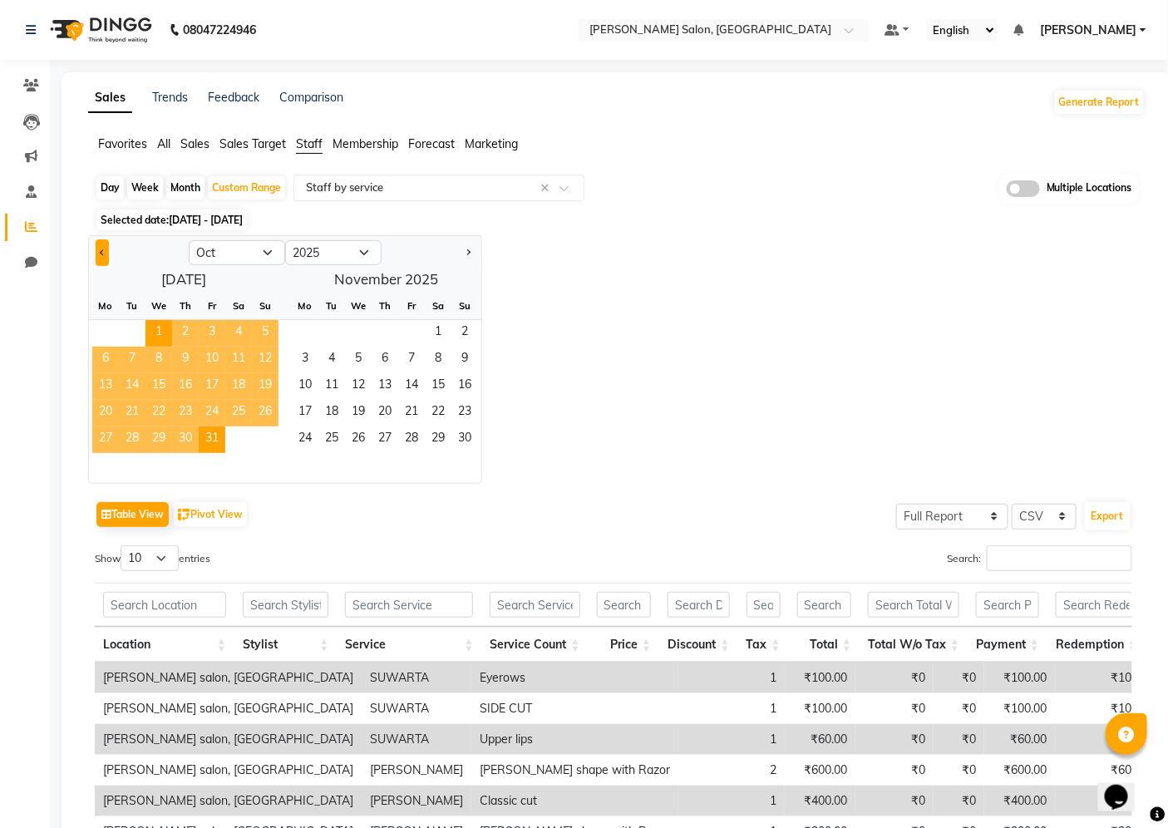
click at [96, 250] on button "Previous month" at bounding box center [102, 252] width 13 height 27
select select "9"
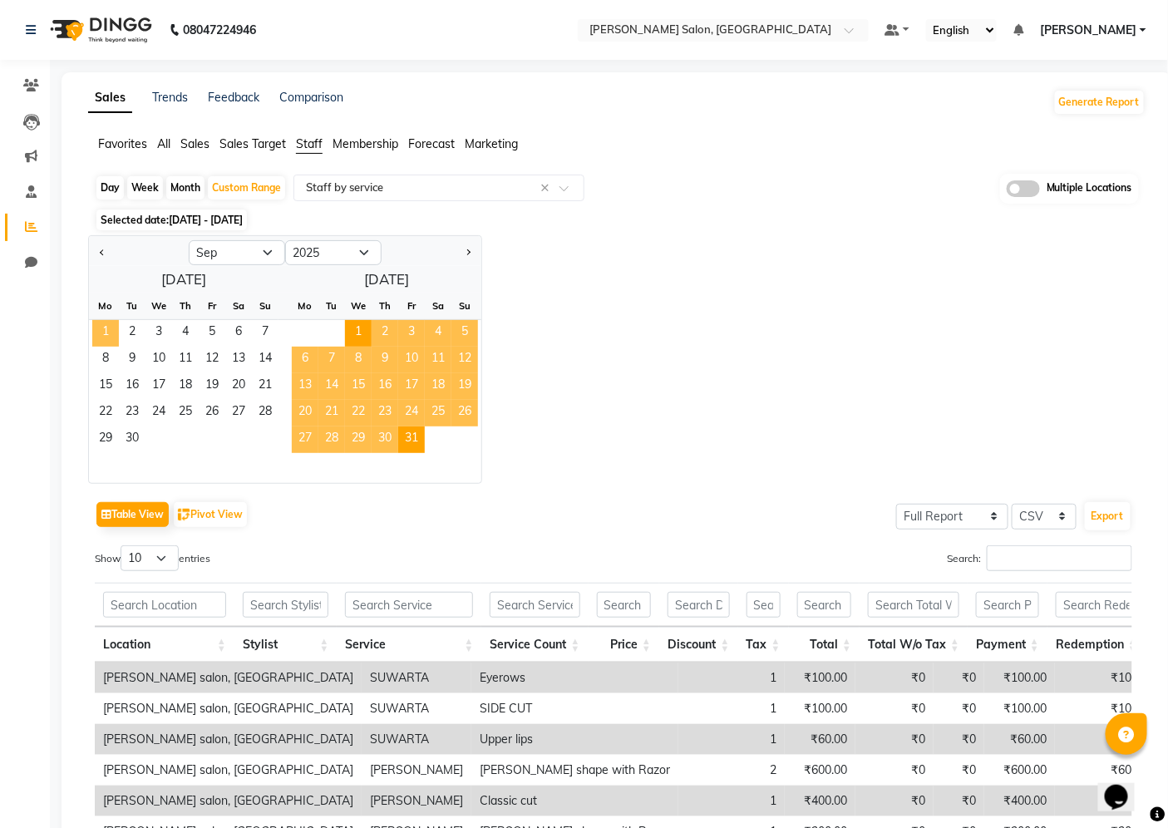
click at [112, 337] on span "1" at bounding box center [105, 333] width 27 height 27
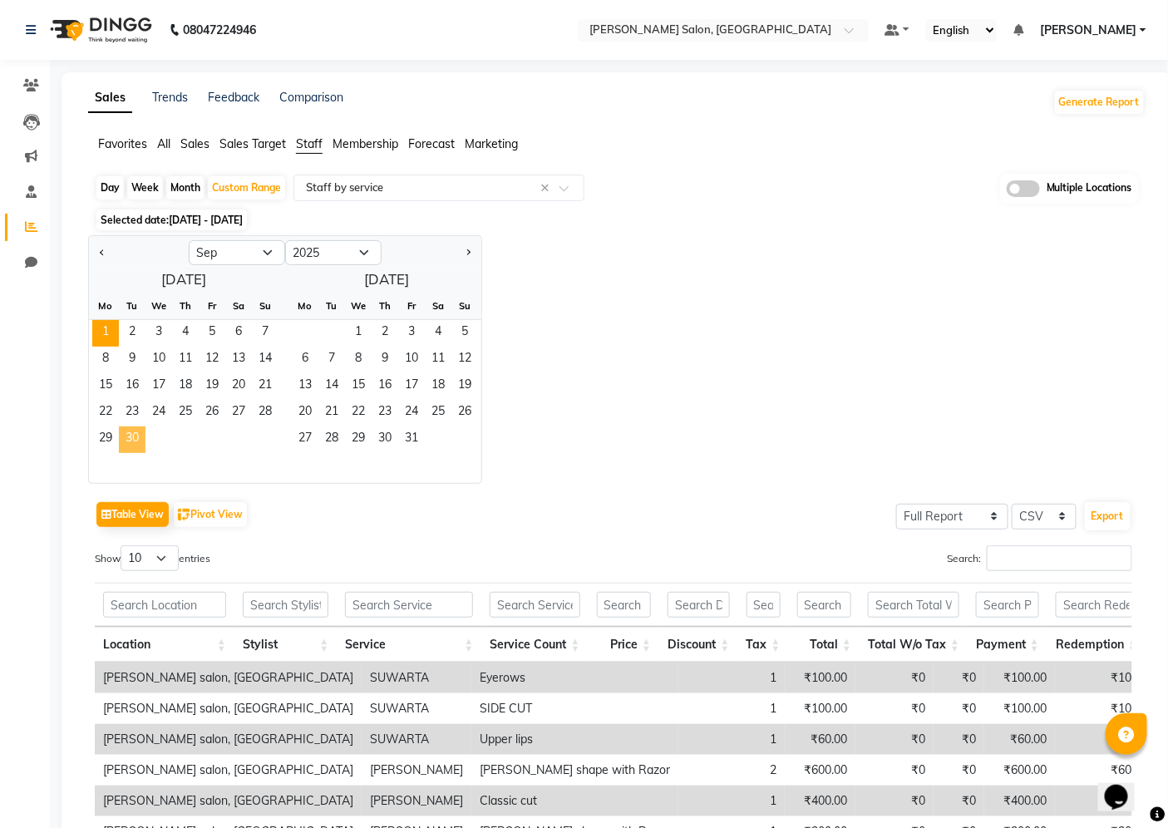
click at [135, 438] on span "30" at bounding box center [132, 439] width 27 height 27
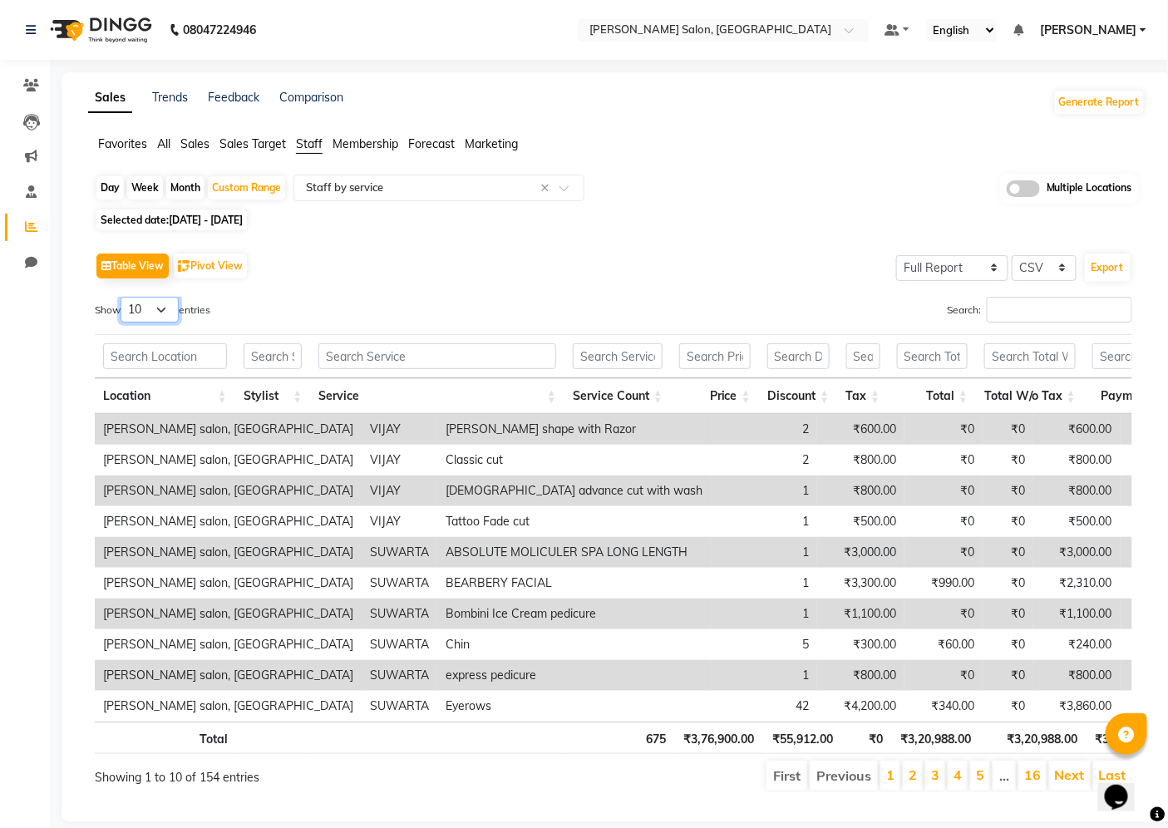
click at [165, 305] on select "10 25 50 100" at bounding box center [149, 310] width 58 height 26
select select "100"
click at [123, 297] on select "10 25 50 100" at bounding box center [149, 310] width 58 height 26
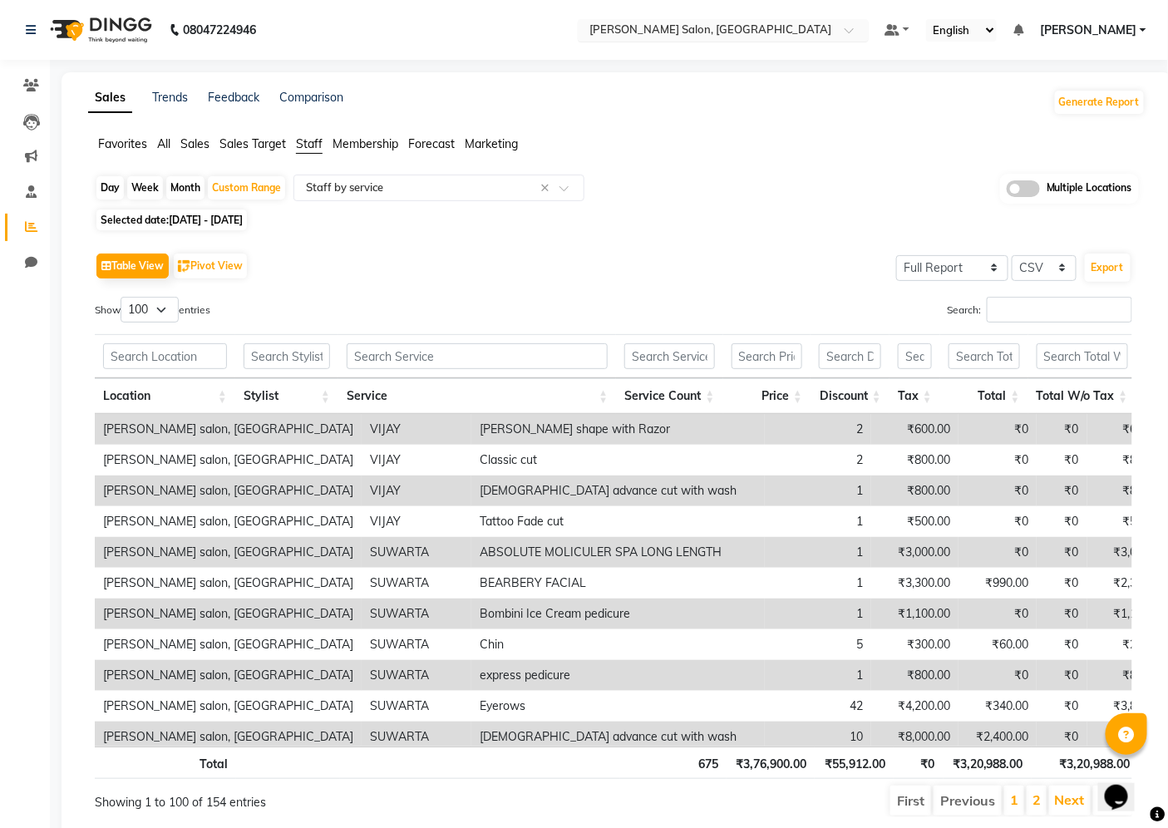
click at [793, 35] on input "text" at bounding box center [706, 31] width 241 height 17
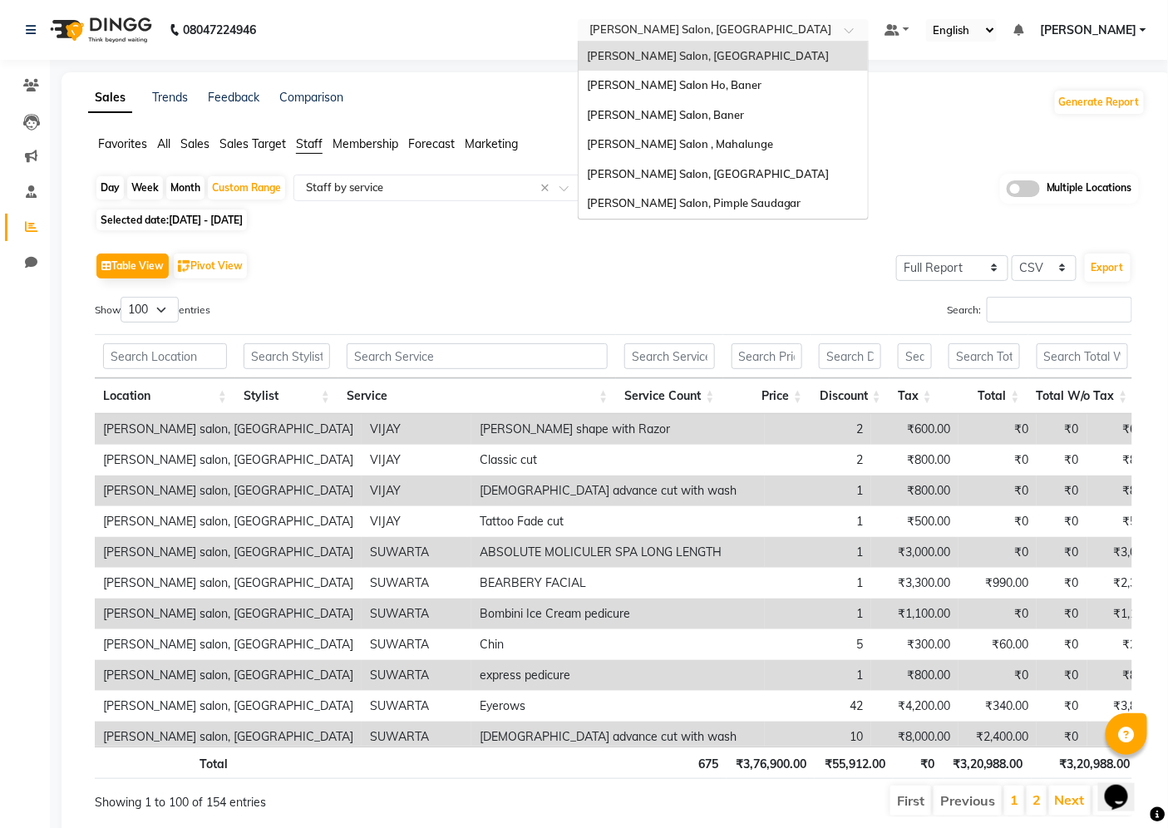
click at [734, 54] on div "[PERSON_NAME] Salon, [GEOGRAPHIC_DATA]" at bounding box center [722, 57] width 289 height 30
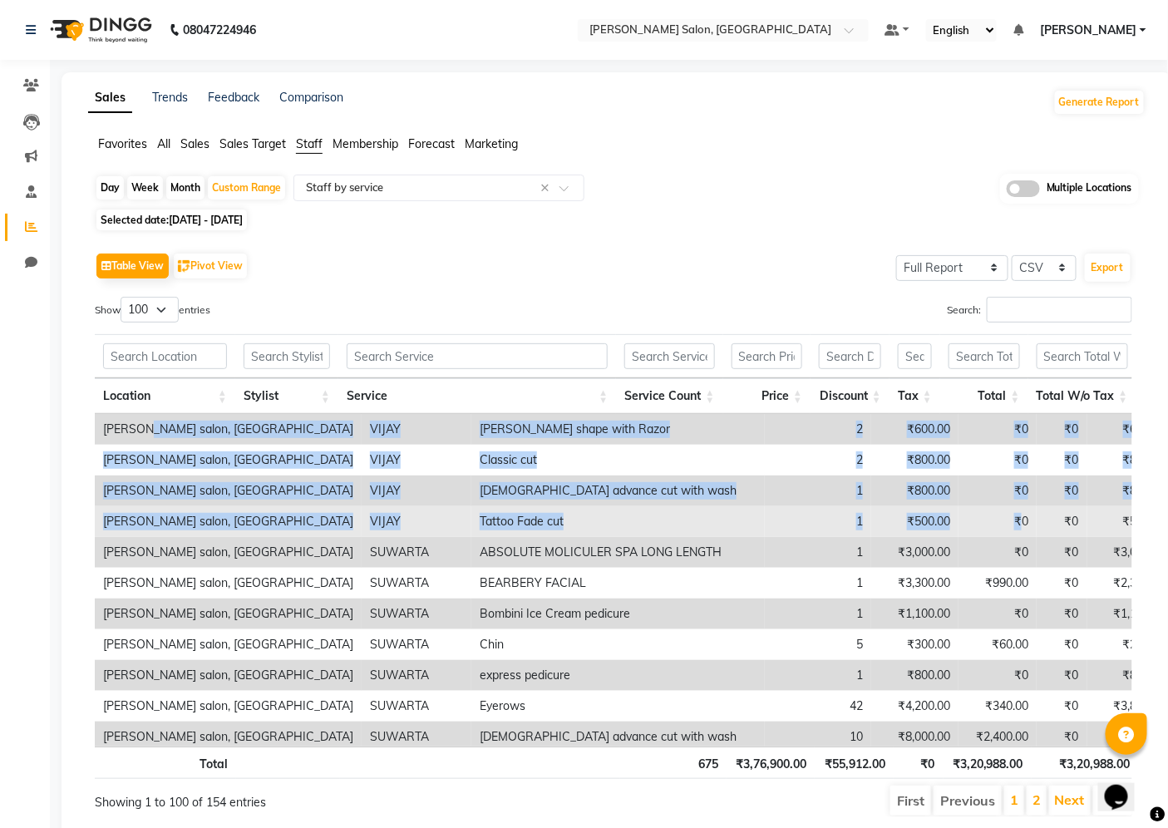
drag, startPoint x: 143, startPoint y: 430, endPoint x: 881, endPoint y: 526, distance: 744.1
copy tbody "alon, Hinjewadi [PERSON_NAME] shape with Razor 2 ₹600.00 ₹0 ₹0 ₹600.00 ₹600.00 …"
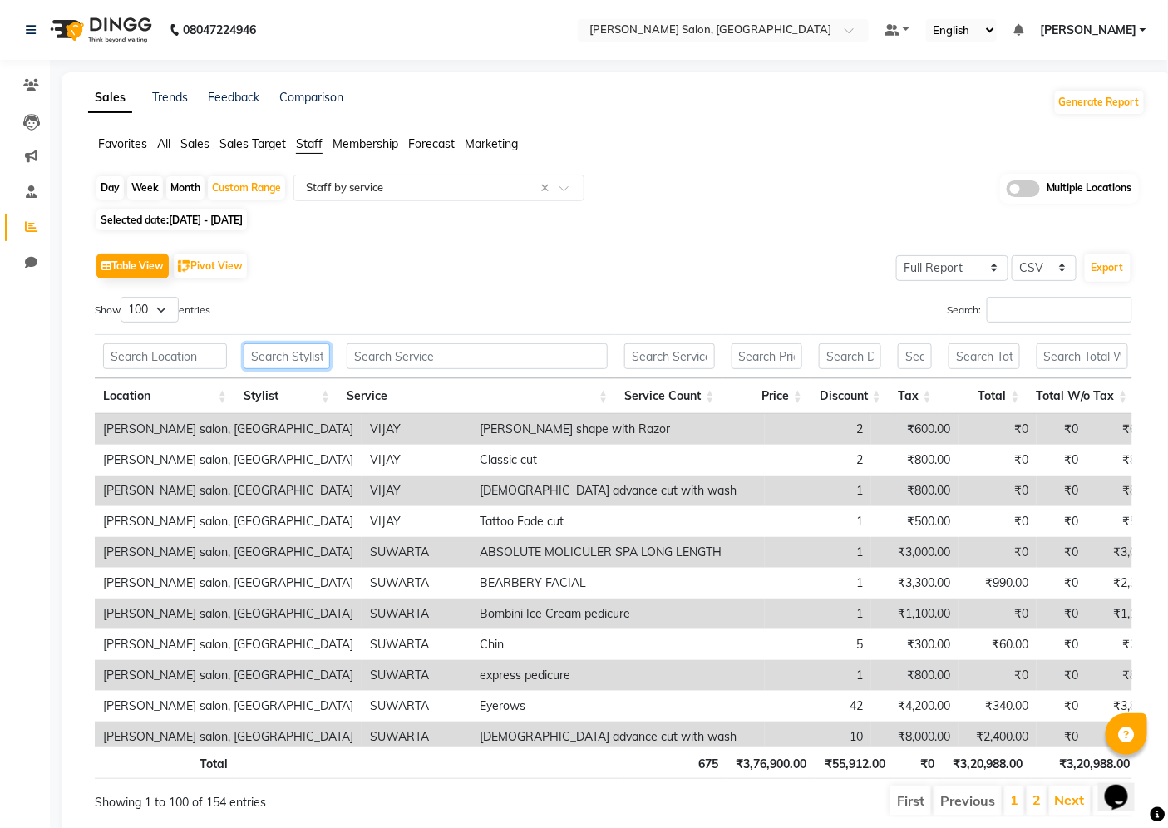
click at [292, 363] on input "text" at bounding box center [286, 356] width 86 height 26
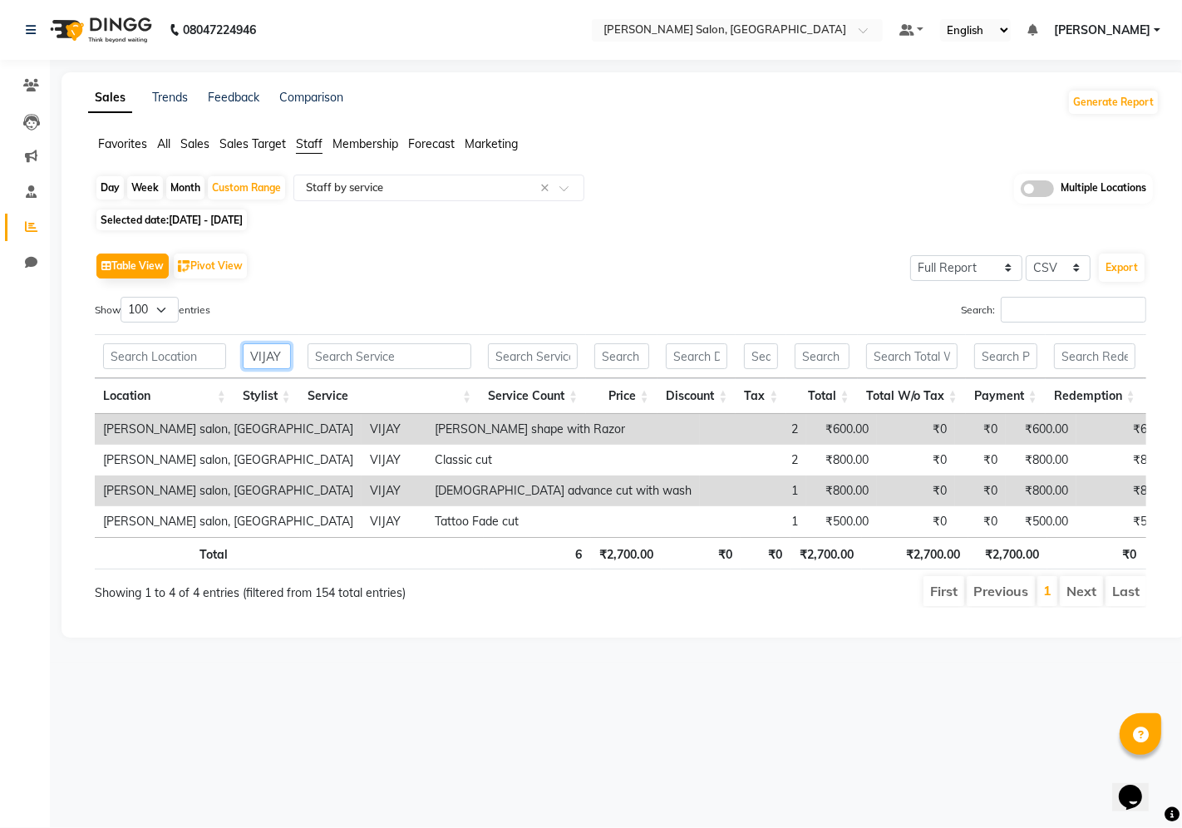
type input "VIJAY"
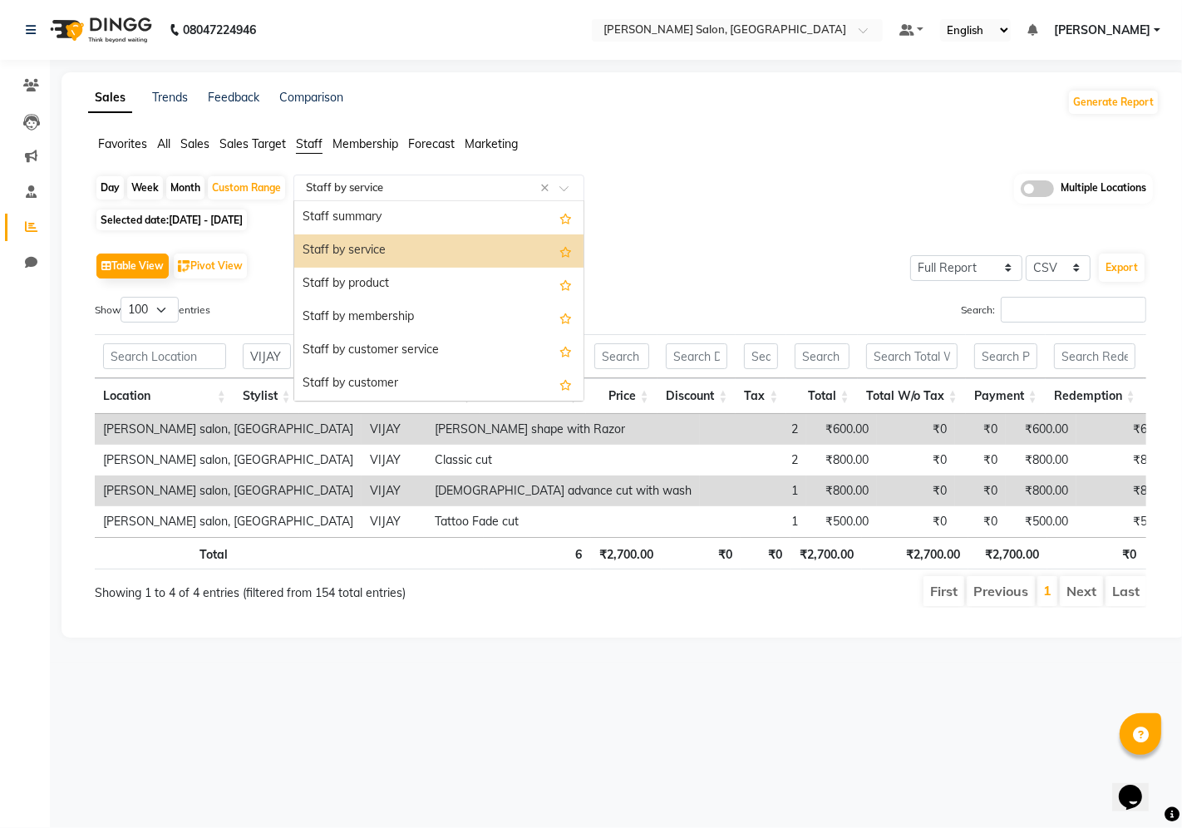
click at [466, 184] on input "text" at bounding box center [421, 187] width 239 height 17
click at [454, 276] on div "Staff by product" at bounding box center [438, 284] width 289 height 33
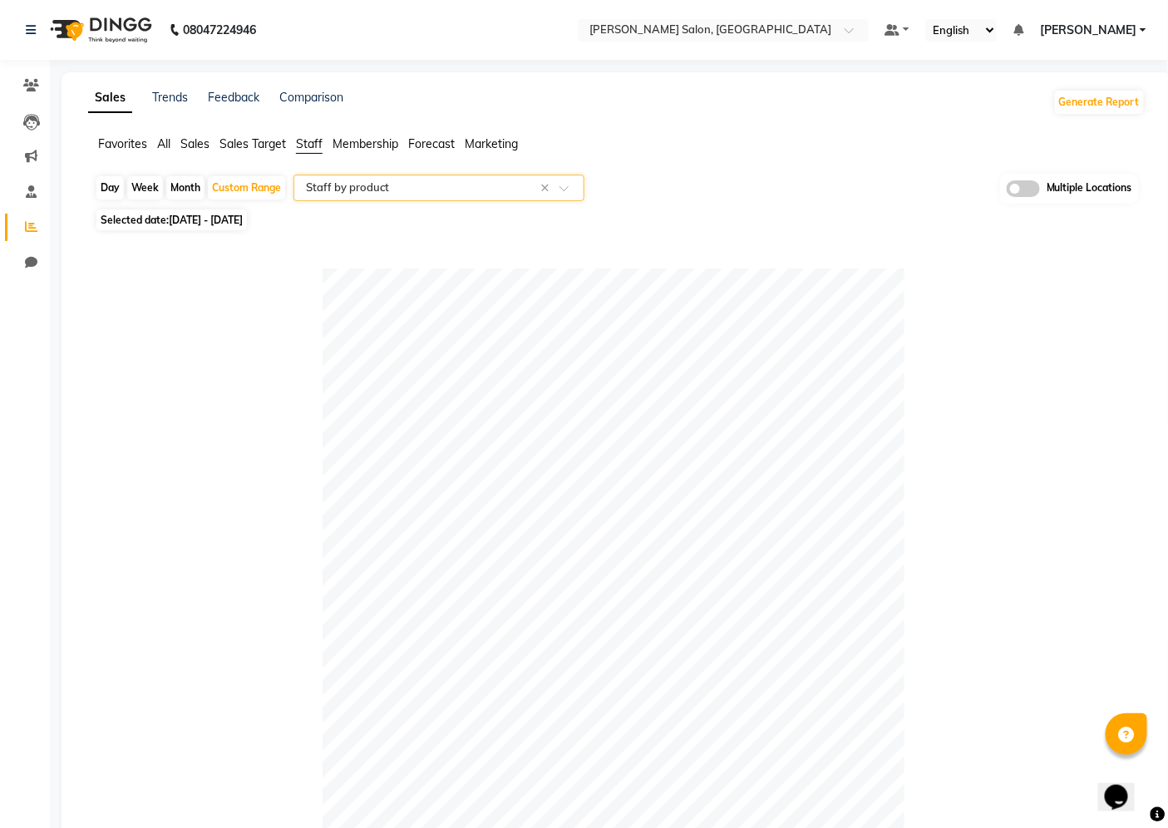
click at [462, 194] on input "text" at bounding box center [421, 187] width 239 height 17
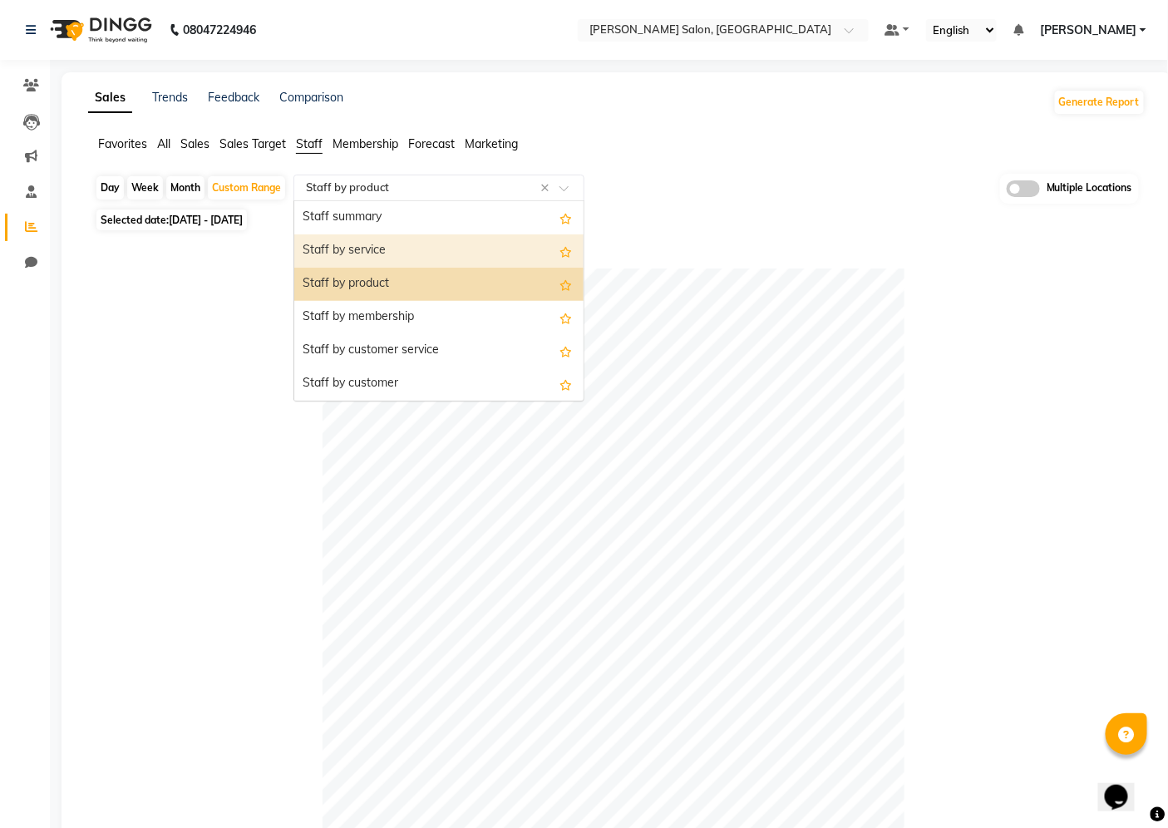
click at [436, 245] on div "Staff by service" at bounding box center [438, 250] width 289 height 33
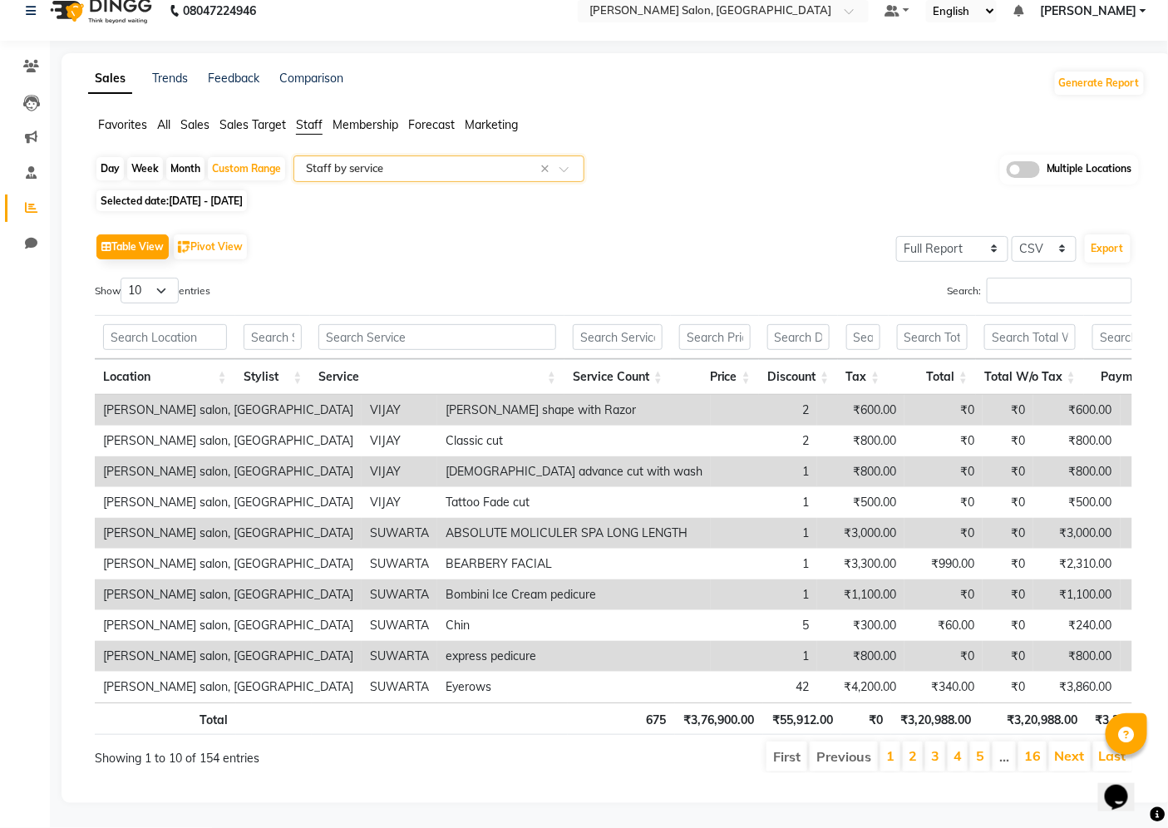
scroll to position [47, 0]
click at [171, 278] on select "10 25 50 100" at bounding box center [149, 291] width 58 height 26
select select "100"
click at [123, 278] on select "10 25 50 100" at bounding box center [149, 291] width 58 height 26
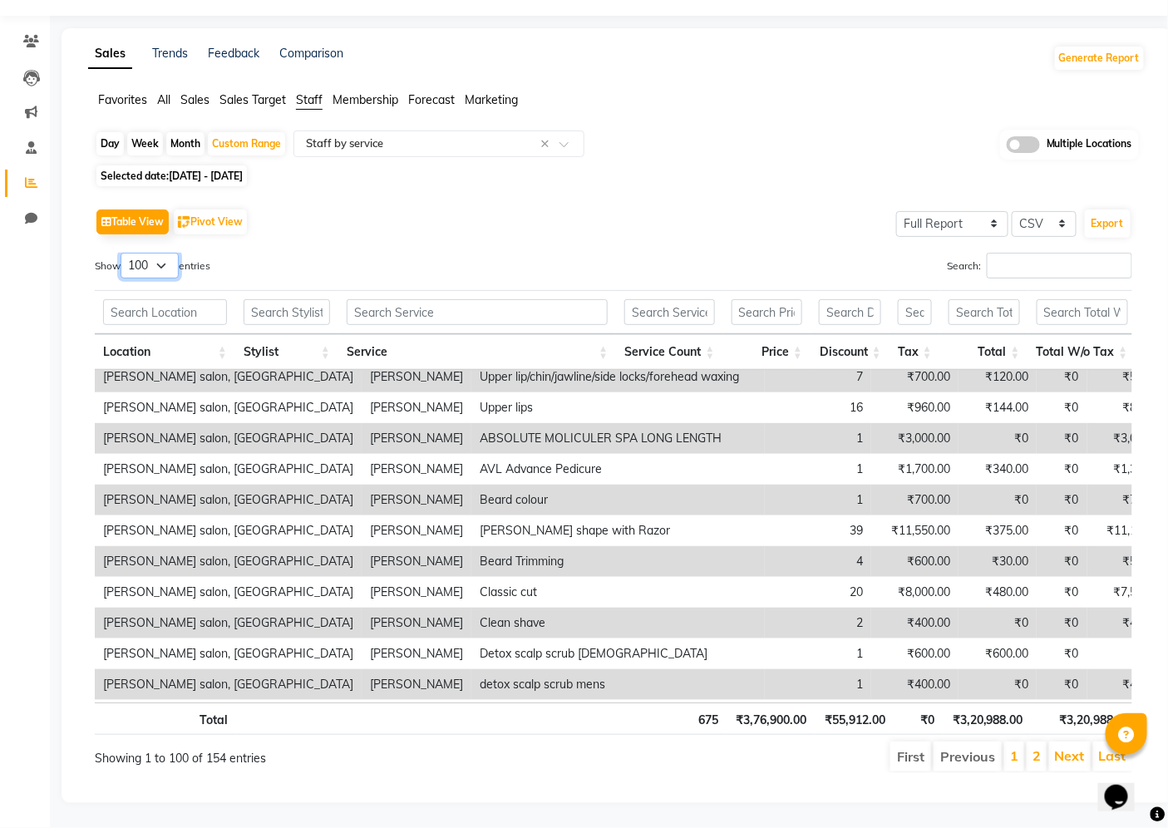
scroll to position [2308, 0]
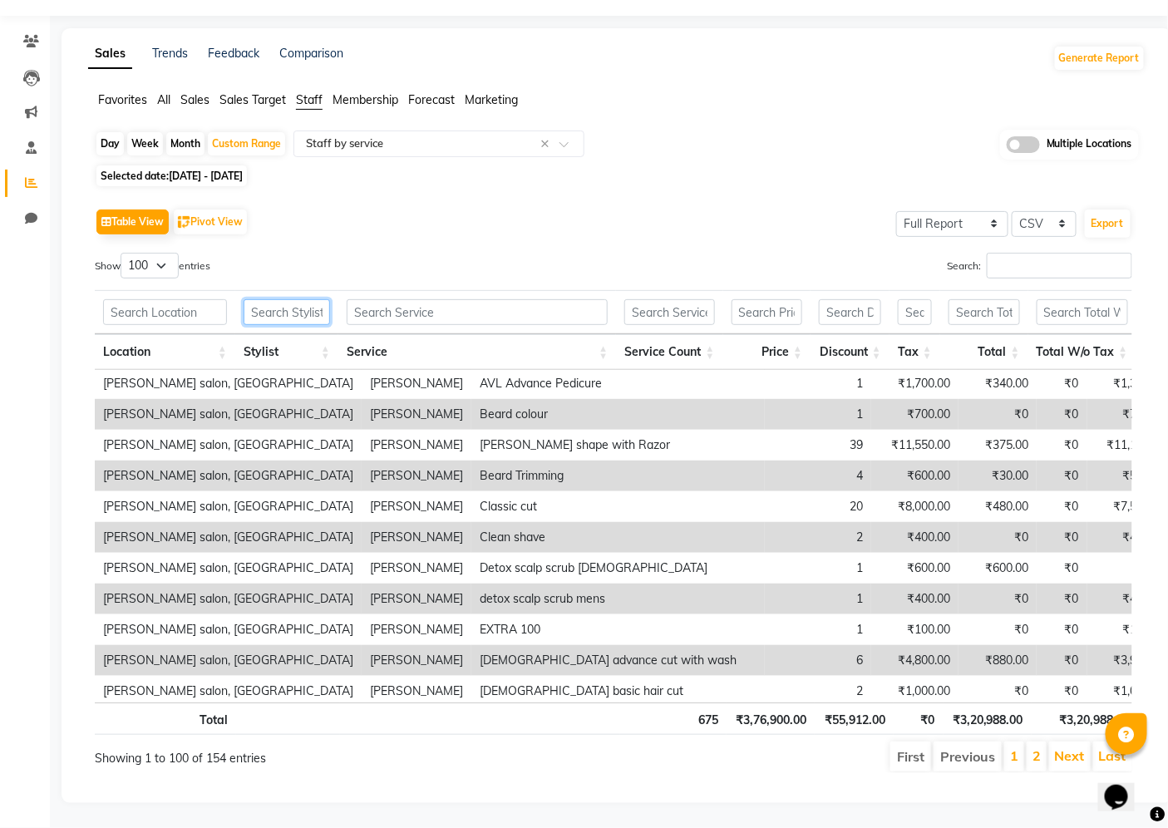
click at [291, 303] on input "text" at bounding box center [286, 312] width 86 height 26
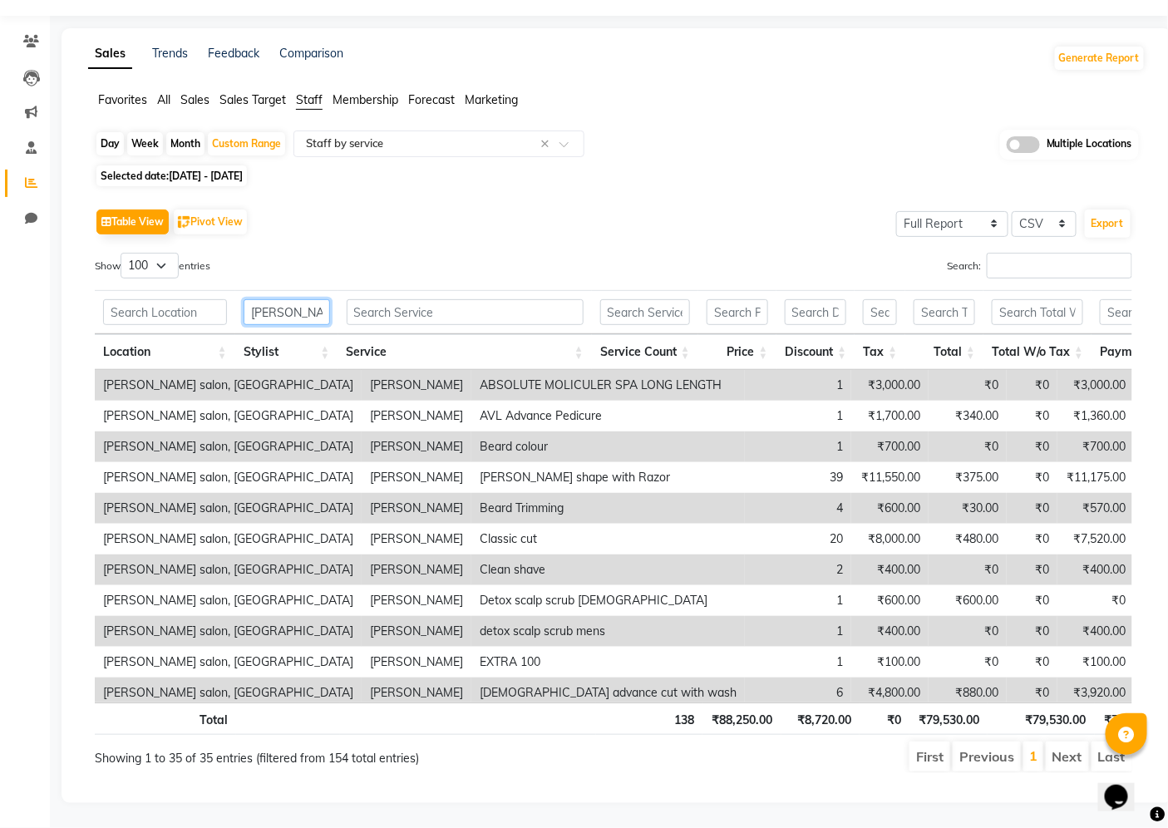
type input "[PERSON_NAME]"
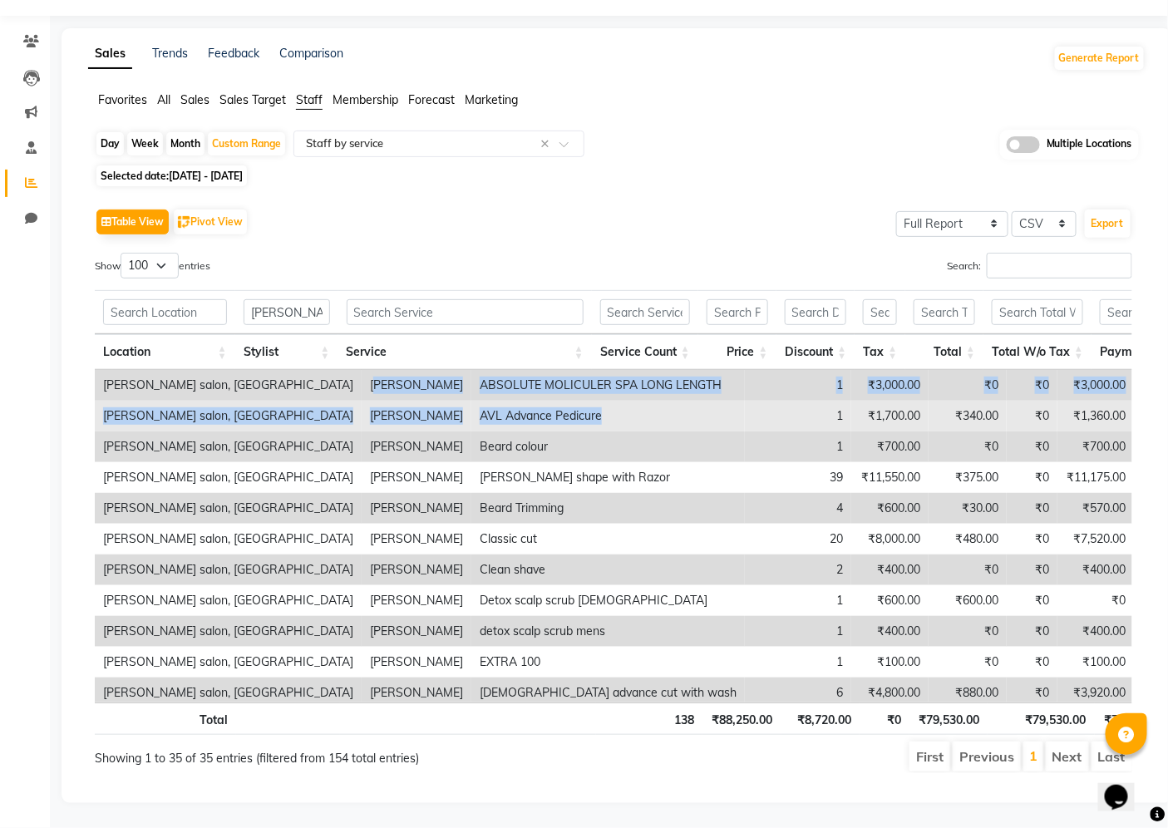
drag, startPoint x: 252, startPoint y: 381, endPoint x: 645, endPoint y: 425, distance: 395.5
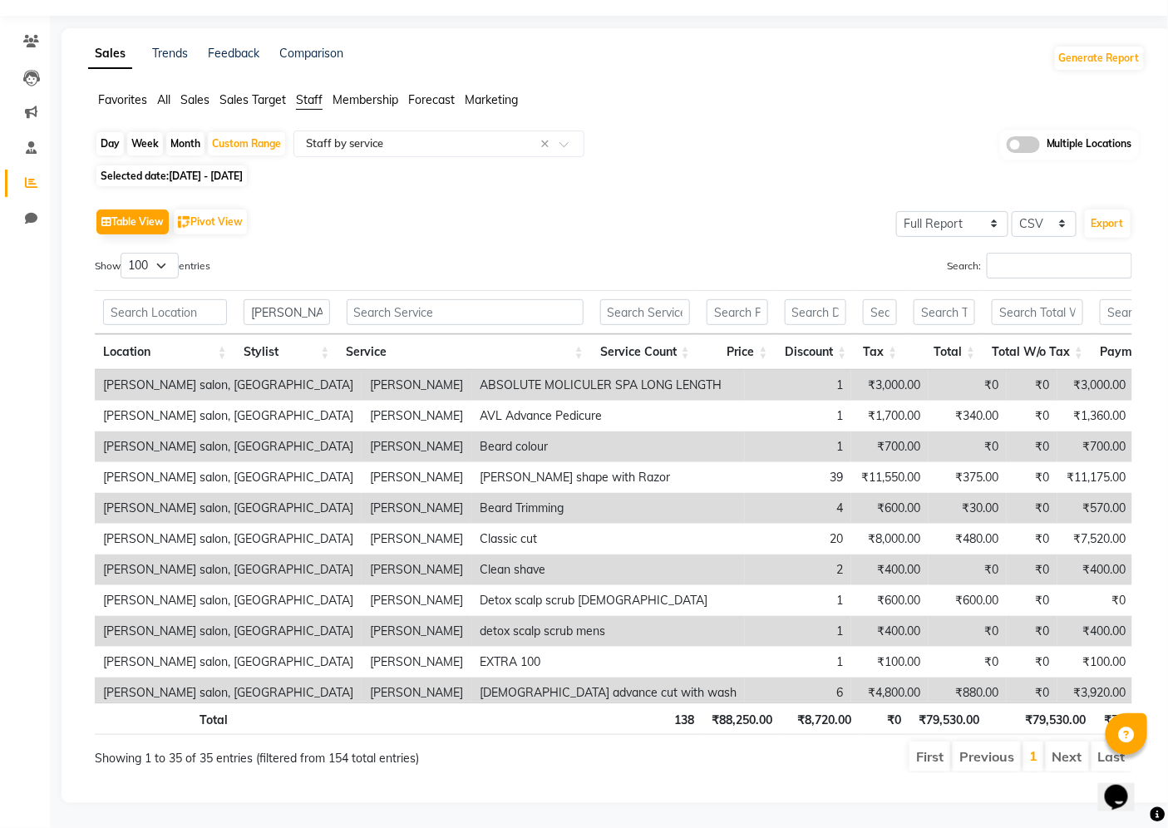
click at [745, 444] on td "1" at bounding box center [798, 446] width 106 height 31
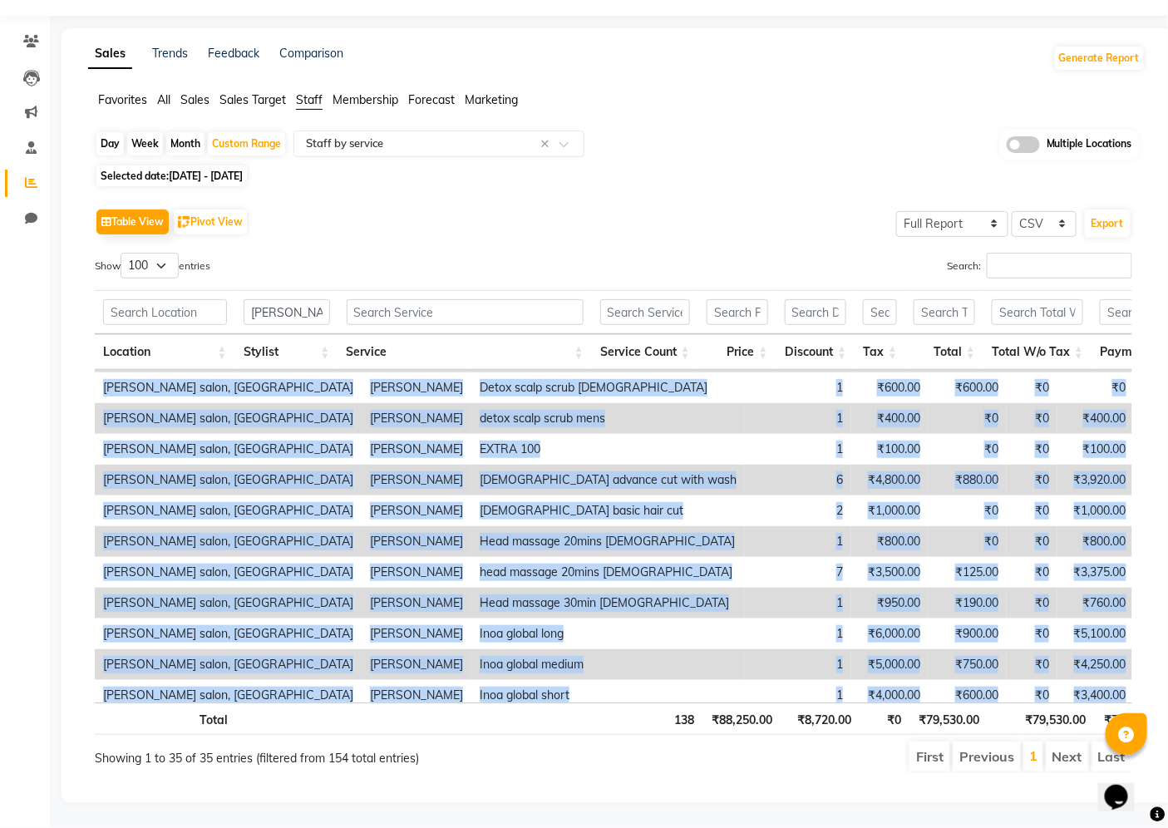
scroll to position [302, 0]
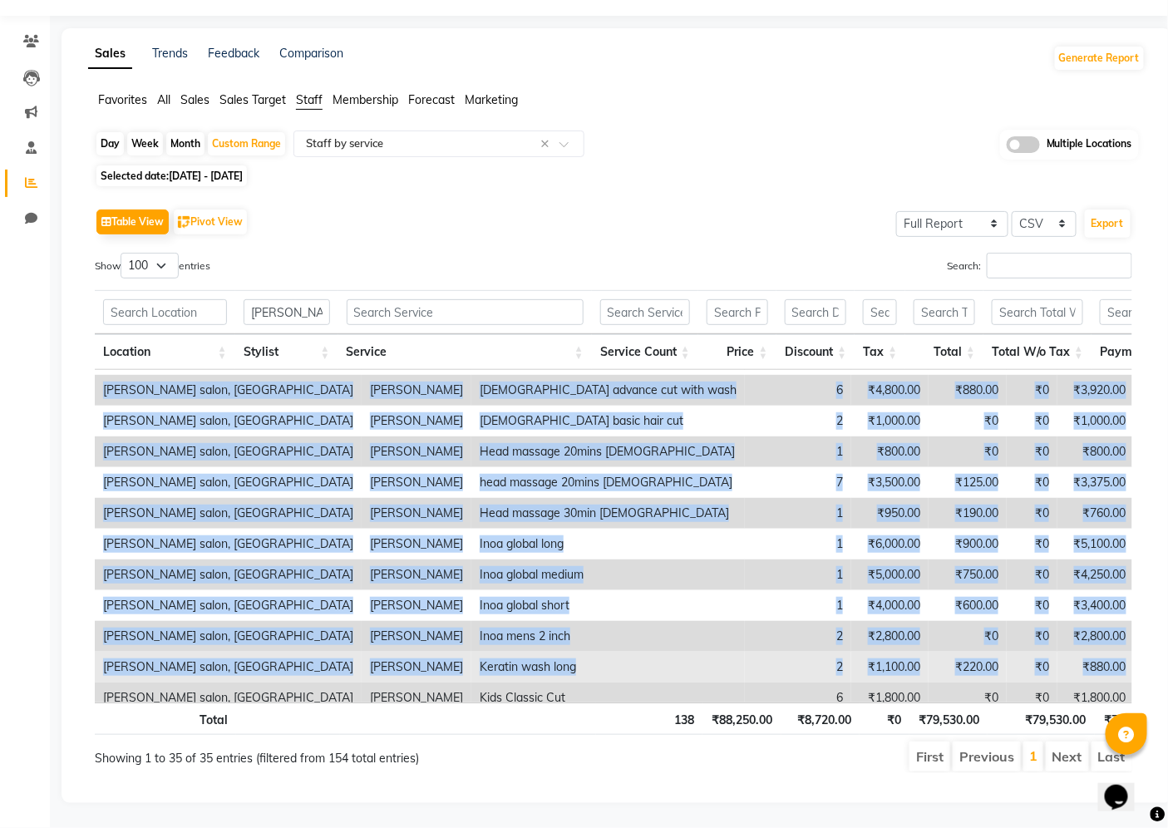
drag, startPoint x: 250, startPoint y: 377, endPoint x: 982, endPoint y: 661, distance: 785.3
click at [982, 661] on tbody "[PERSON_NAME] salon, Hinjewadi [PERSON_NAME] ABSOLUTE MOLICULER SPA LONG LENGTH…" at bounding box center [875, 605] width 1560 height 1076
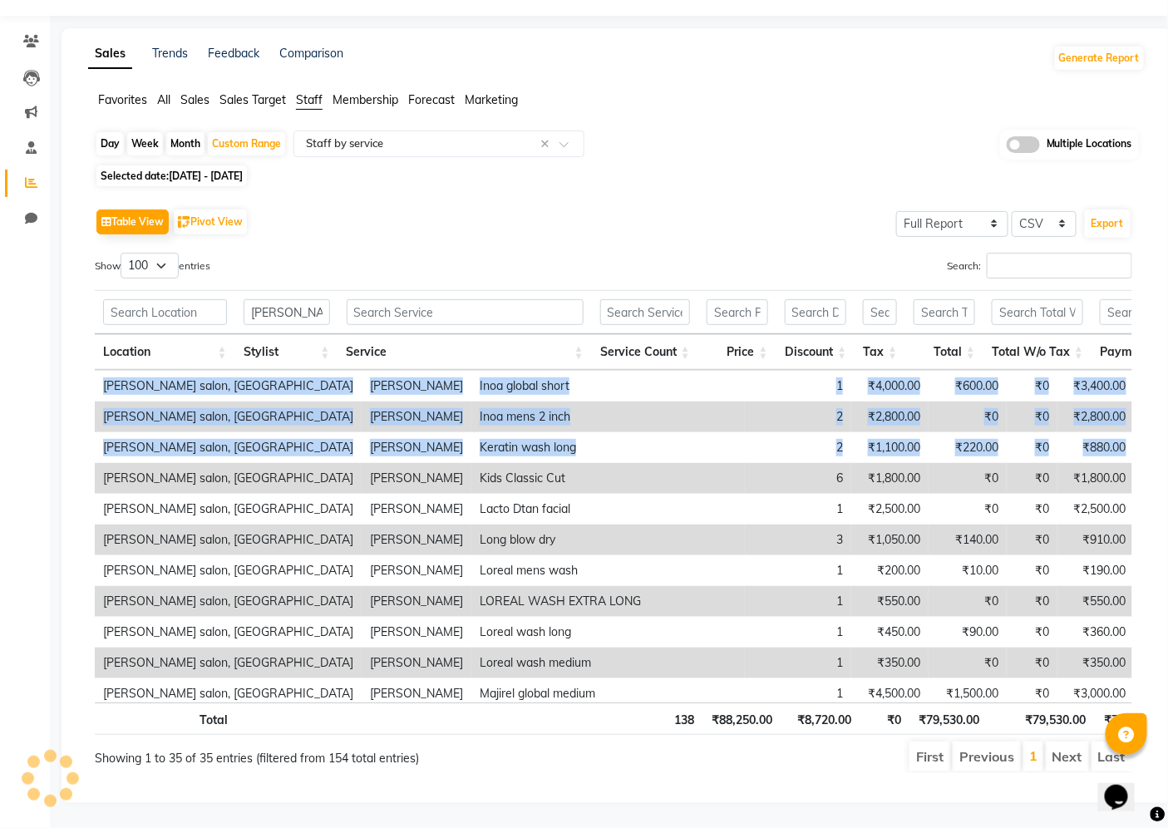
scroll to position [579, 0]
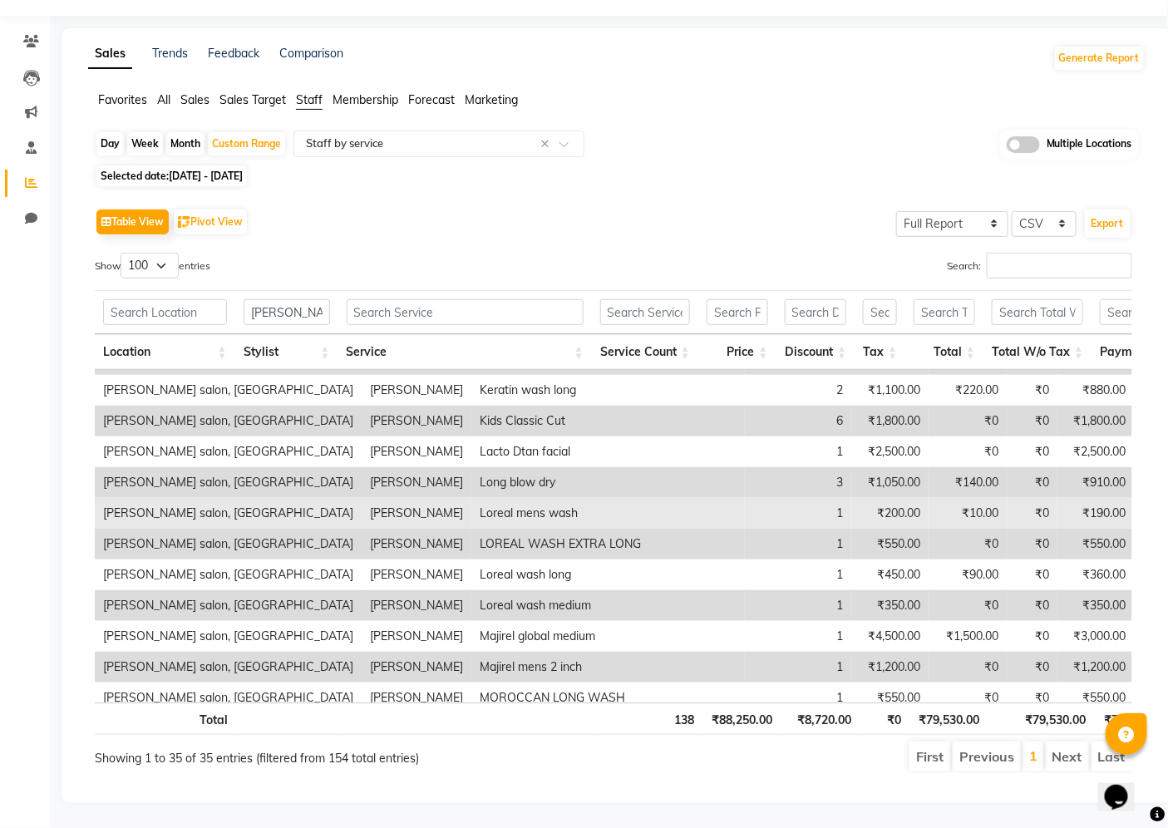
click at [594, 498] on td "Loreal mens wash" at bounding box center [607, 513] width 273 height 31
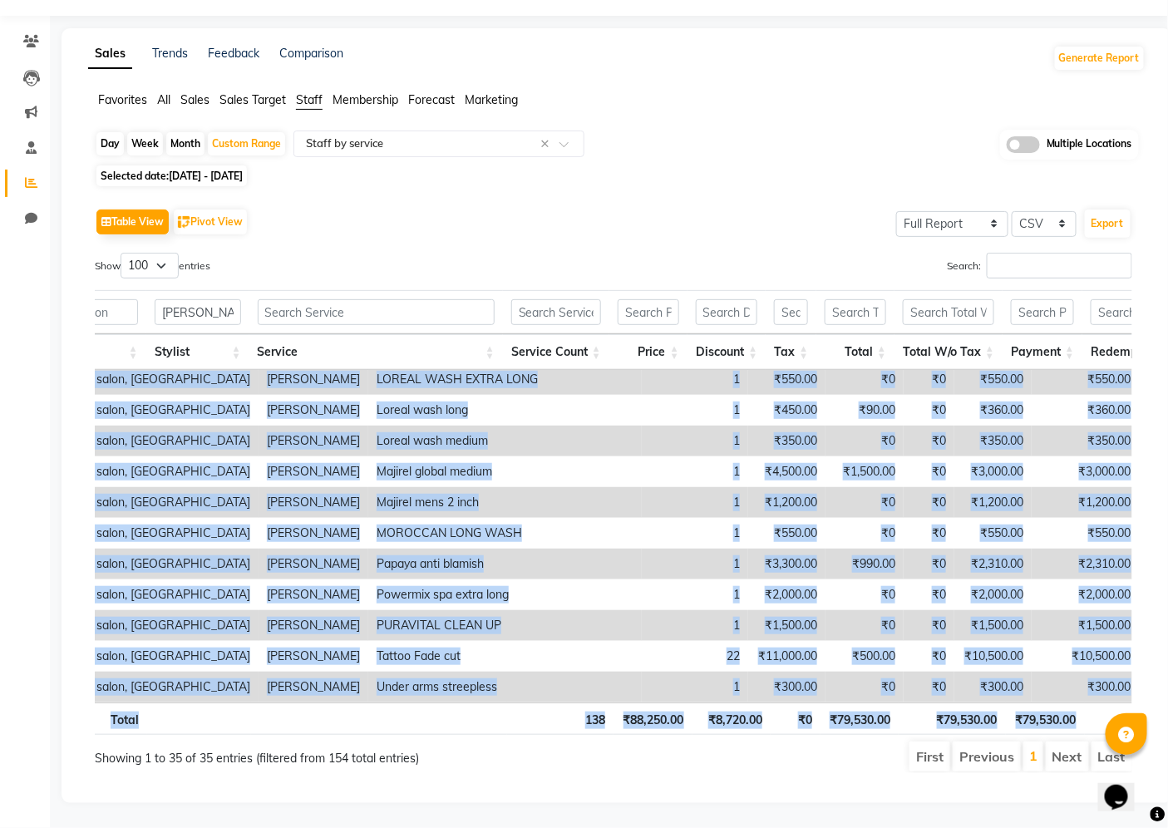
scroll to position [0, 0]
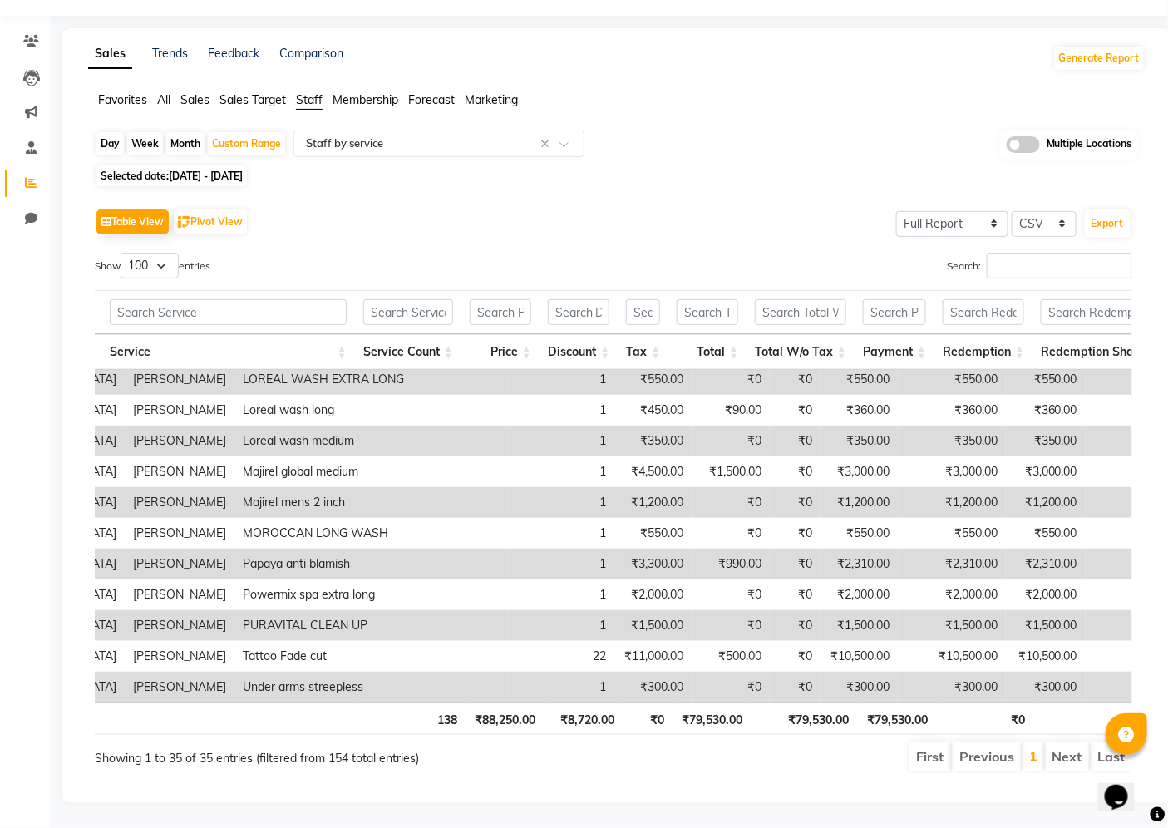
drag, startPoint x: 135, startPoint y: 382, endPoint x: 613, endPoint y: 687, distance: 567.5
click at [613, 687] on div "Location Stylist Service Service Count Price Discount Tax Total Total W/o Tax P…" at bounding box center [613, 536] width 1037 height 332
copy table "Location Stylist Service Service Count Price Discount Tax Total Total W/o Tax P…"
